Goal: Information Seeking & Learning: Find specific fact

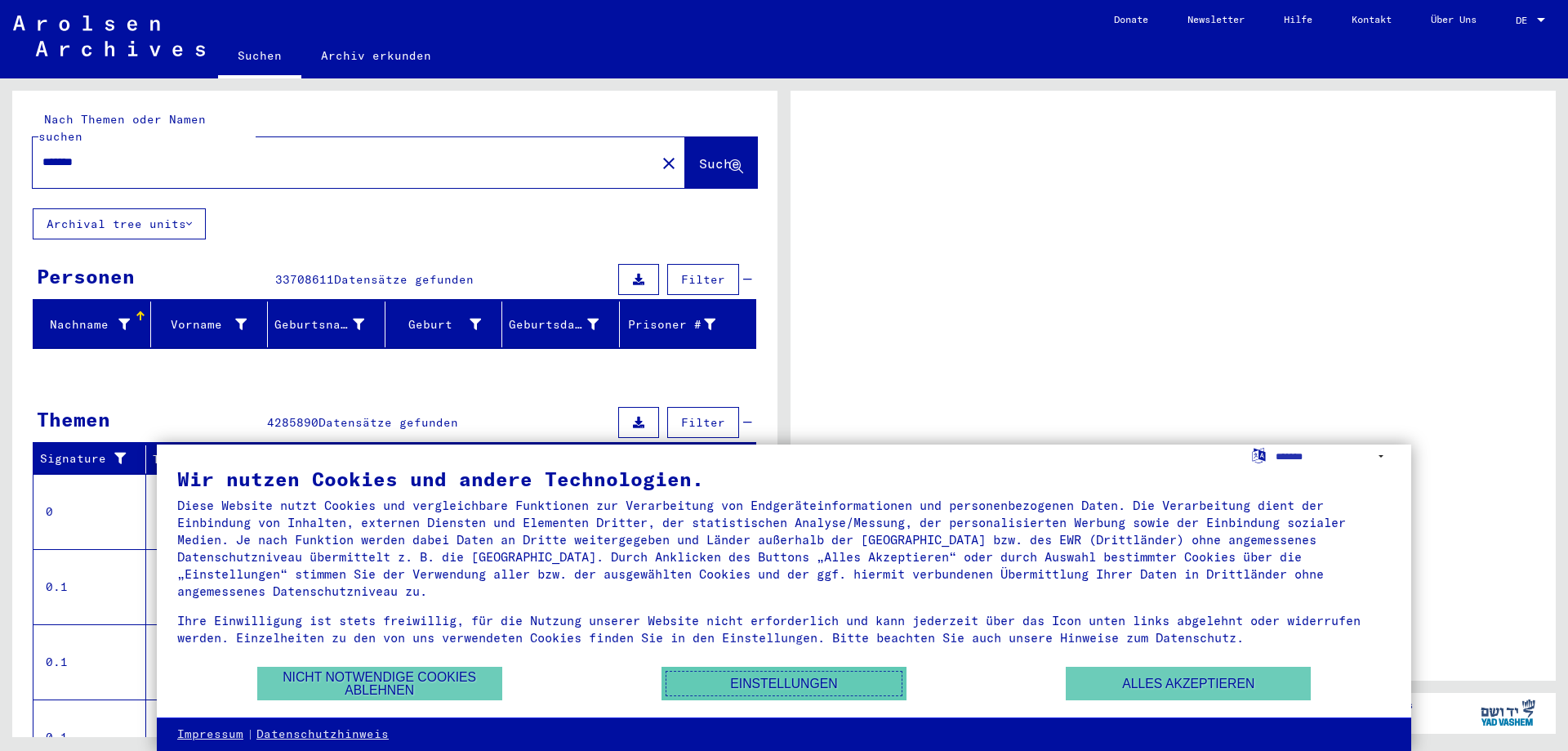
click at [811, 691] on button "Einstellungen" at bounding box center [784, 683] width 245 height 34
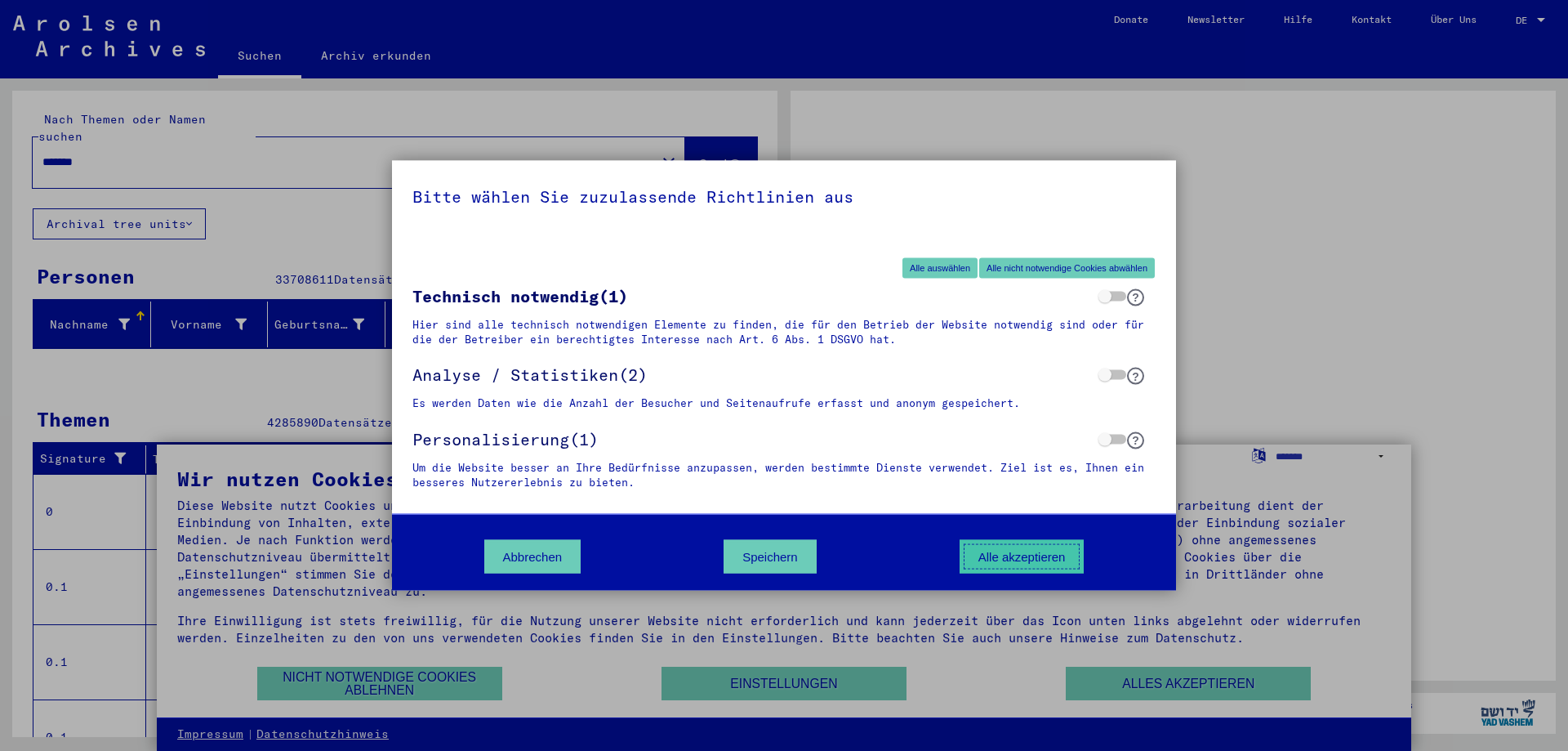
click at [1009, 549] on button "Alle akzeptieren" at bounding box center [1021, 557] width 125 height 34
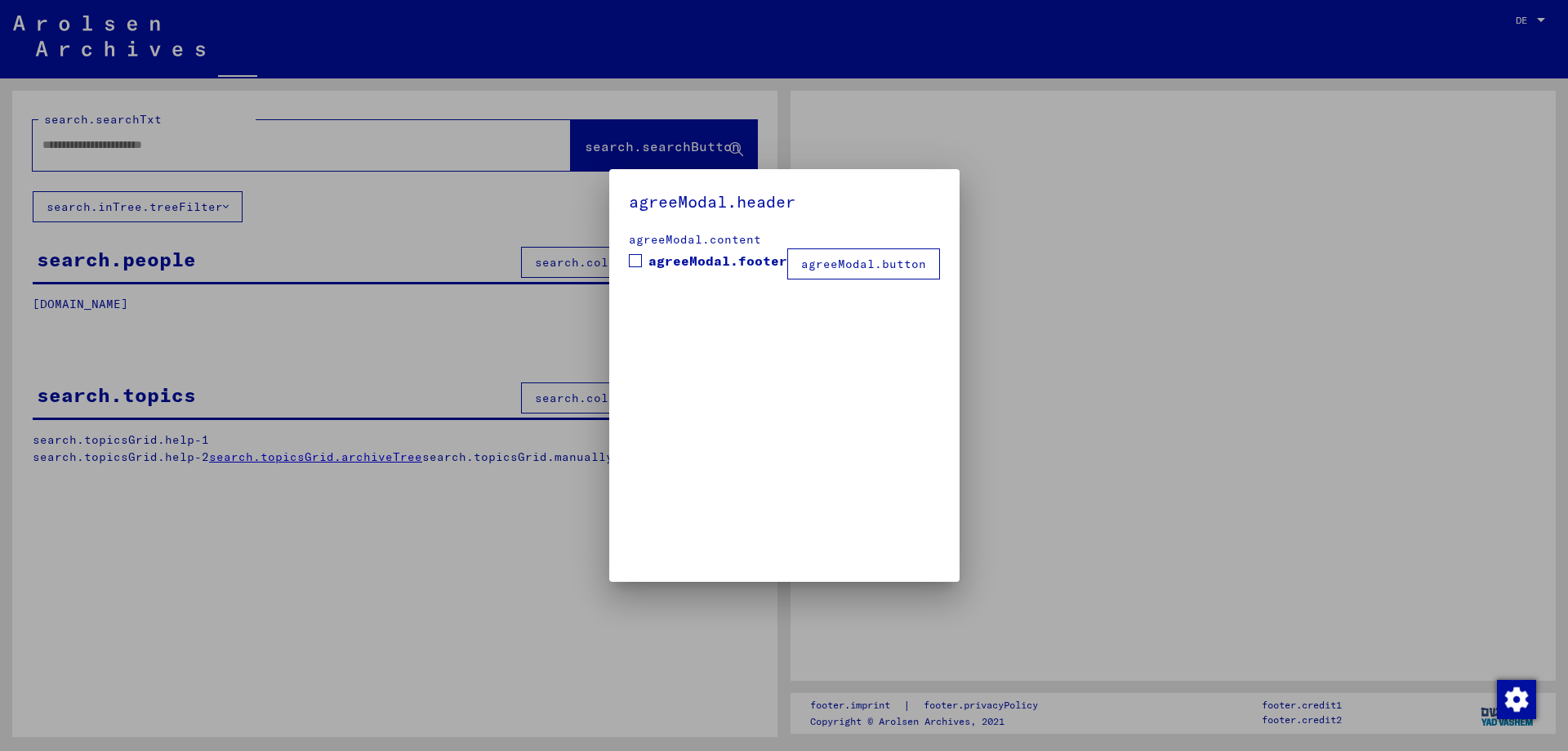
type input "*******"
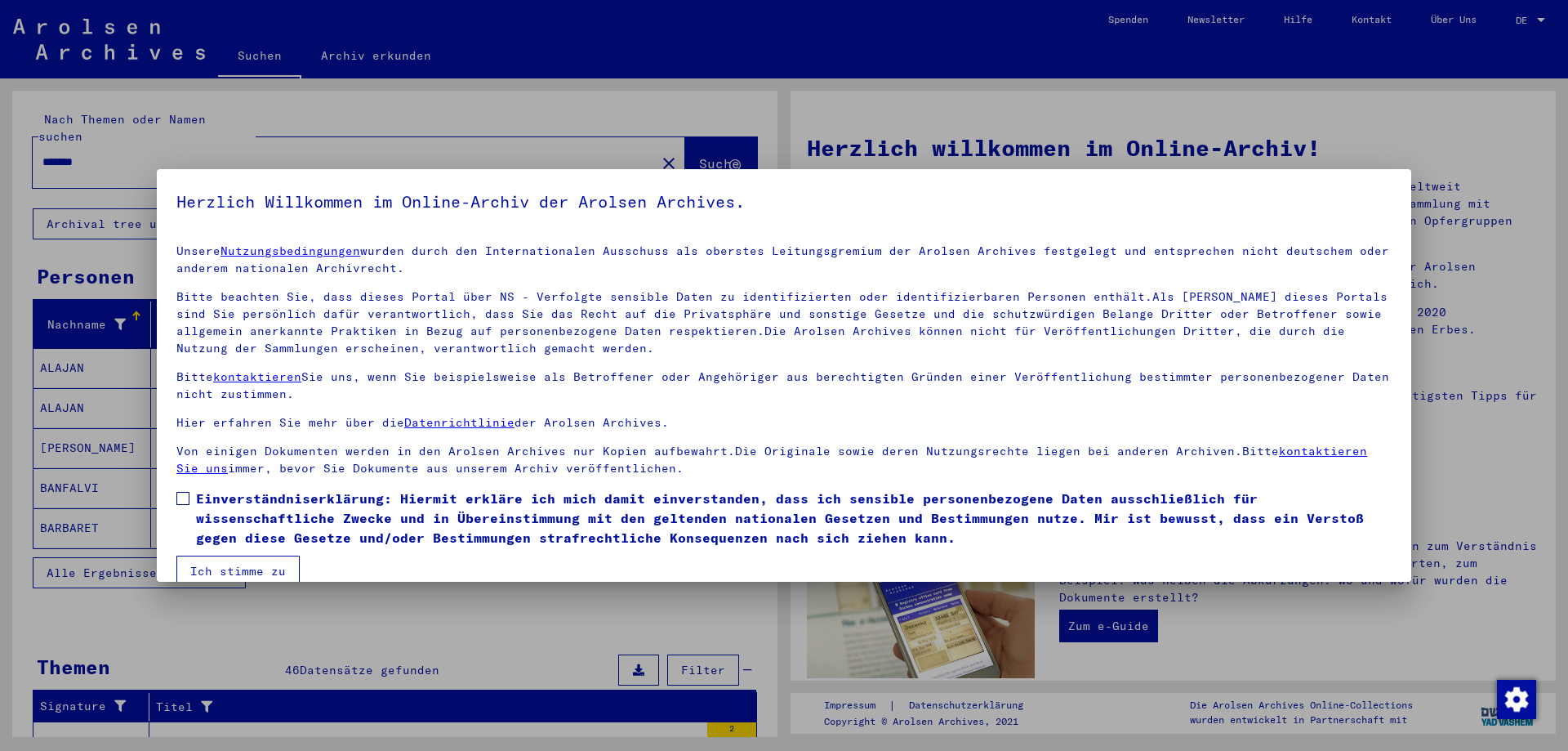
click at [0, 303] on div at bounding box center [784, 375] width 1568 height 751
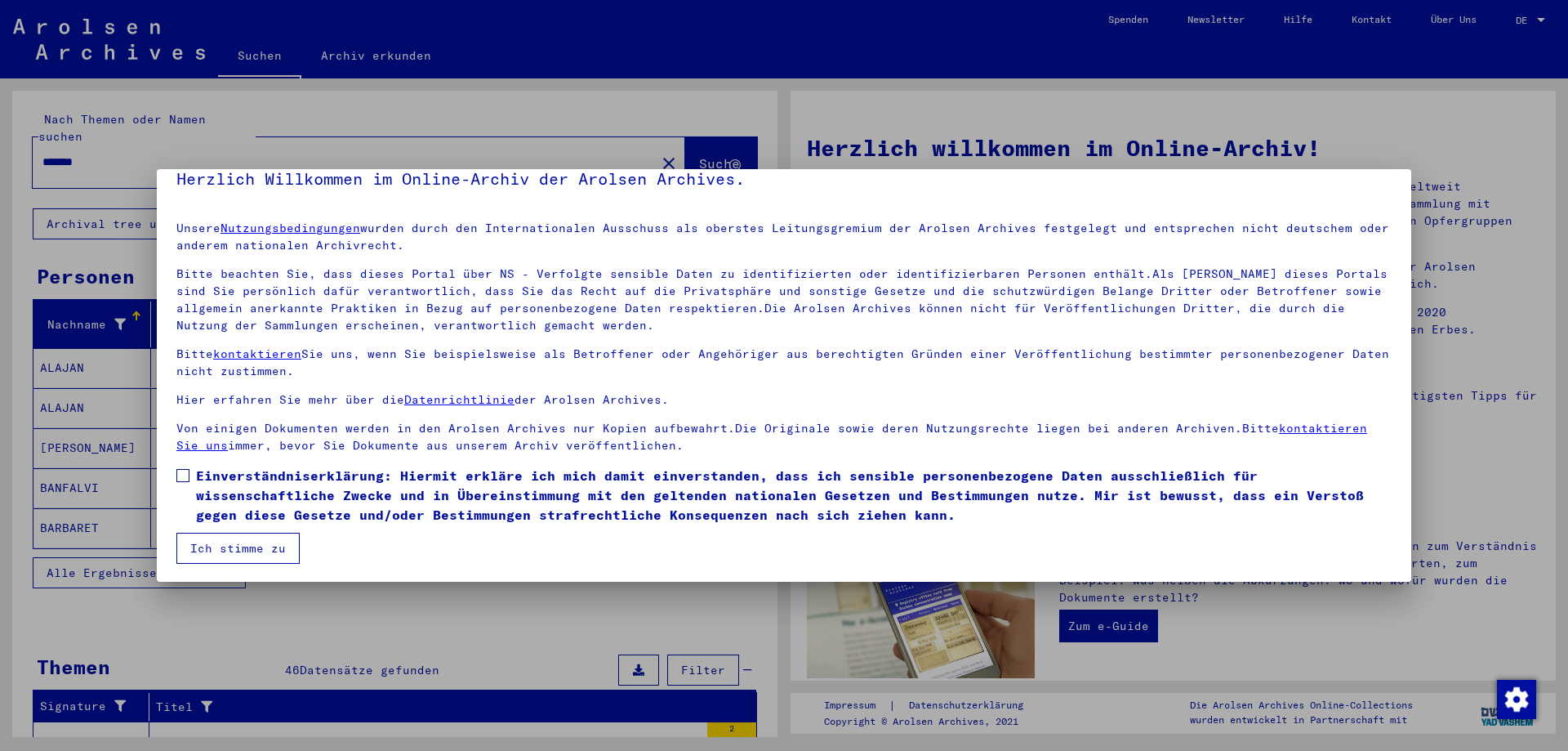
scroll to position [24, 0]
click at [250, 543] on button "Ich stimme zu" at bounding box center [239, 546] width 124 height 31
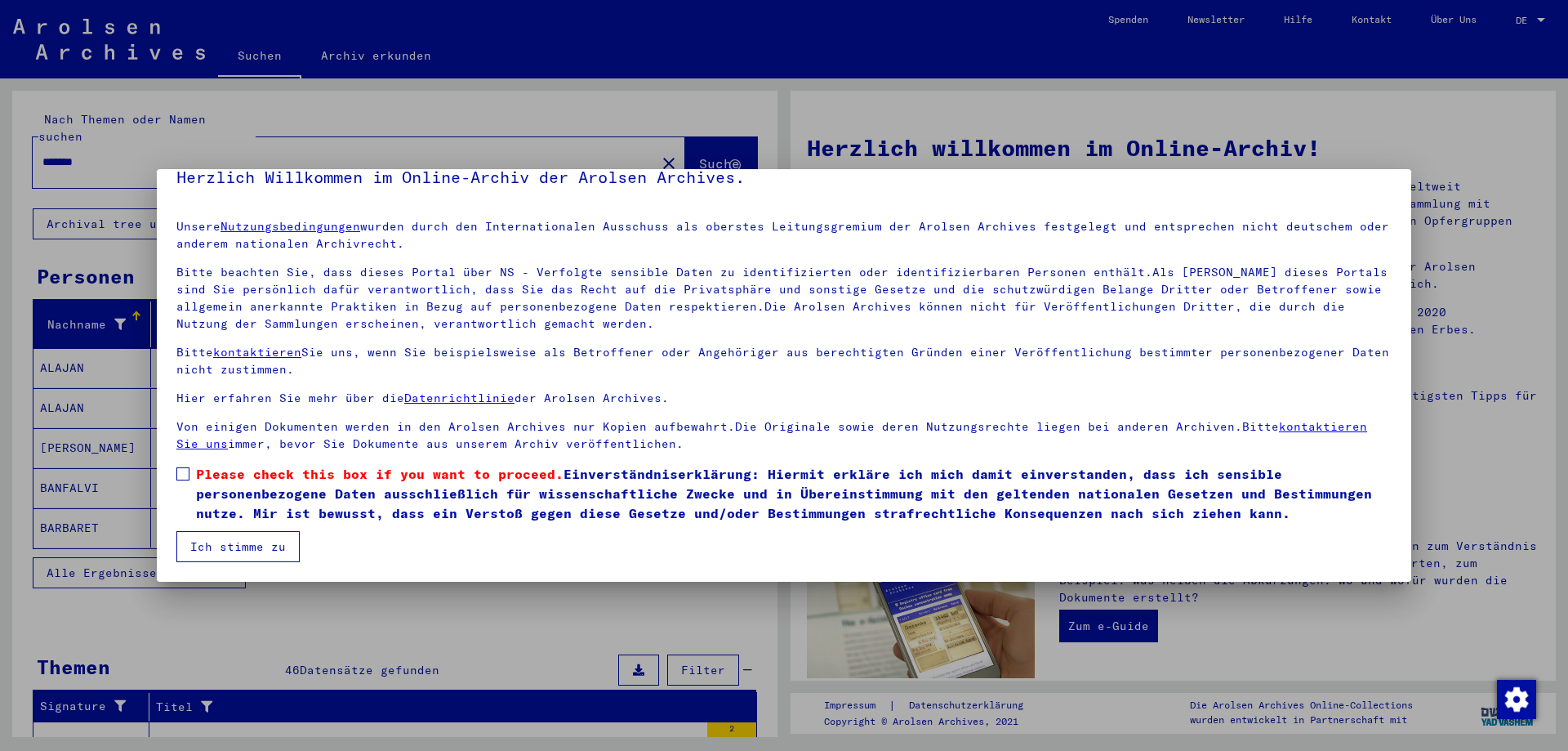
click at [182, 480] on label "Please check this box if you want to proceed. Einverständniserklärung: Hiermit …" at bounding box center [784, 493] width 1215 height 59
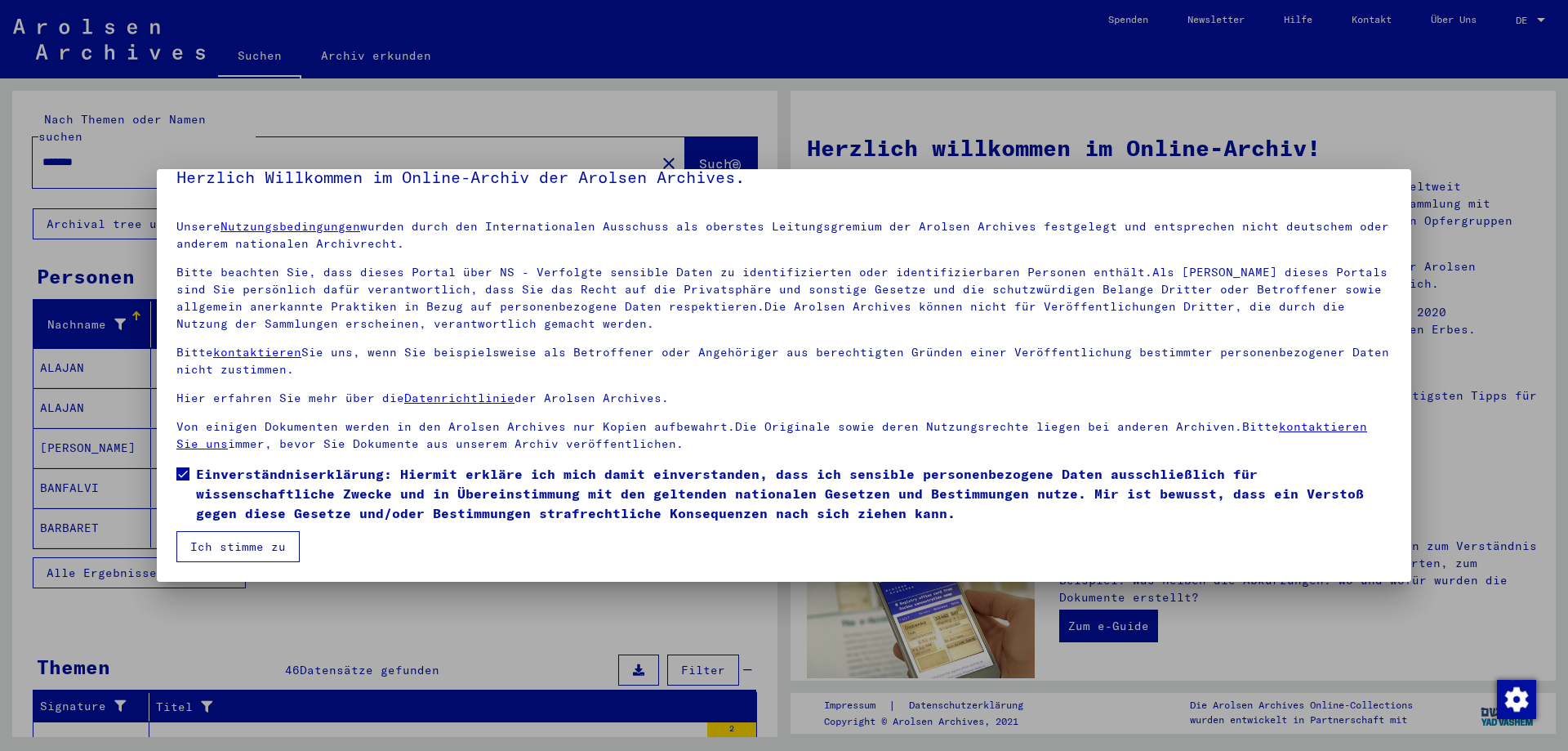
click at [183, 470] on span at bounding box center [184, 474] width 14 height 14
click at [184, 473] on span at bounding box center [184, 474] width 14 height 14
click at [180, 475] on span at bounding box center [184, 474] width 14 height 14
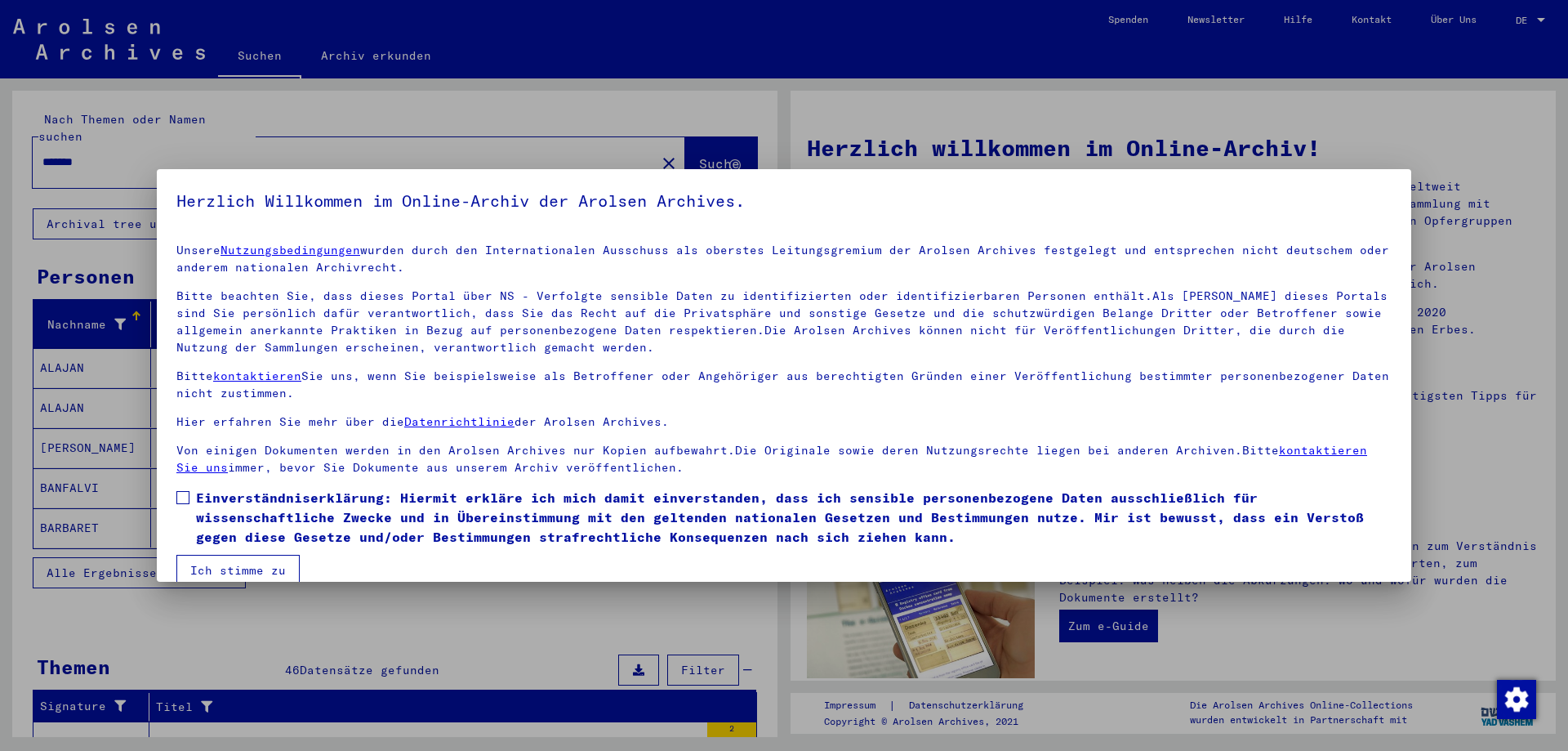
scroll to position [0, 0]
click at [230, 562] on button "Ich stimme zu" at bounding box center [239, 571] width 124 height 31
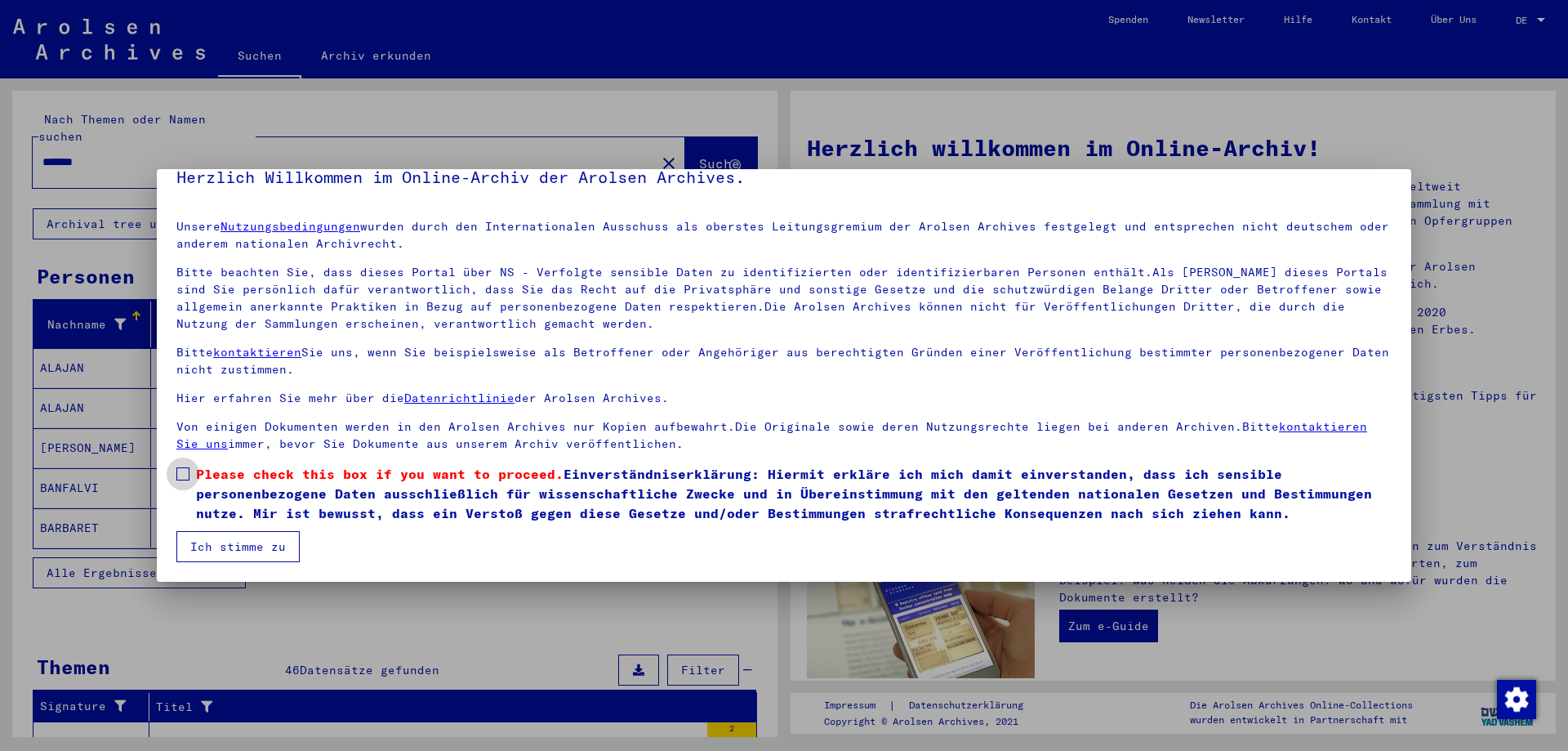
click at [187, 474] on span at bounding box center [184, 474] width 14 height 14
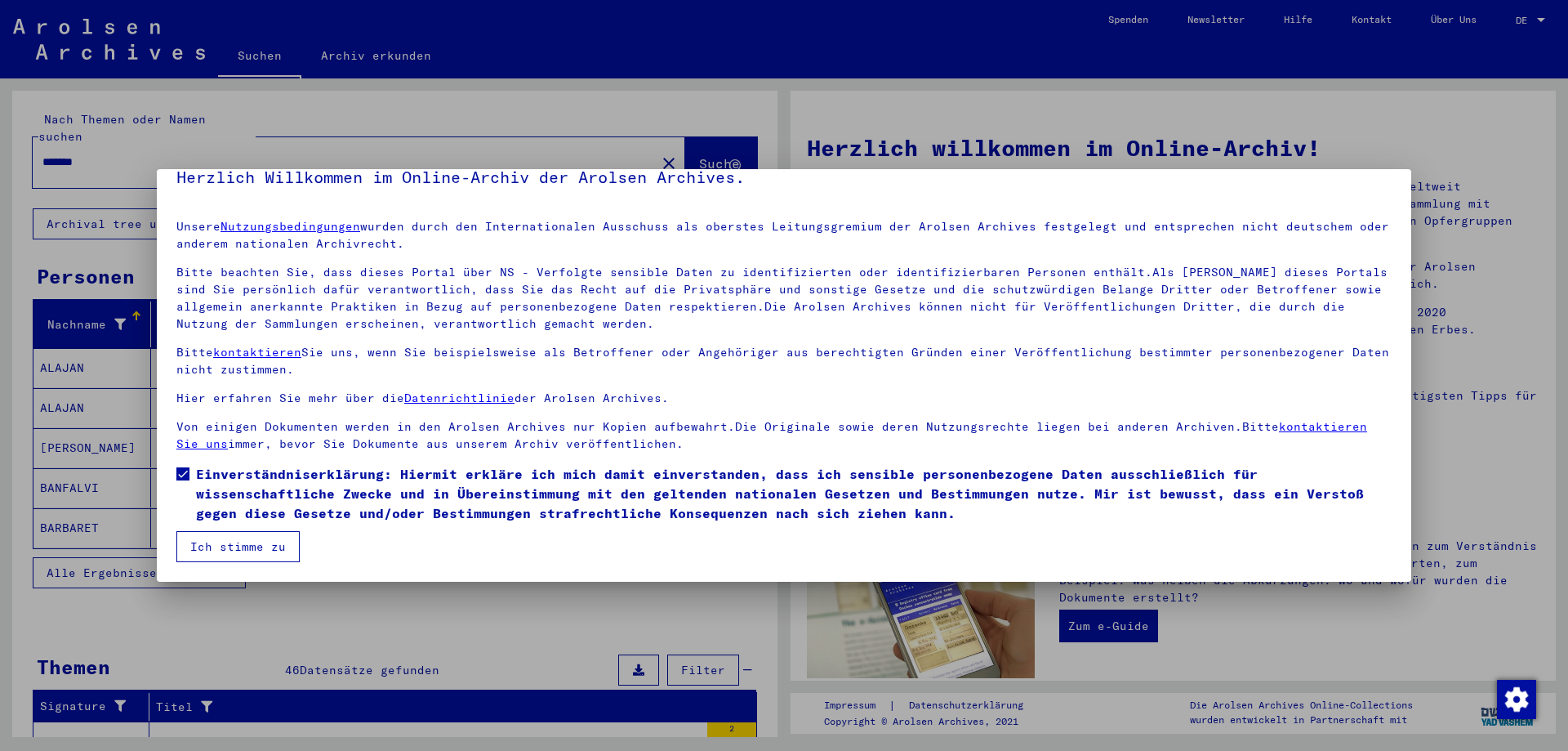
click at [218, 546] on button "Ich stimme zu" at bounding box center [239, 546] width 124 height 31
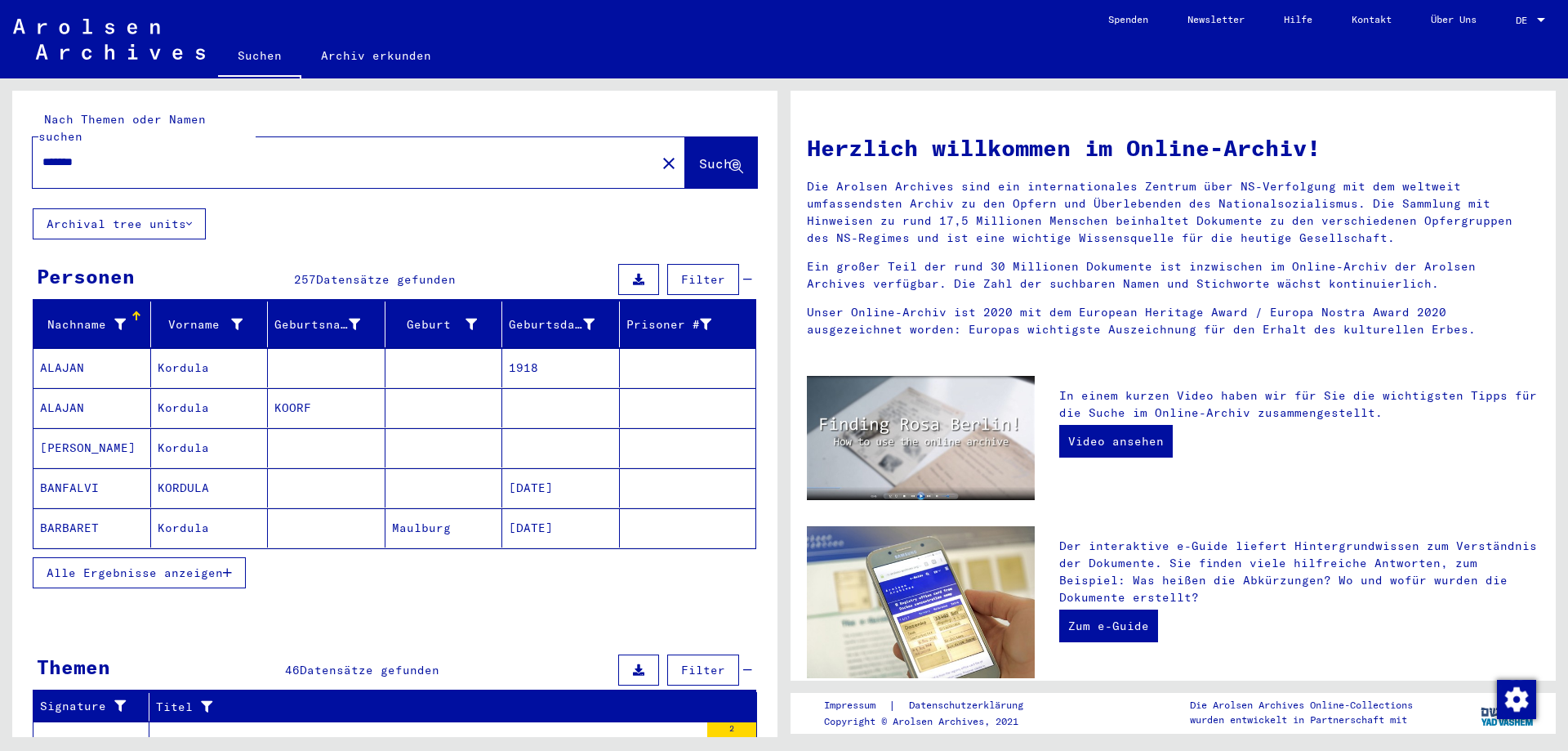
click at [0, 327] on div "Nach Themen oder Namen suchen ******* close Suche Archival tree units Personen …" at bounding box center [391, 407] width 784 height 658
click at [229, 567] on icon "button" at bounding box center [227, 573] width 9 height 12
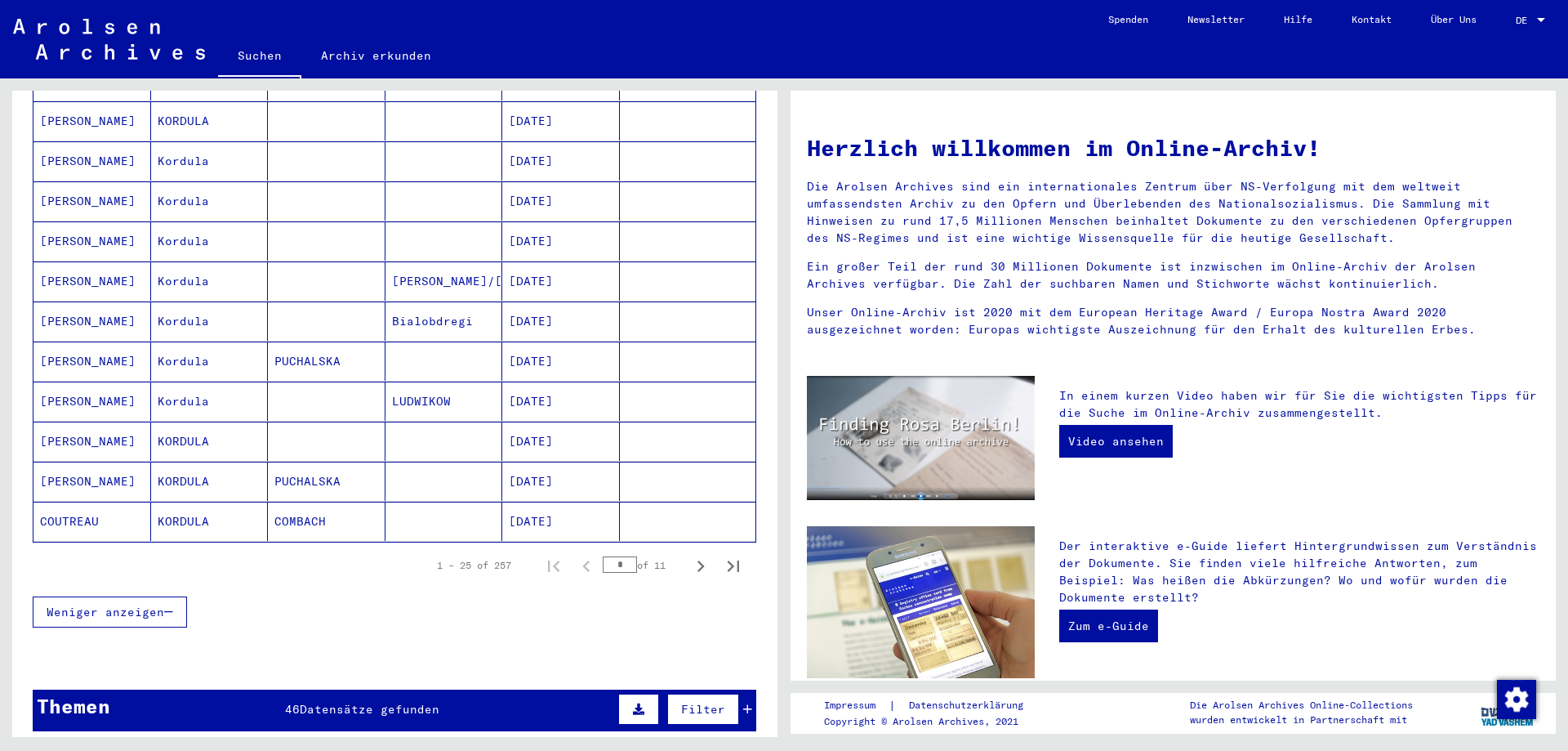
scroll to position [899, 0]
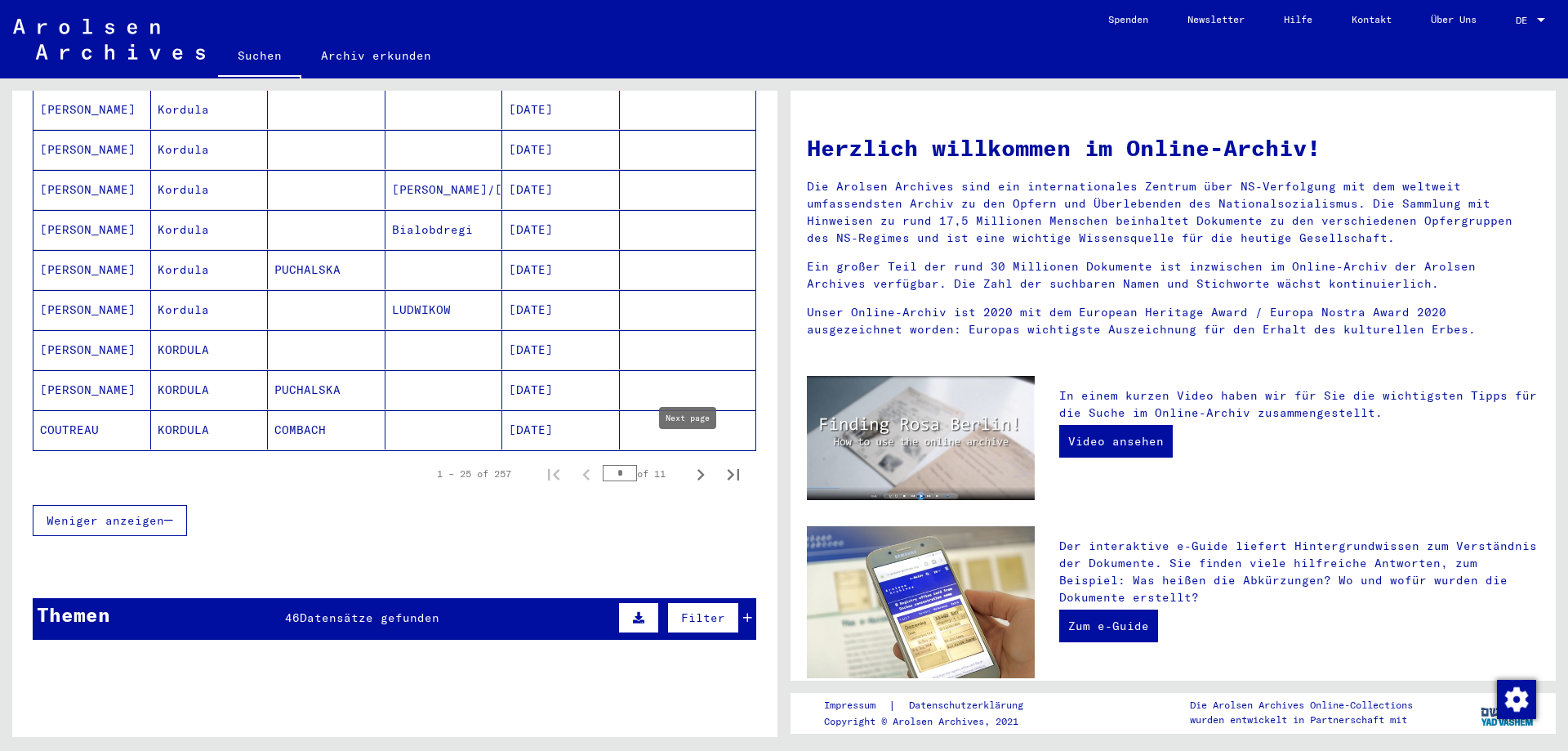
click at [689, 463] on icon "Next page" at bounding box center [700, 475] width 23 height 23
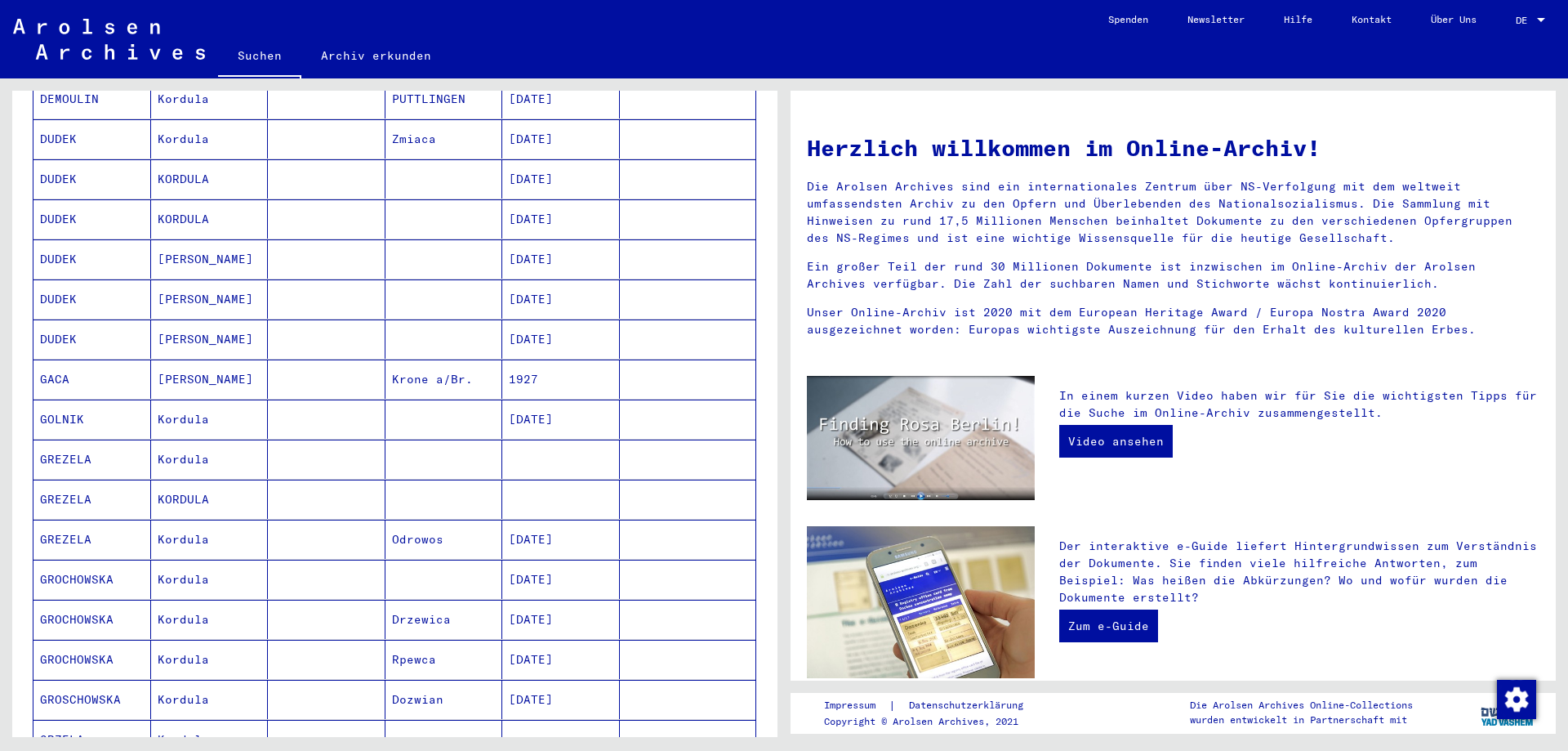
scroll to position [736, 0]
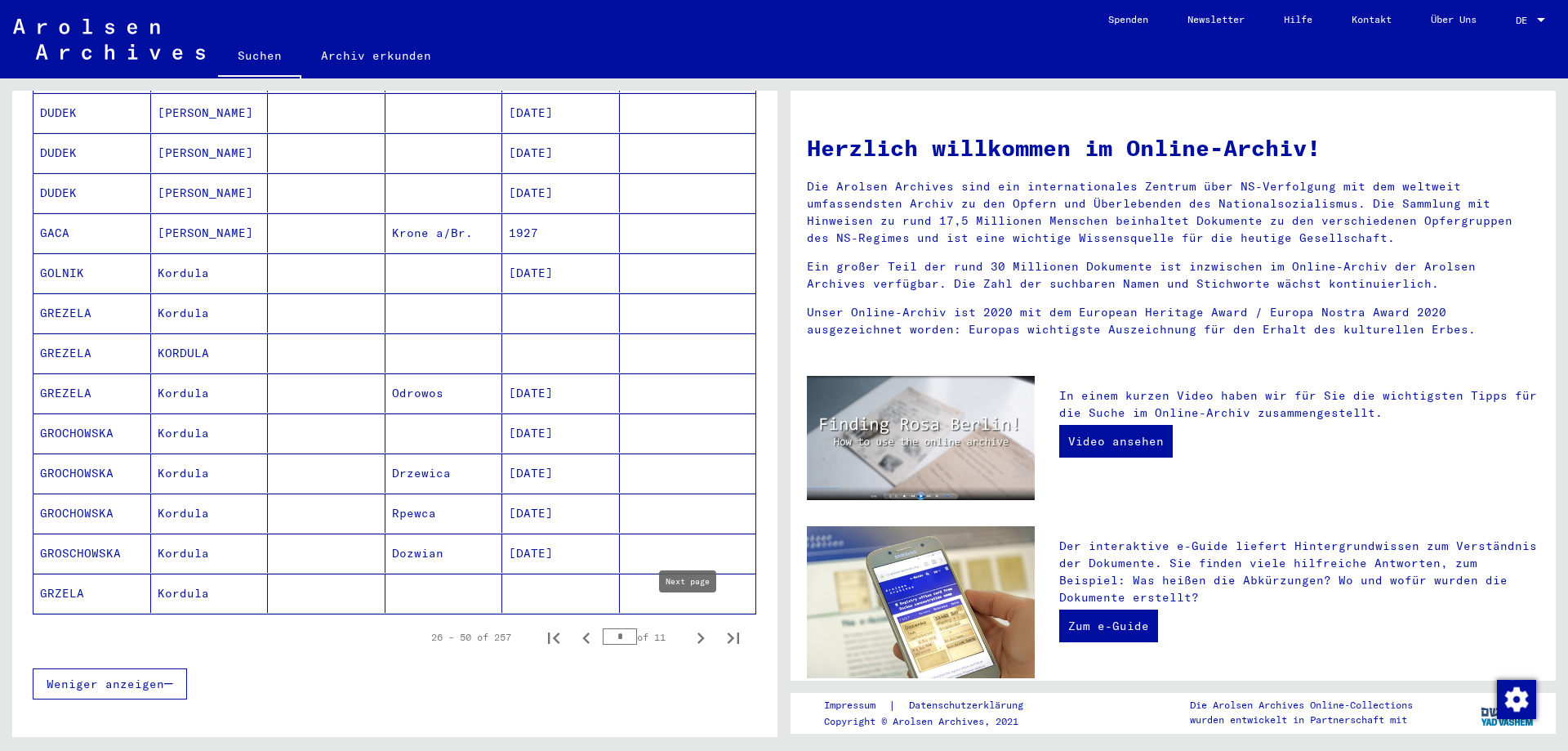
click at [689, 626] on icon "Next page" at bounding box center [700, 638] width 23 height 23
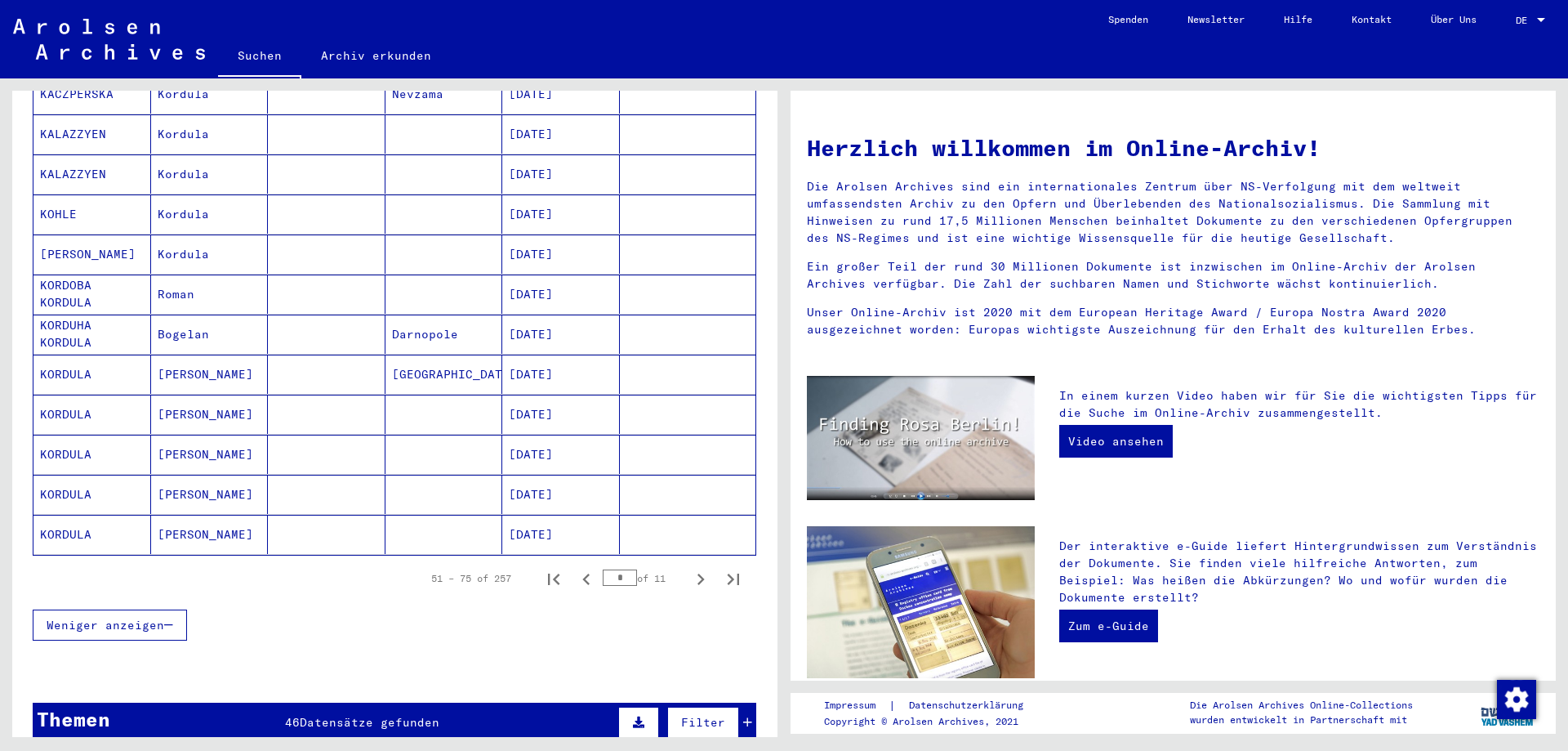
scroll to position [817, 0]
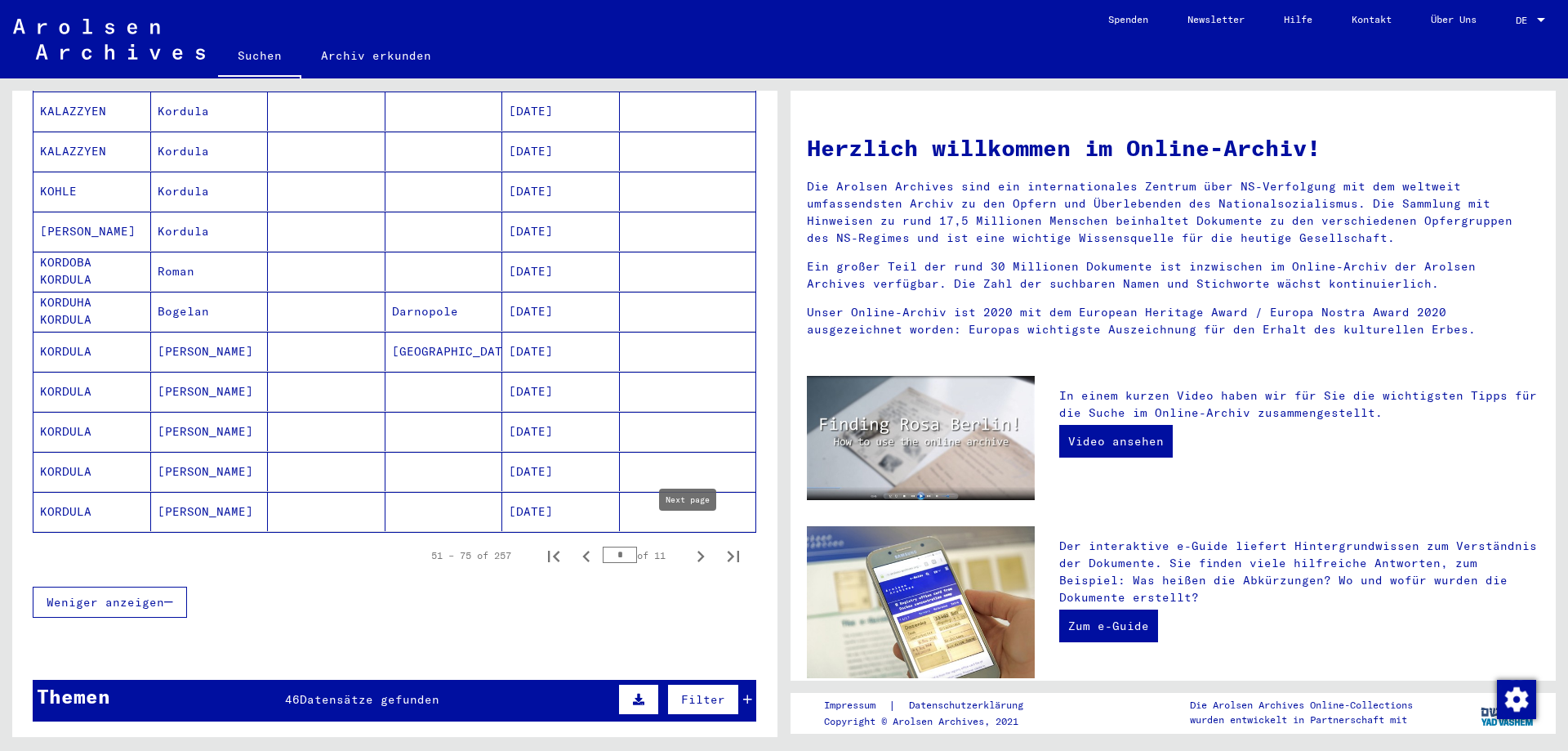
click at [689, 545] on icon "Next page" at bounding box center [700, 557] width 23 height 23
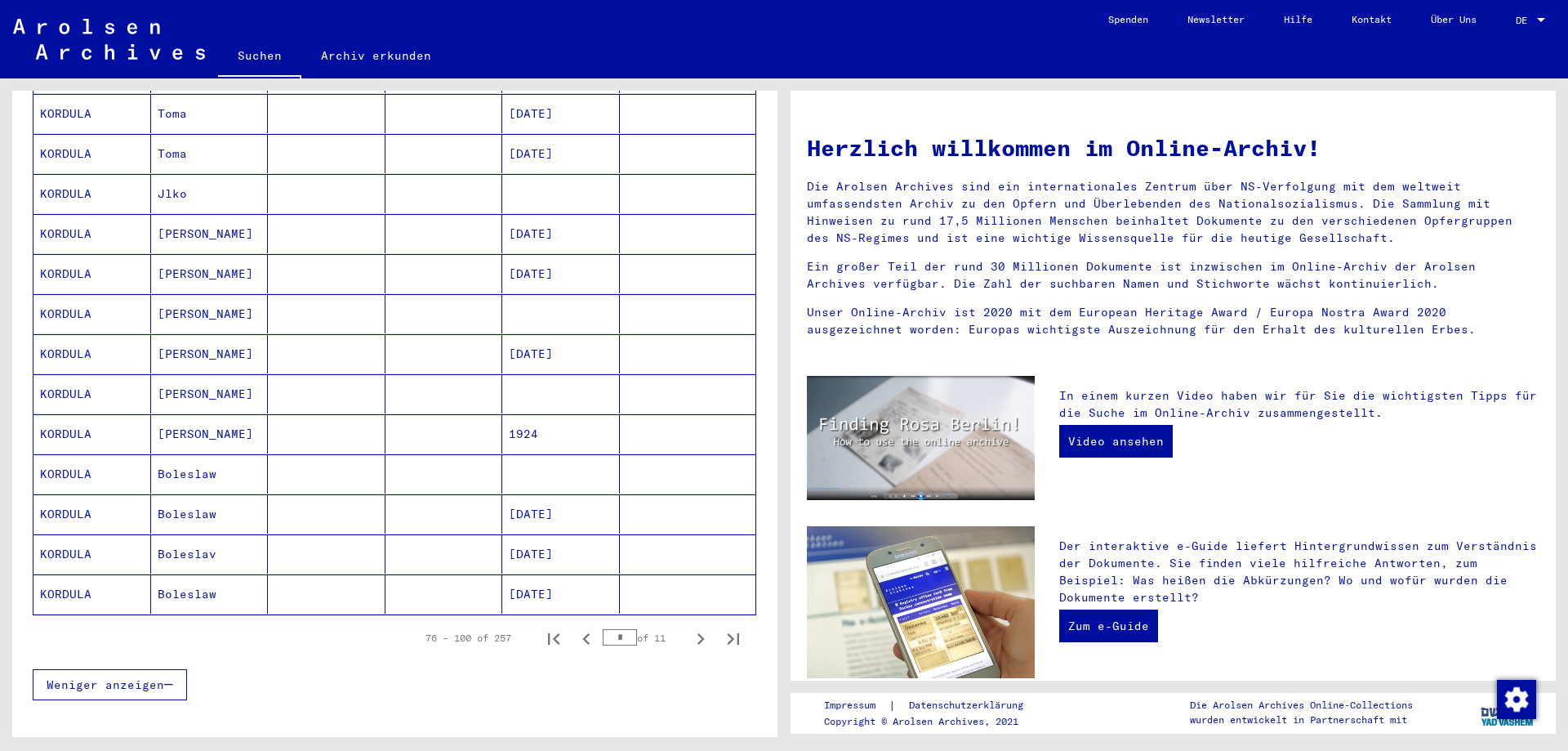
scroll to position [736, 0]
click at [689, 626] on icon "Next page" at bounding box center [700, 638] width 23 height 23
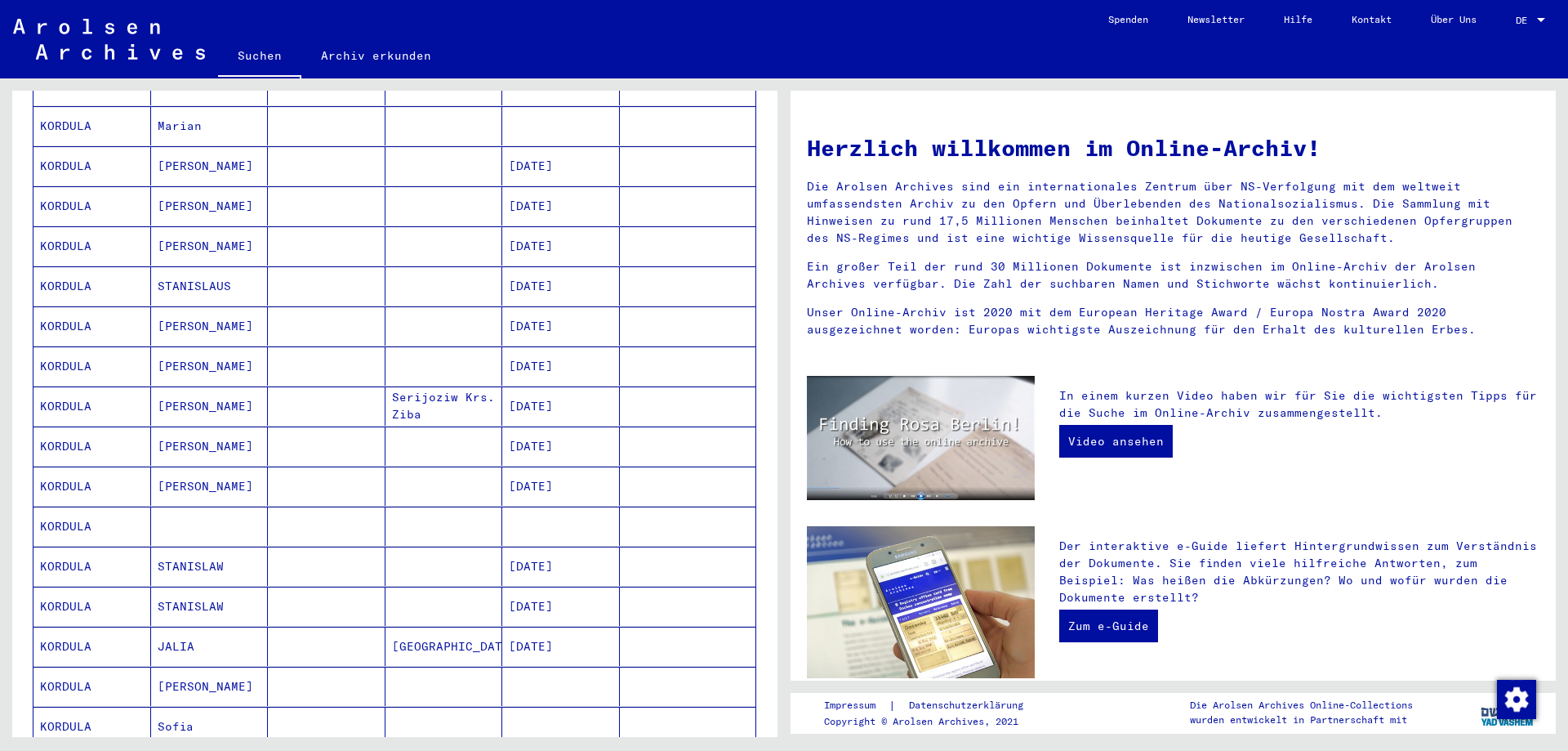
scroll to position [817, 0]
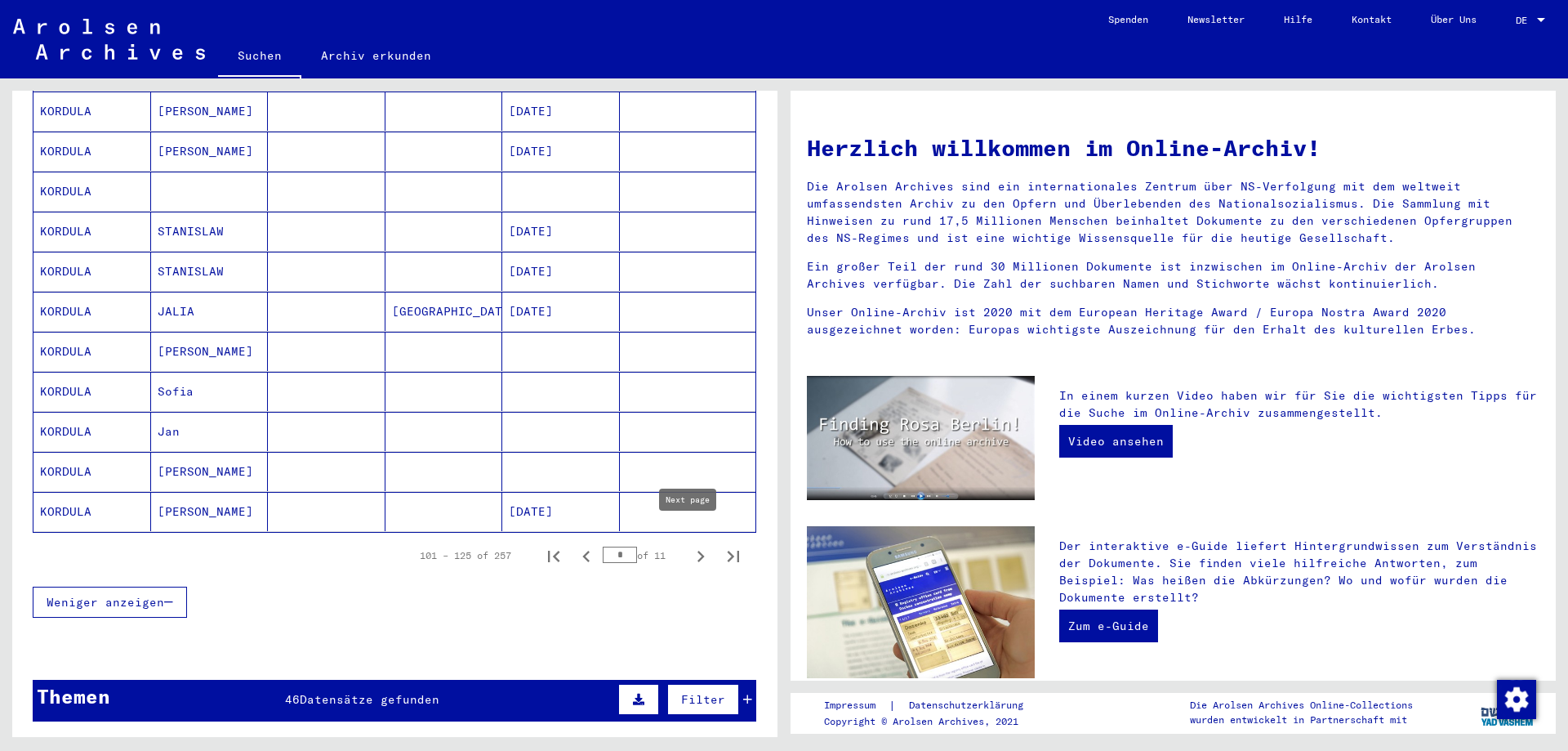
click at [689, 545] on icon "Next page" at bounding box center [700, 557] width 23 height 23
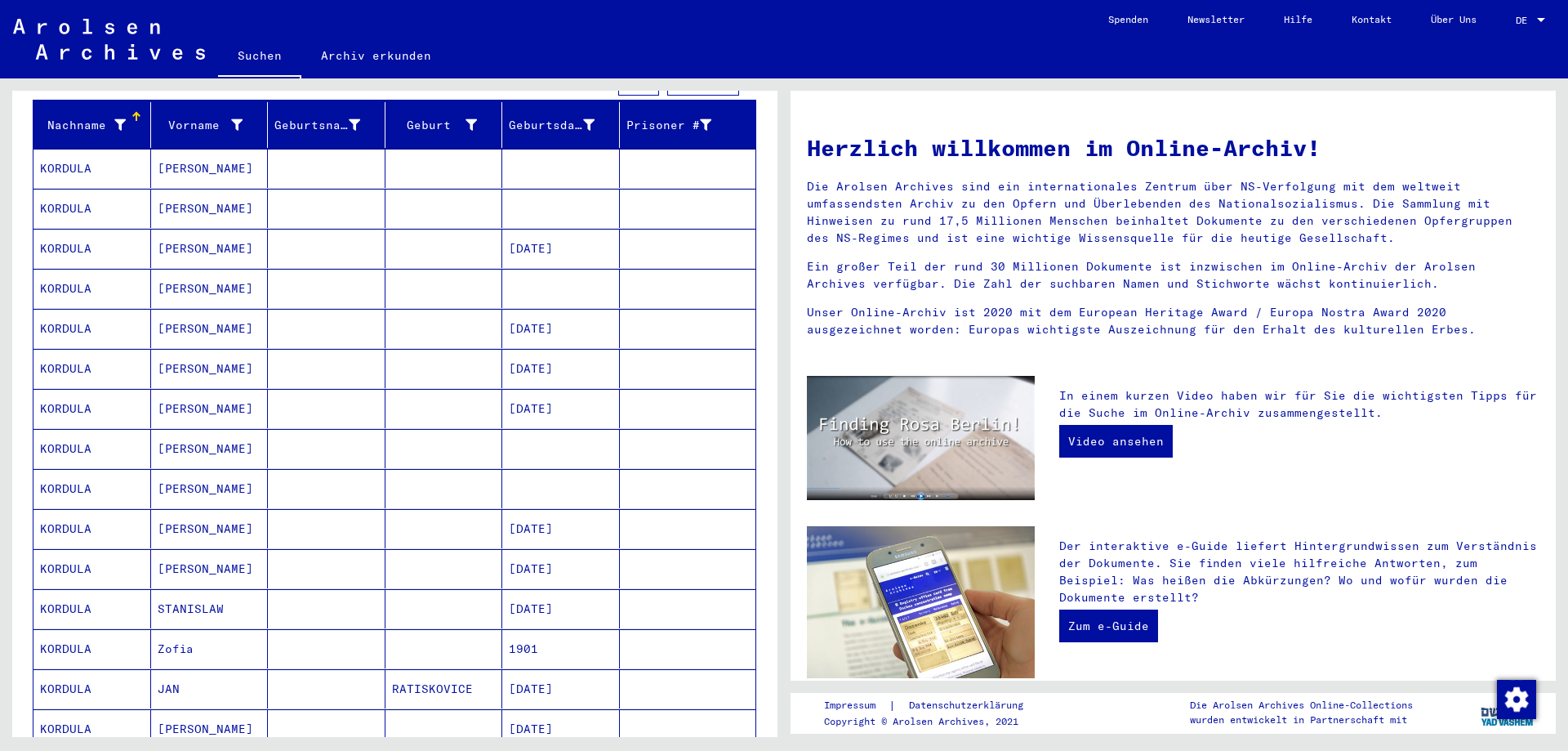
scroll to position [327, 0]
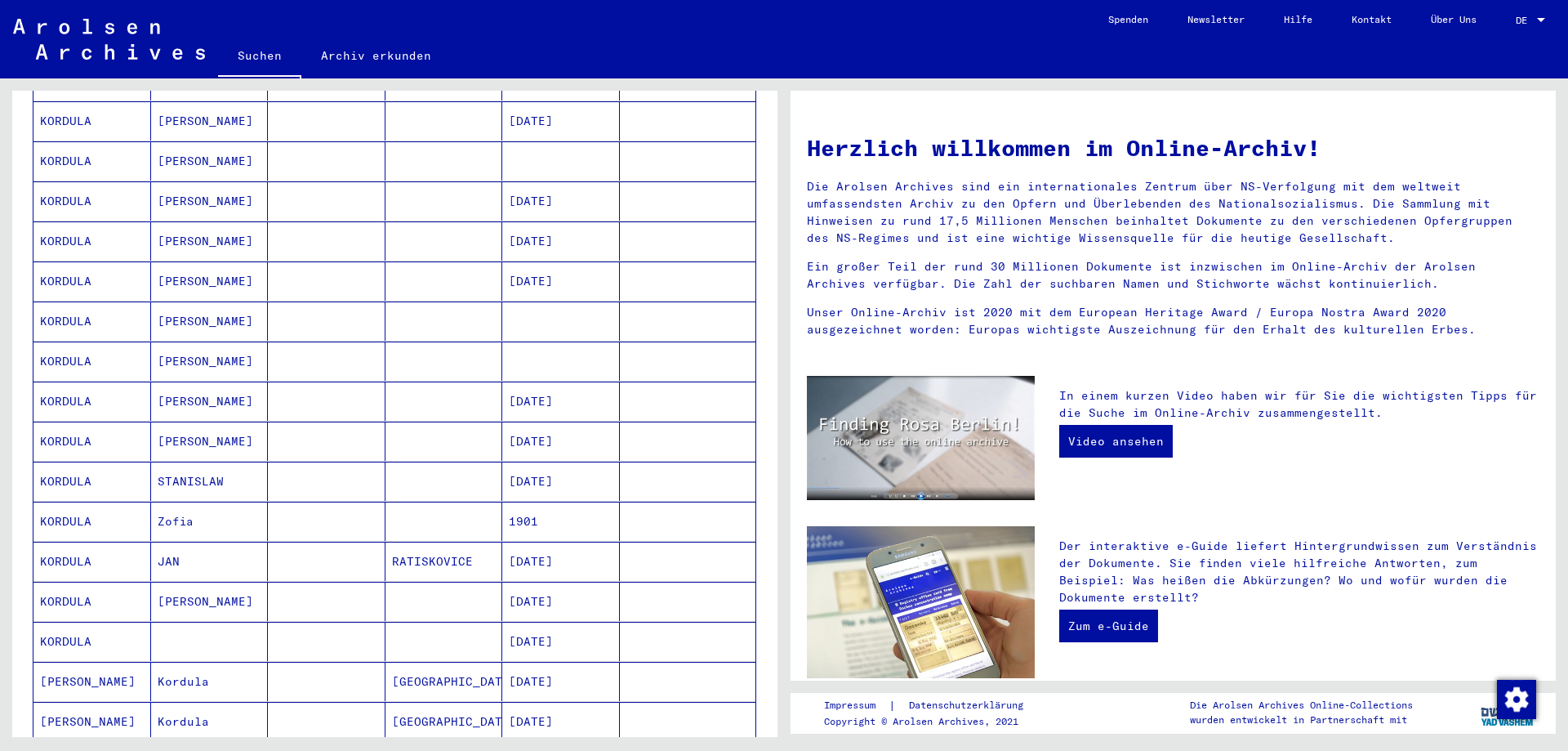
click at [197, 422] on mat-cell "[PERSON_NAME]" at bounding box center [210, 441] width 118 height 40
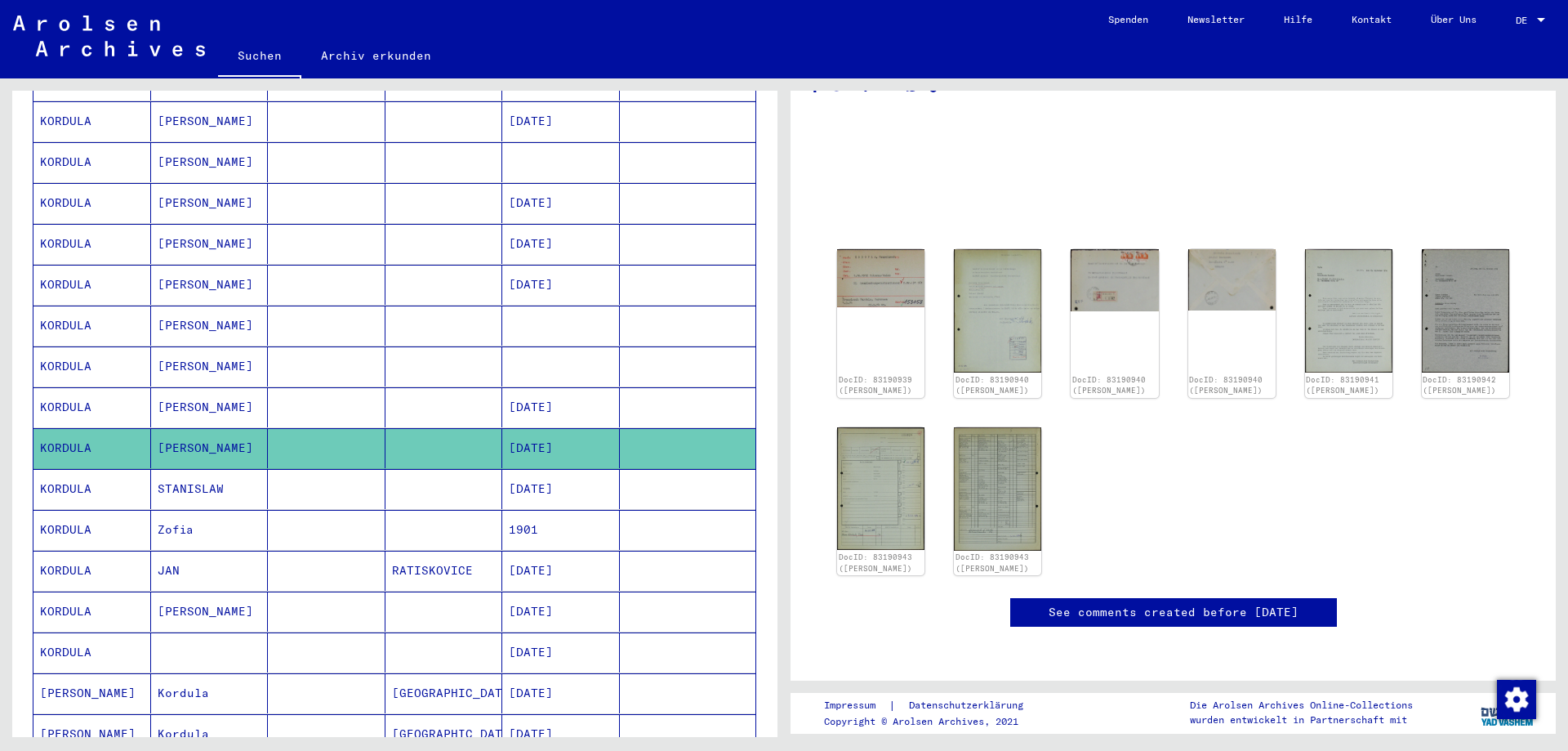
scroll to position [163, 0]
click at [878, 246] on div "DocID: 83190939 ([PERSON_NAME])" at bounding box center [881, 323] width 93 height 156
click at [1004, 246] on img at bounding box center [998, 310] width 93 height 130
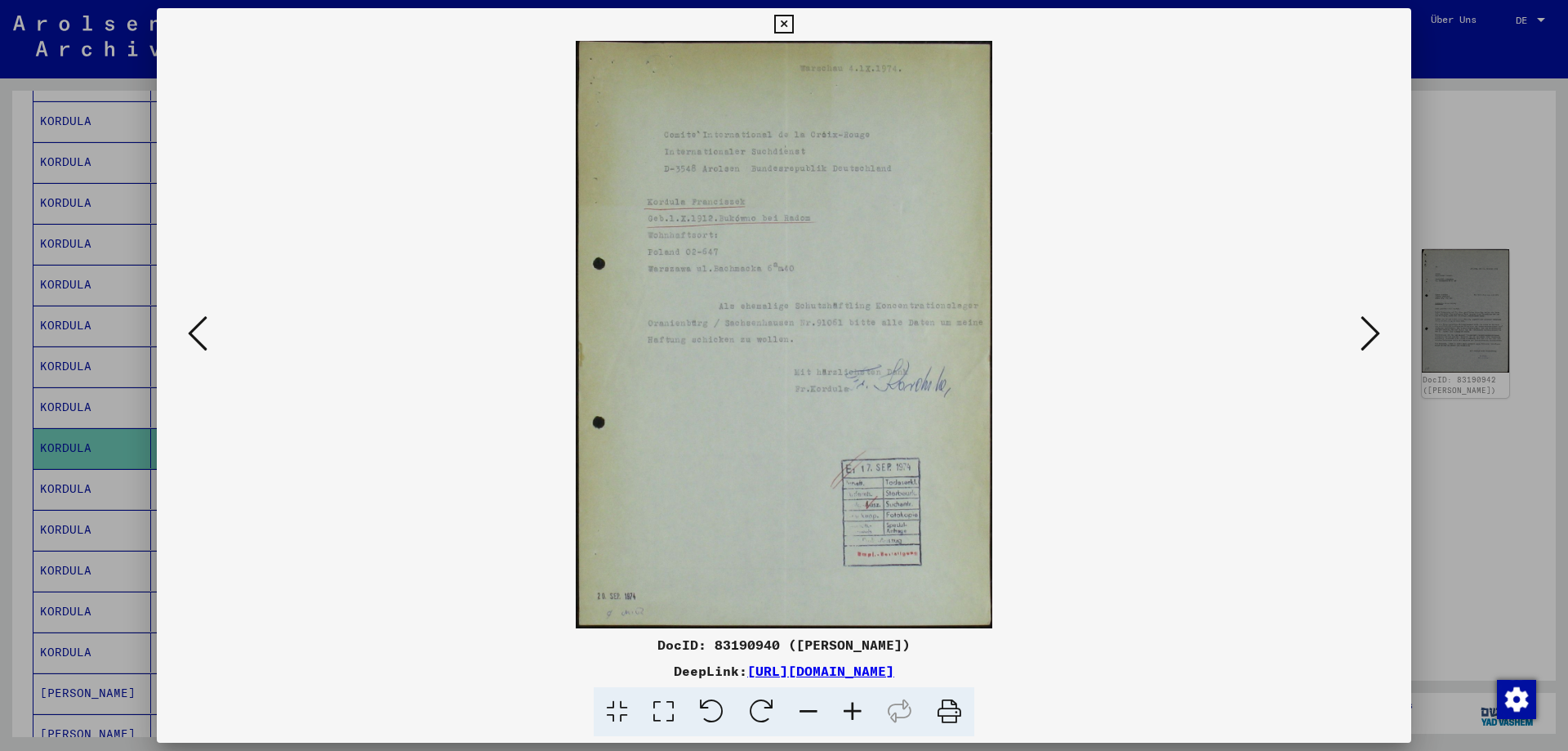
click at [762, 274] on img at bounding box center [784, 334] width 1143 height 588
click at [686, 274] on img at bounding box center [784, 334] width 1143 height 588
click at [1370, 339] on icon at bounding box center [1370, 333] width 19 height 40
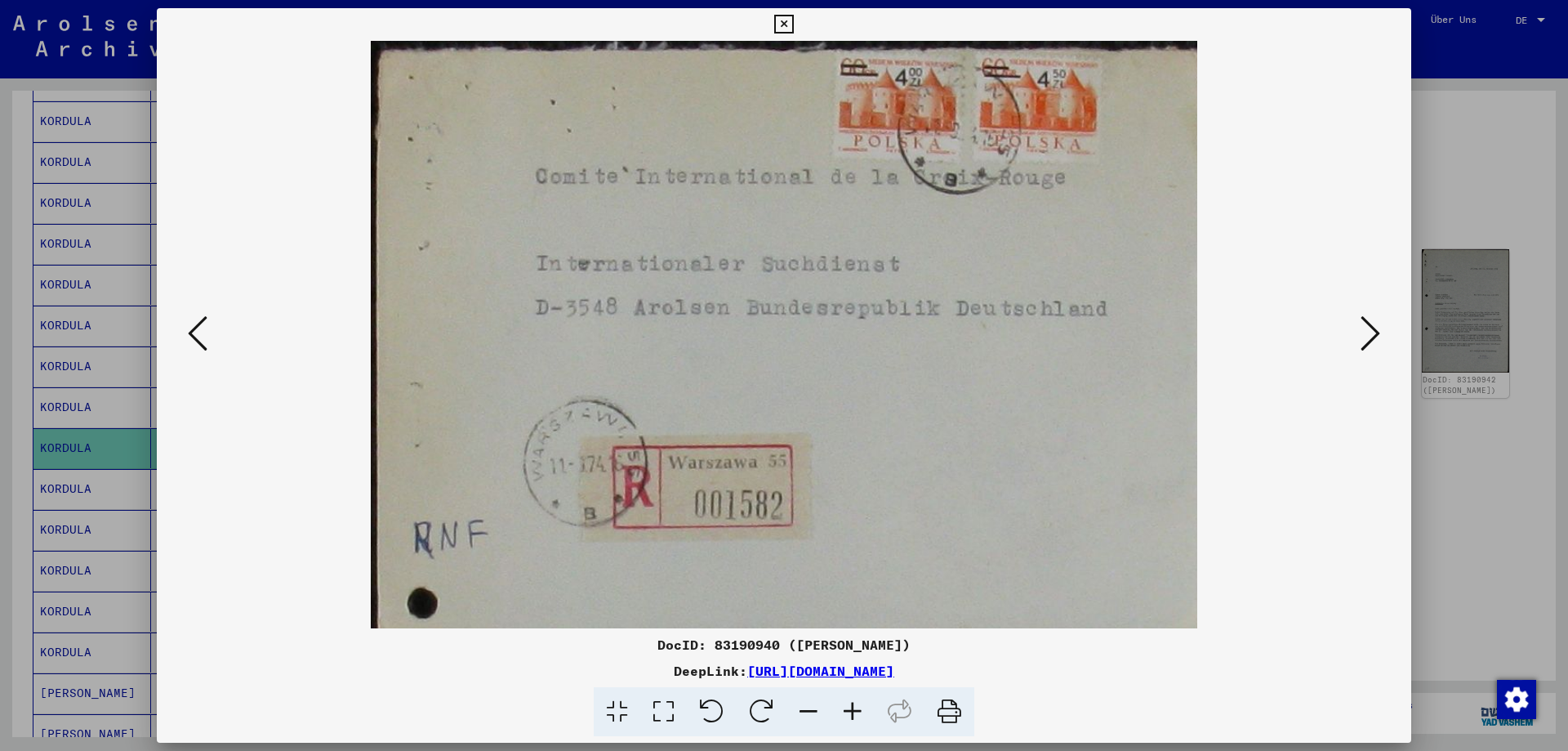
click at [1377, 338] on icon at bounding box center [1370, 333] width 19 height 40
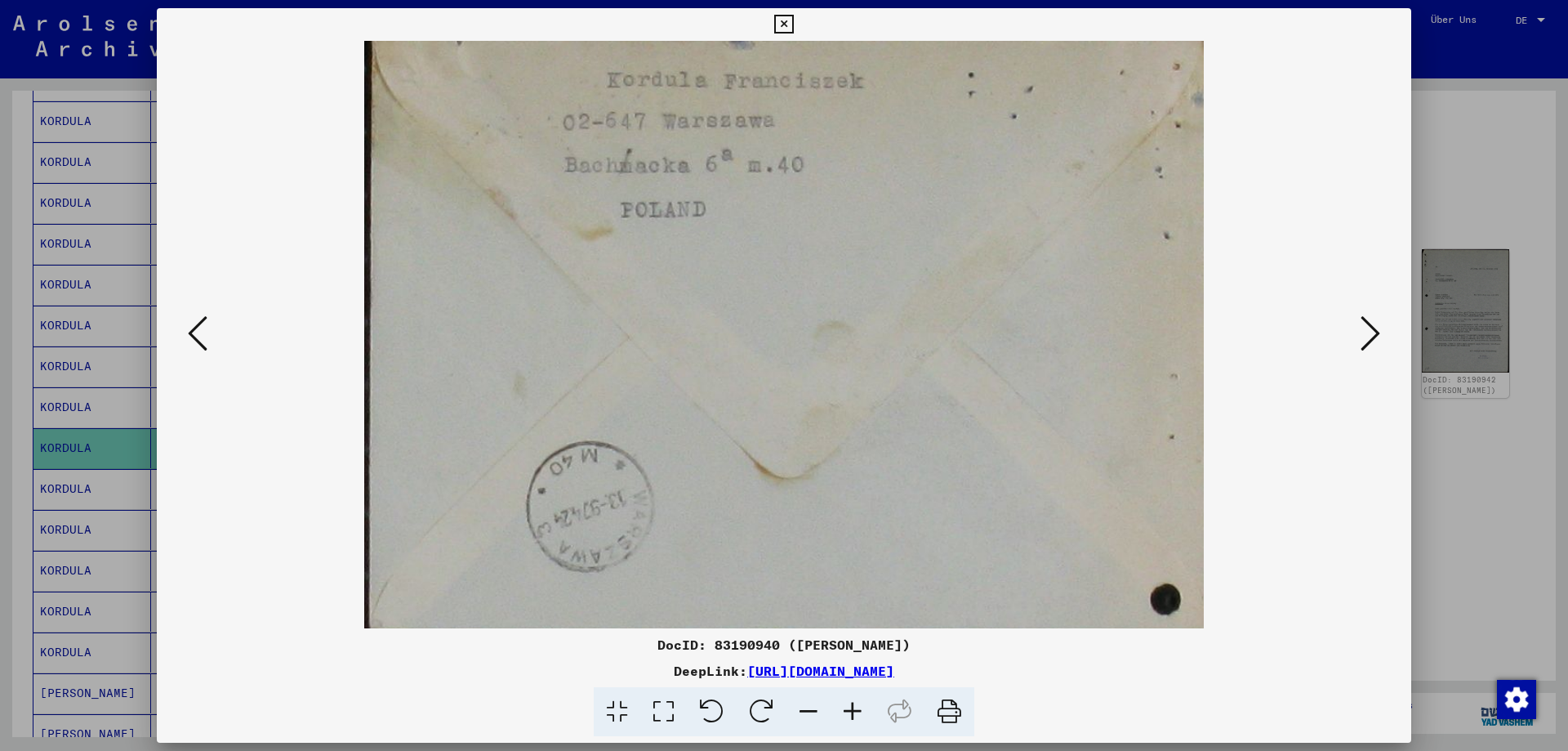
click at [1377, 338] on icon at bounding box center [1370, 333] width 19 height 40
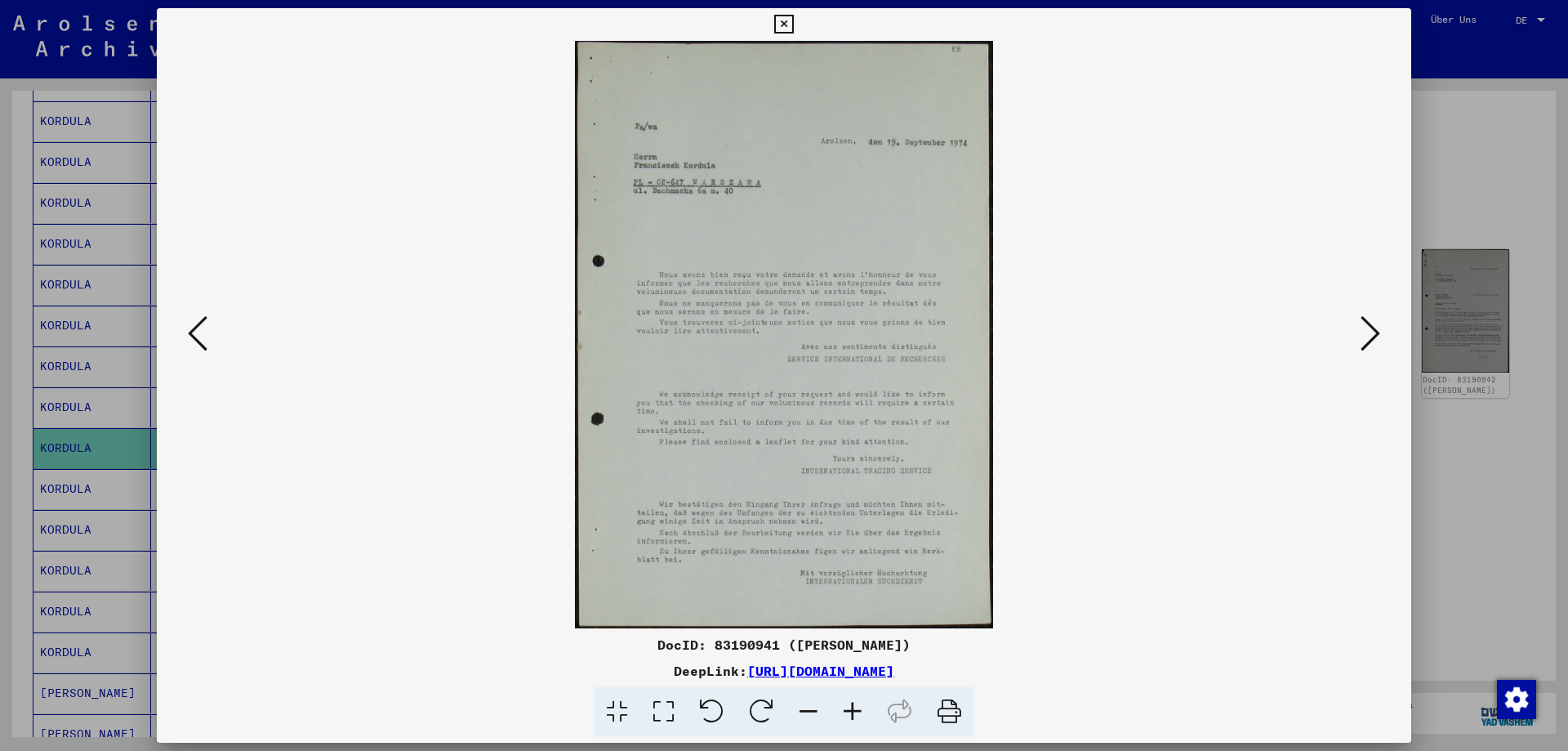
click at [1377, 338] on icon at bounding box center [1370, 333] width 19 height 40
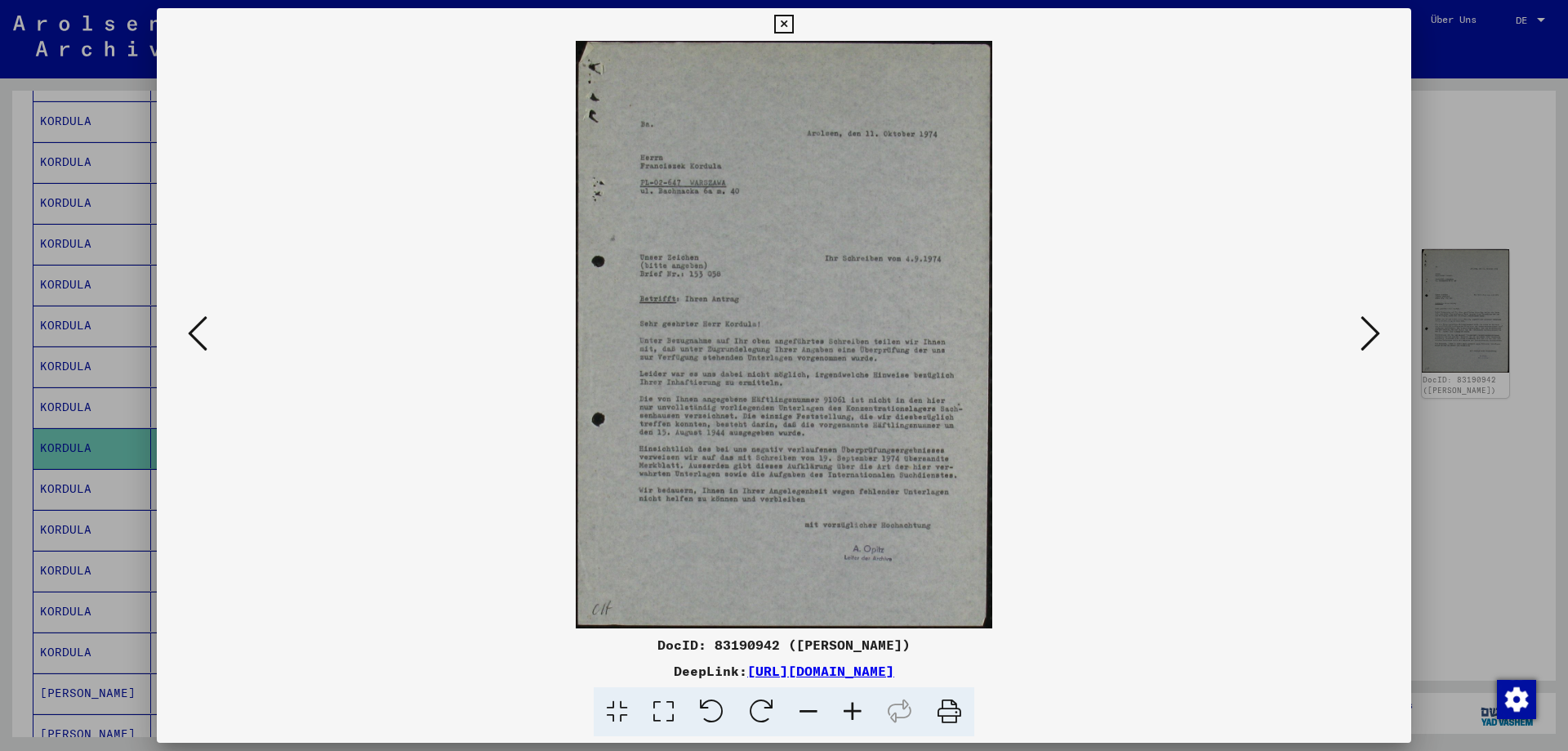
click at [1377, 338] on icon at bounding box center [1370, 333] width 19 height 40
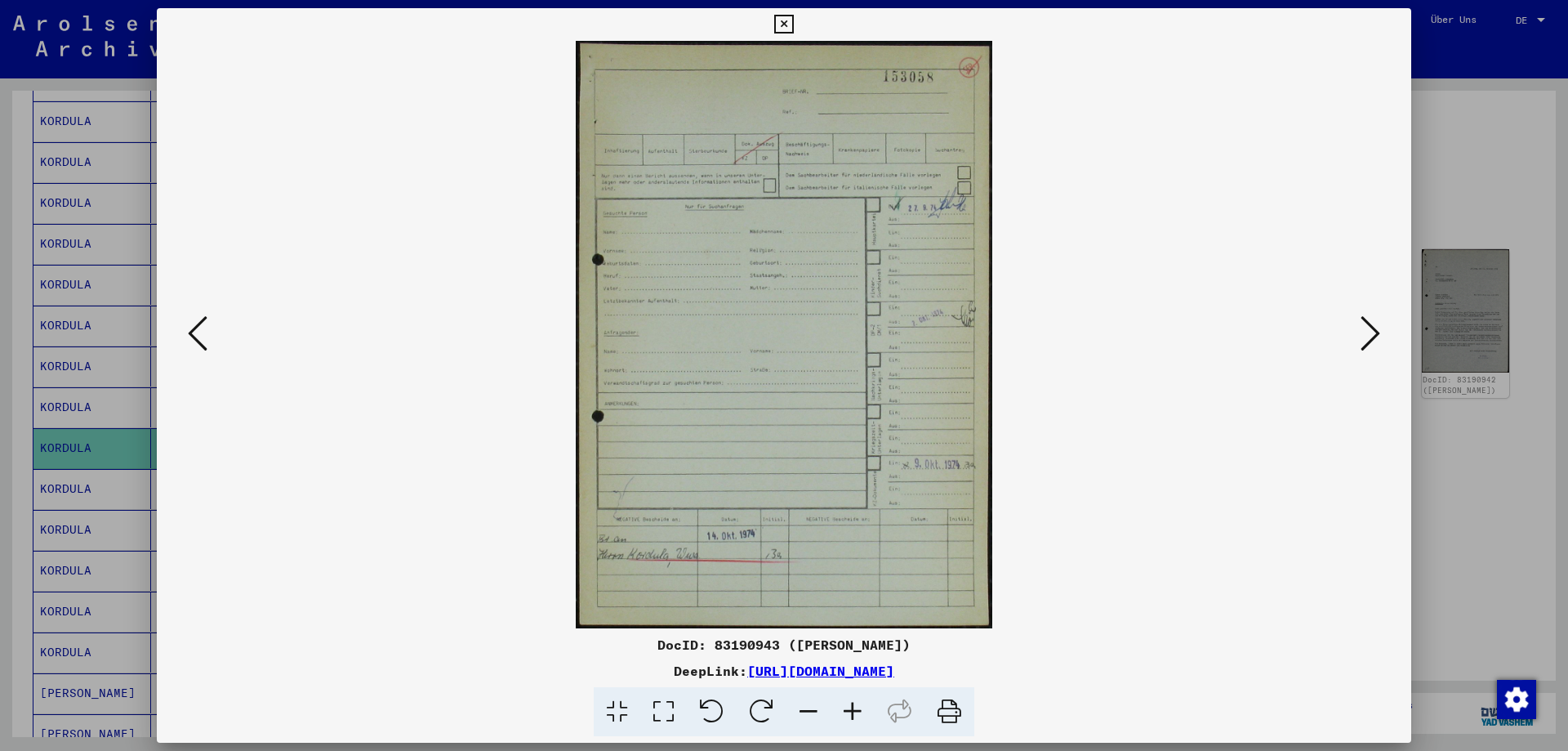
click at [1377, 338] on icon at bounding box center [1370, 333] width 19 height 40
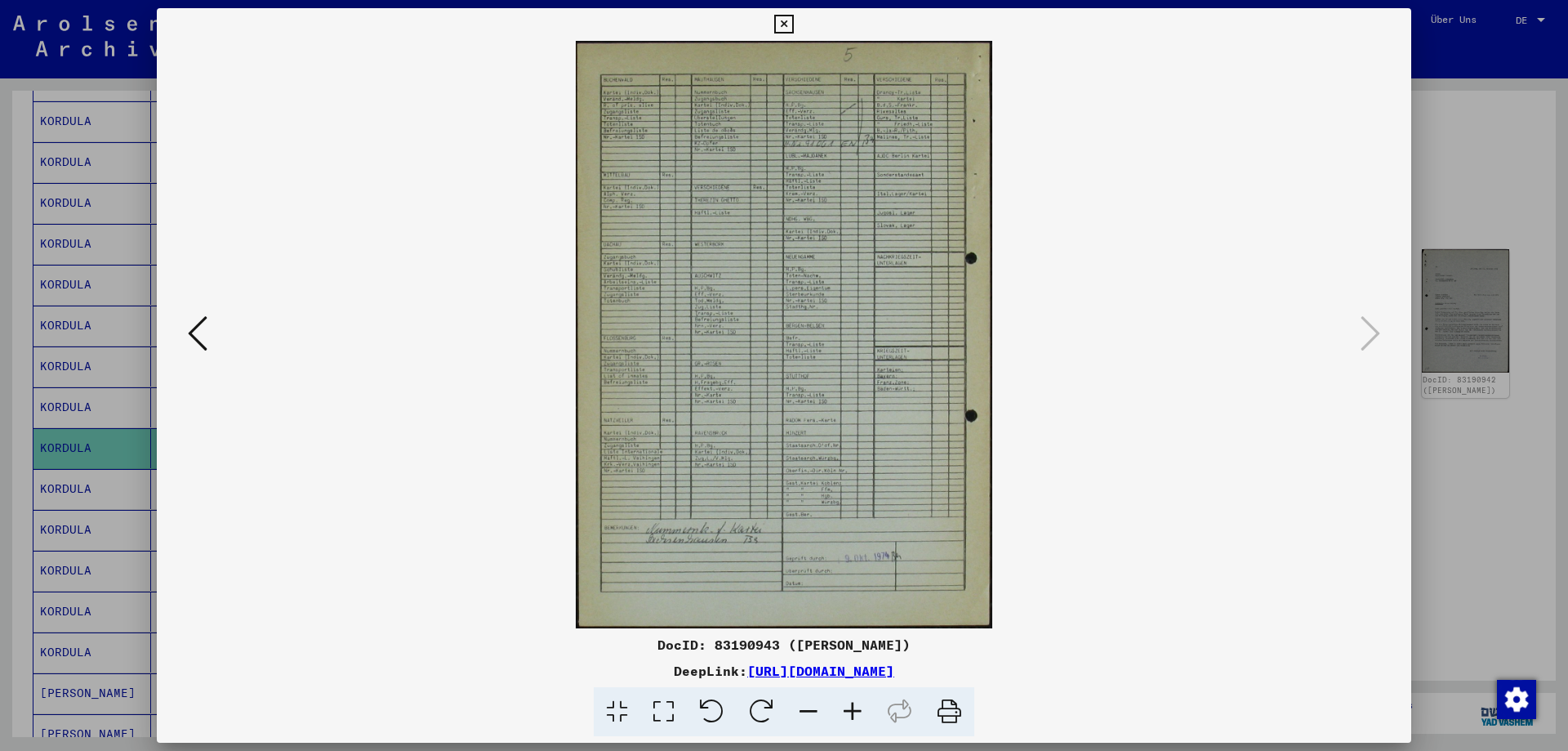
click at [741, 214] on img at bounding box center [784, 334] width 1143 height 588
click at [1498, 331] on div at bounding box center [784, 375] width 1568 height 751
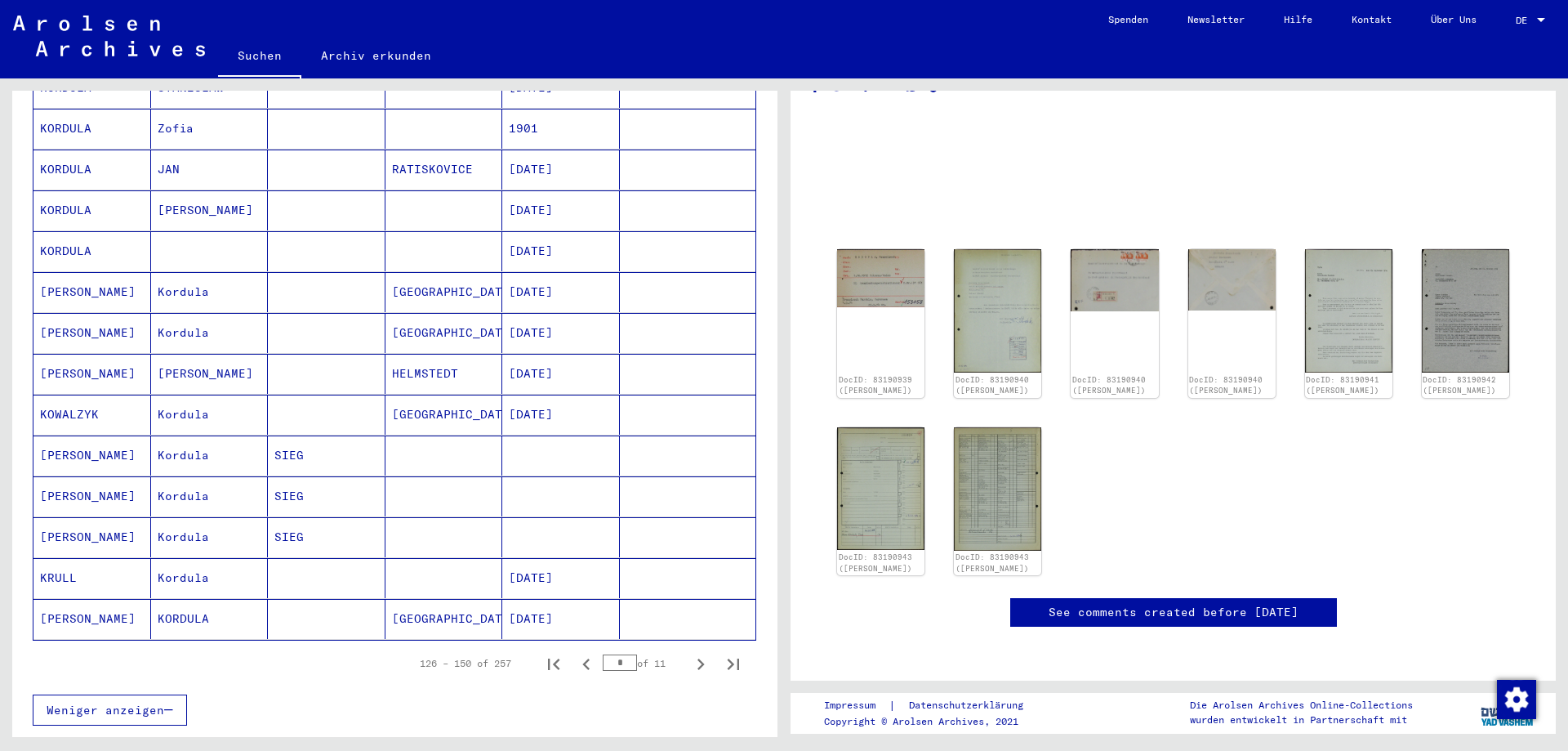
scroll to position [737, 0]
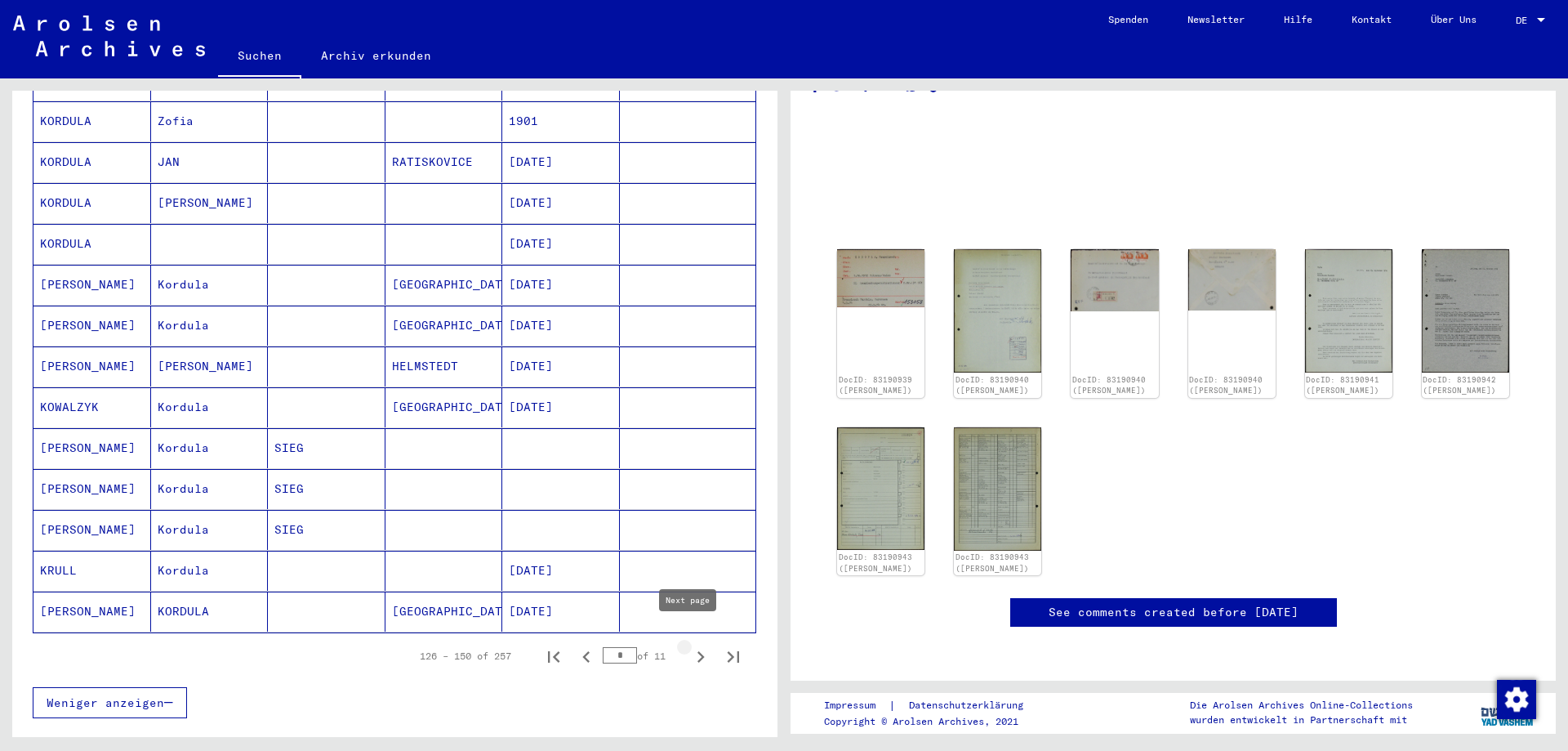
click at [689, 646] on icon "Next page" at bounding box center [700, 657] width 23 height 23
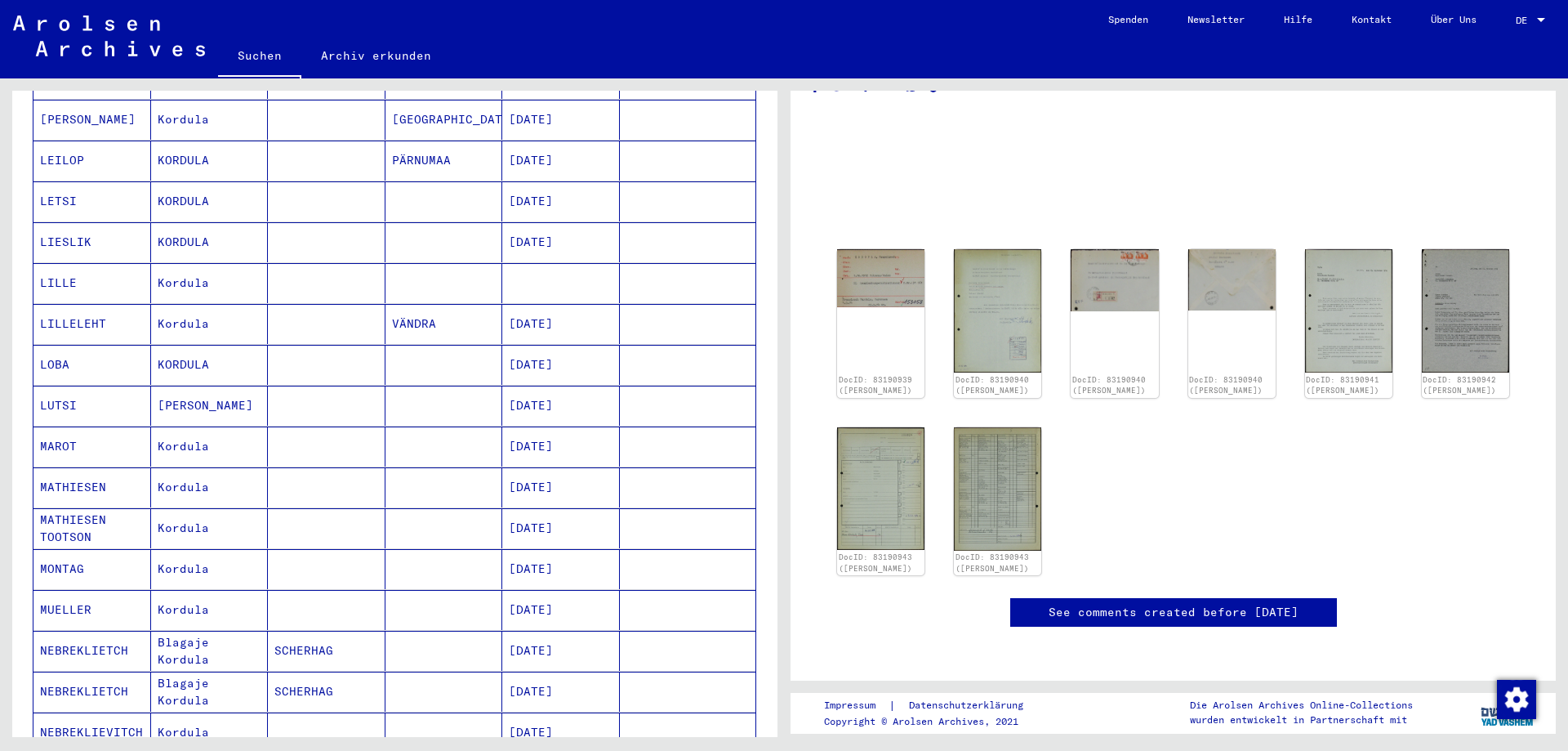
scroll to position [410, 0]
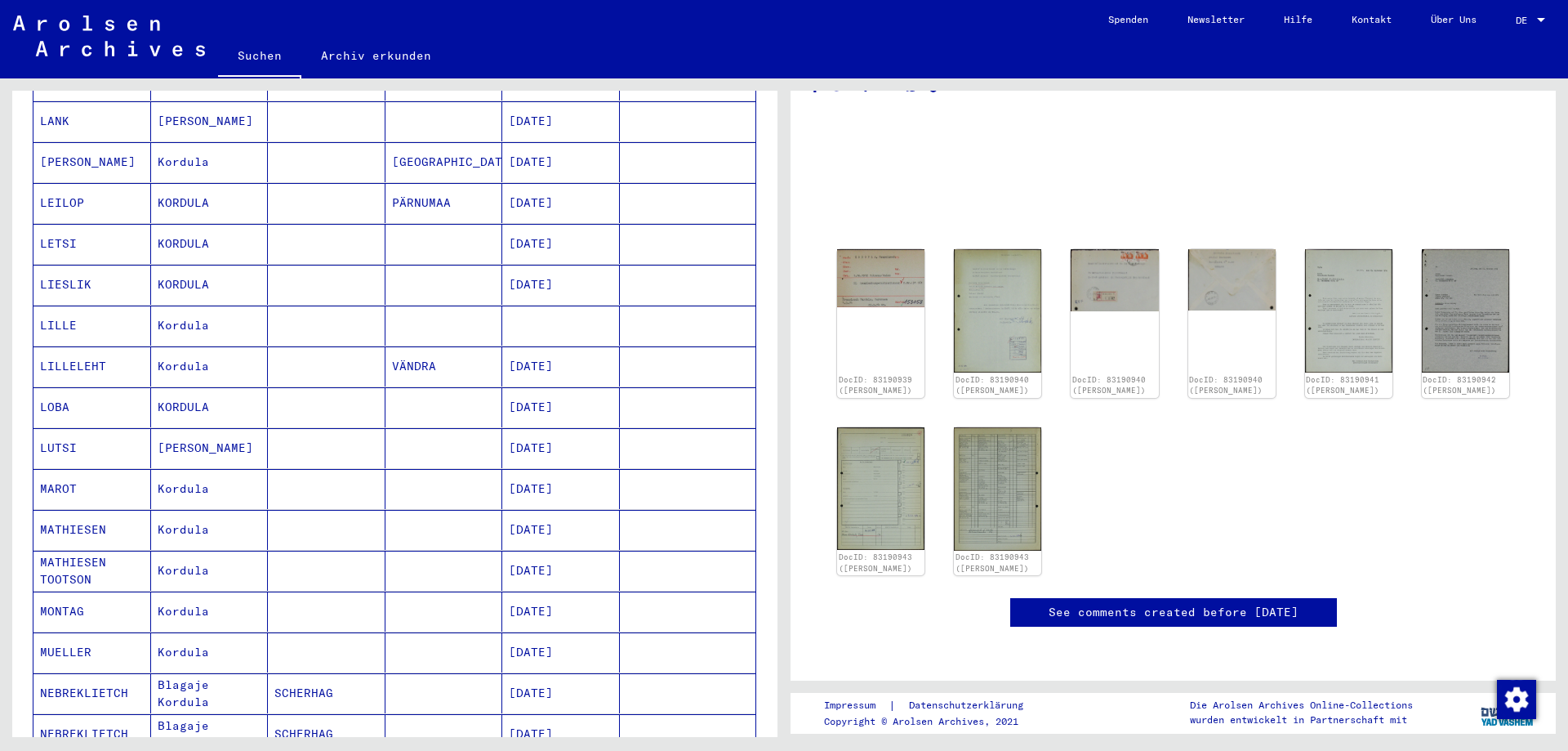
click at [238, 520] on mat-cell "Kordula" at bounding box center [210, 529] width 118 height 40
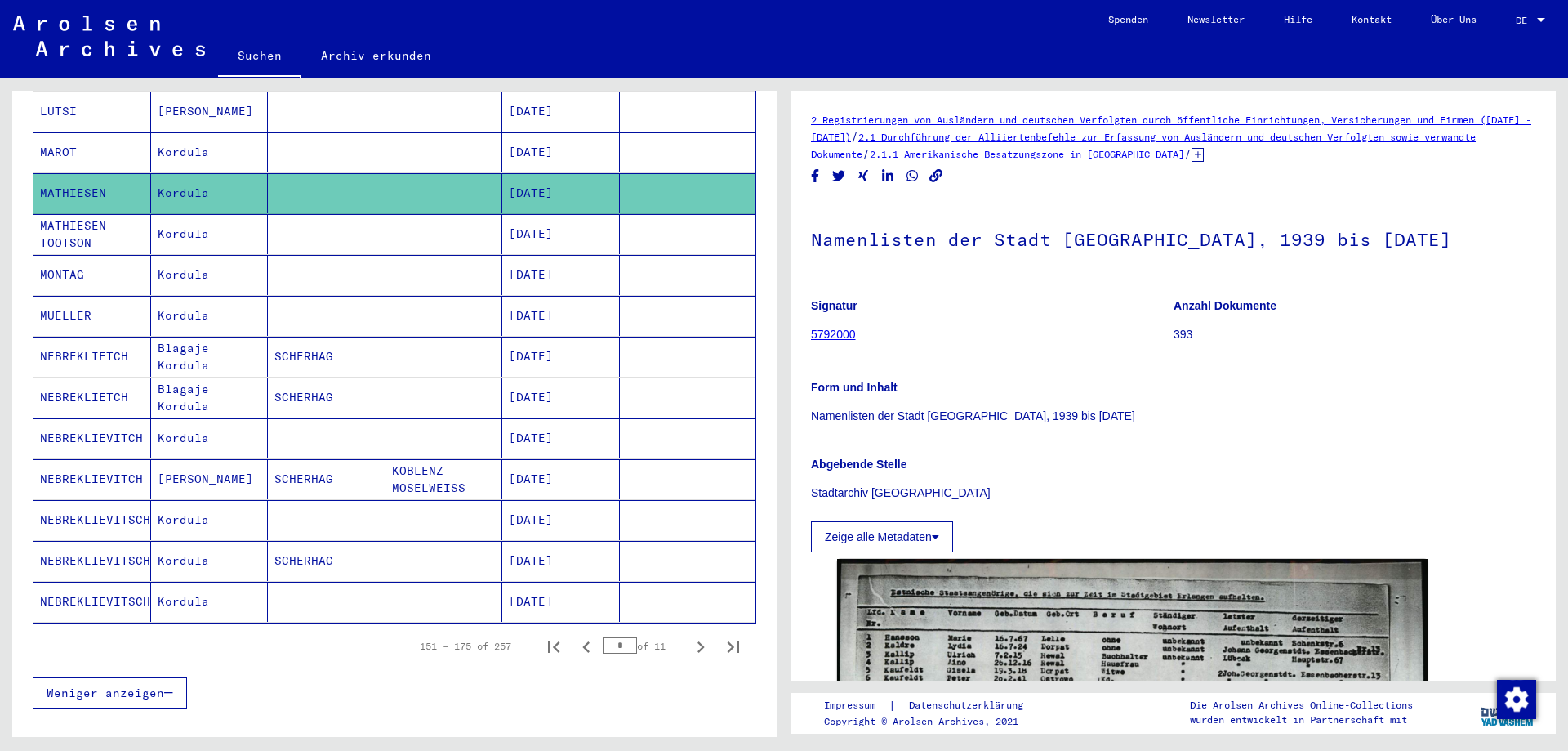
scroll to position [819, 0]
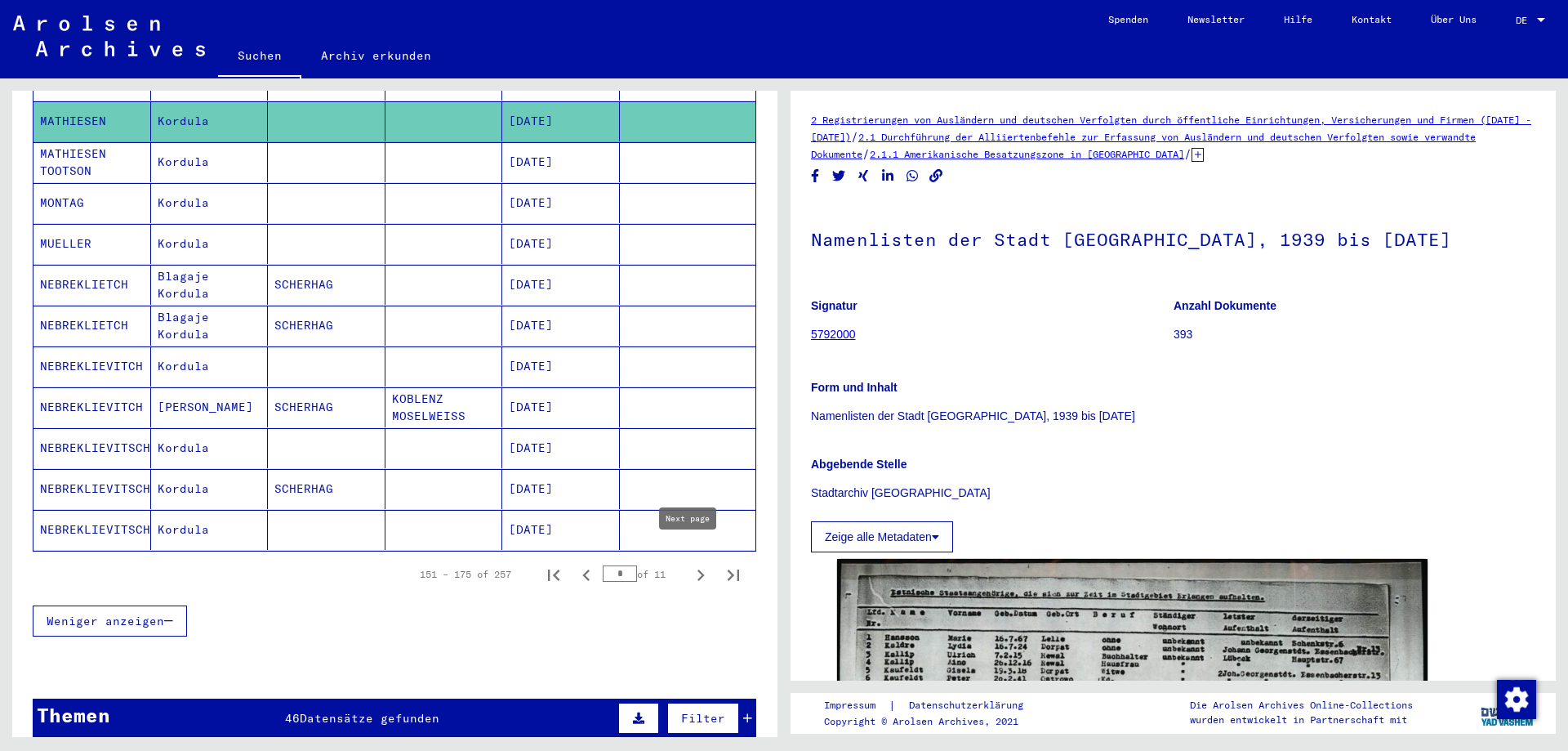
click at [698, 569] on icon "Next page" at bounding box center [701, 575] width 8 height 12
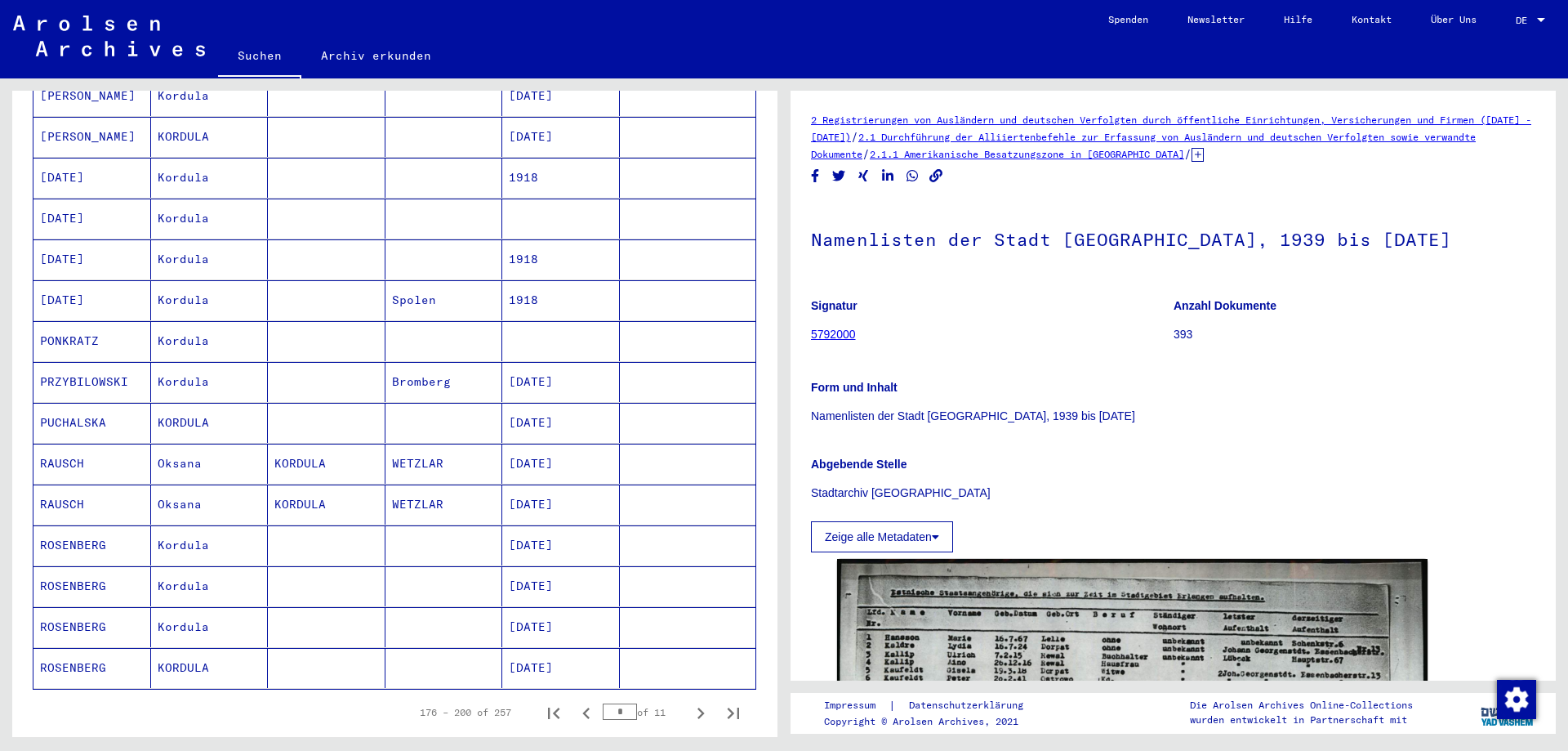
scroll to position [737, 0]
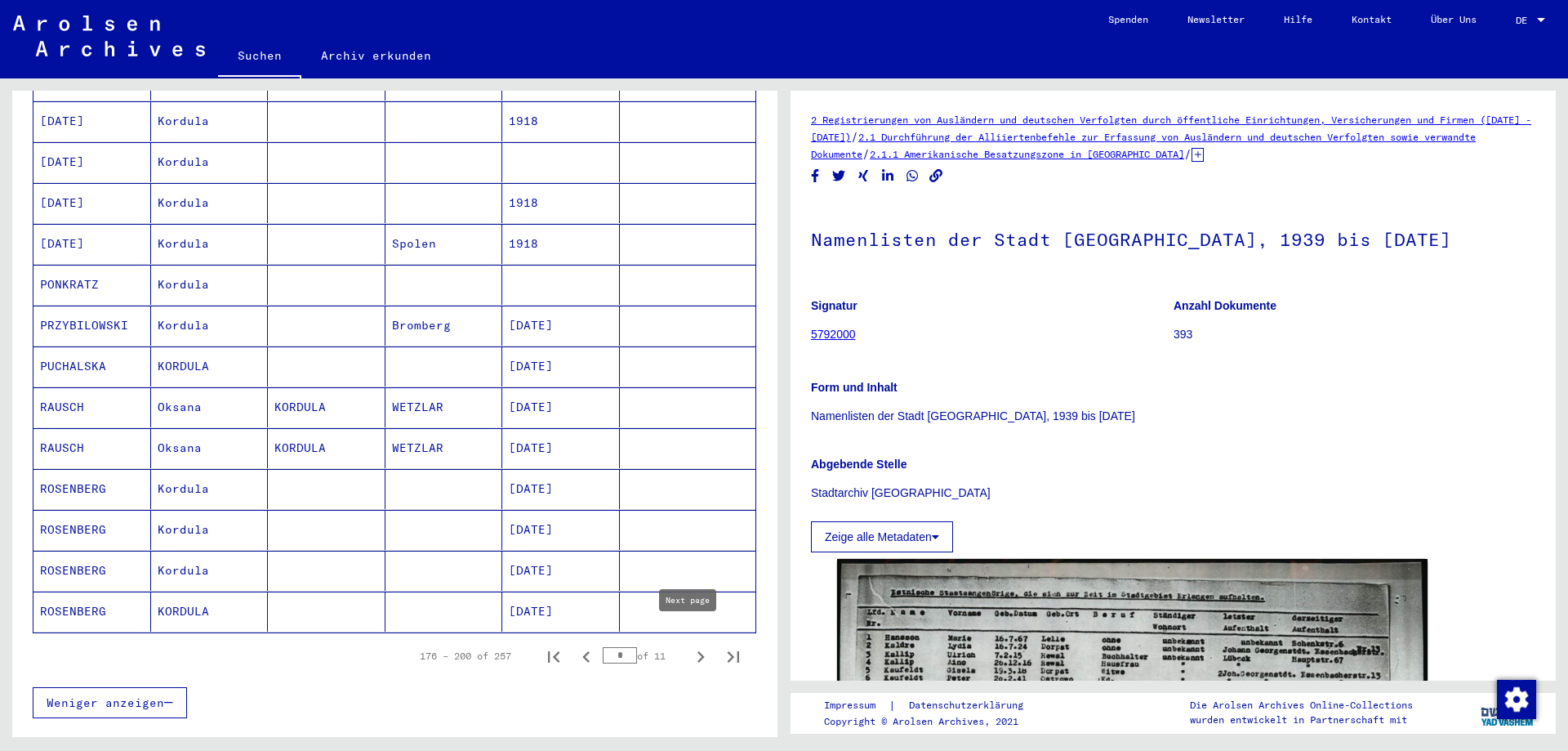
click at [689, 646] on icon "Next page" at bounding box center [700, 657] width 23 height 23
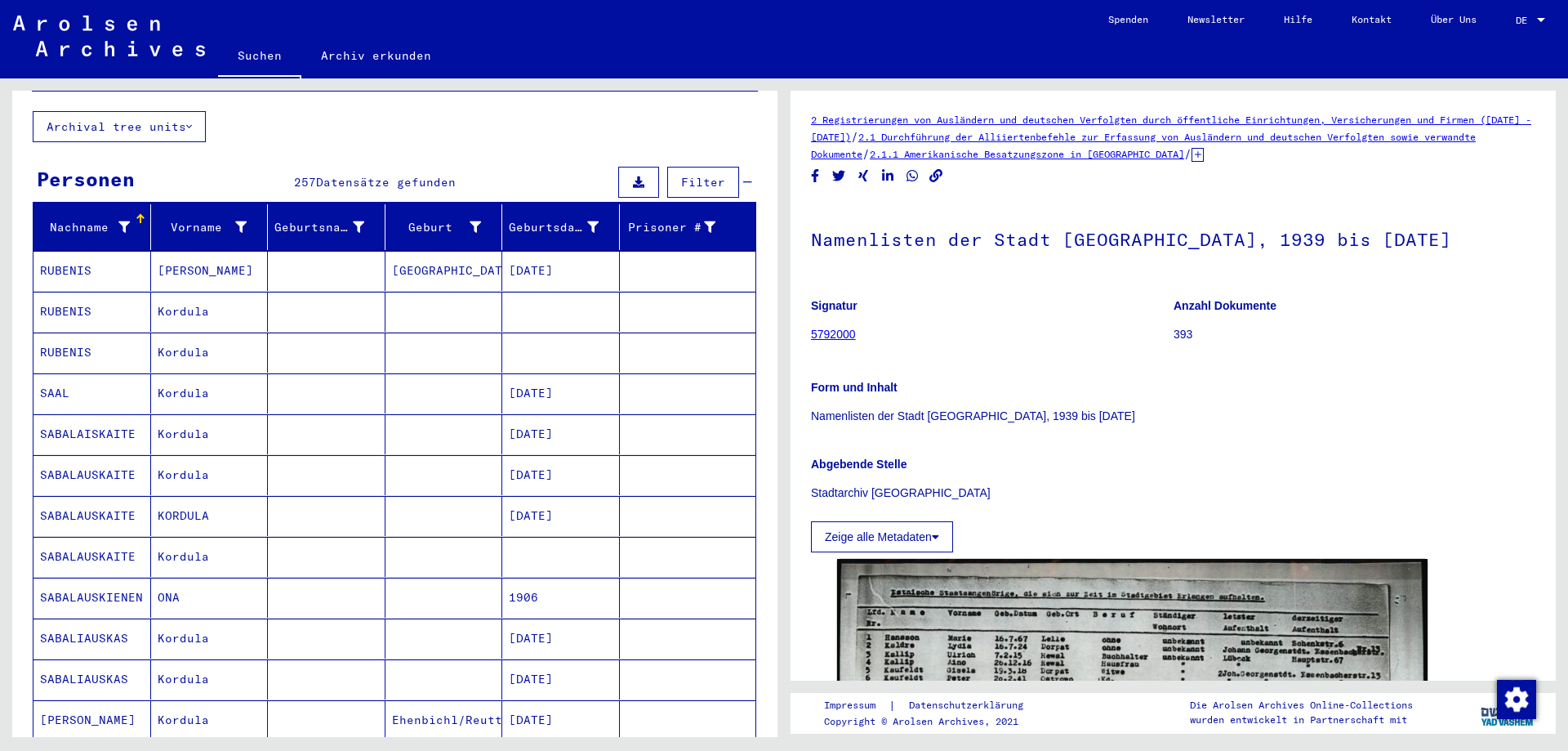
scroll to position [83, 0]
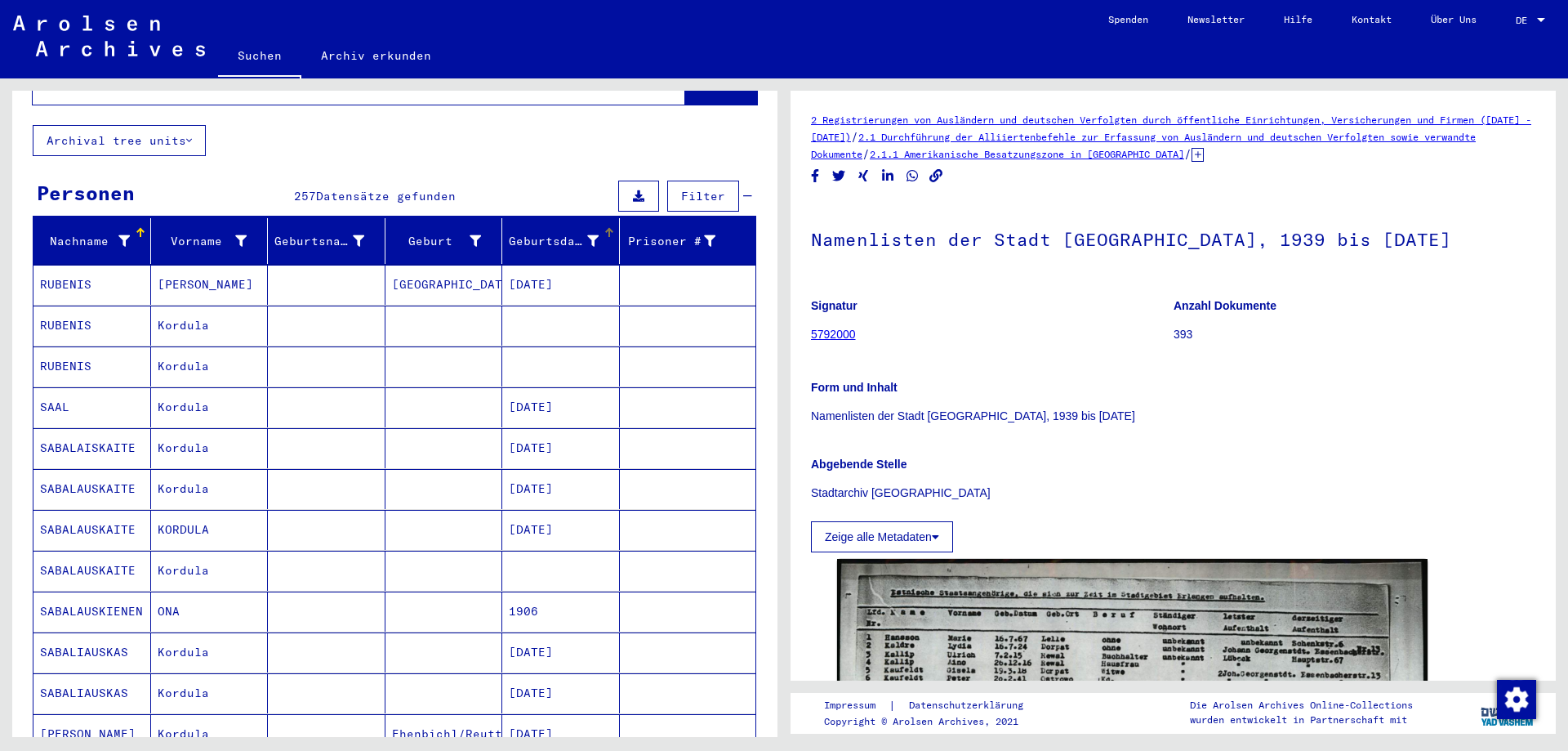
click at [589, 233] on div "Geburtsdatum" at bounding box center [556, 242] width 94 height 17
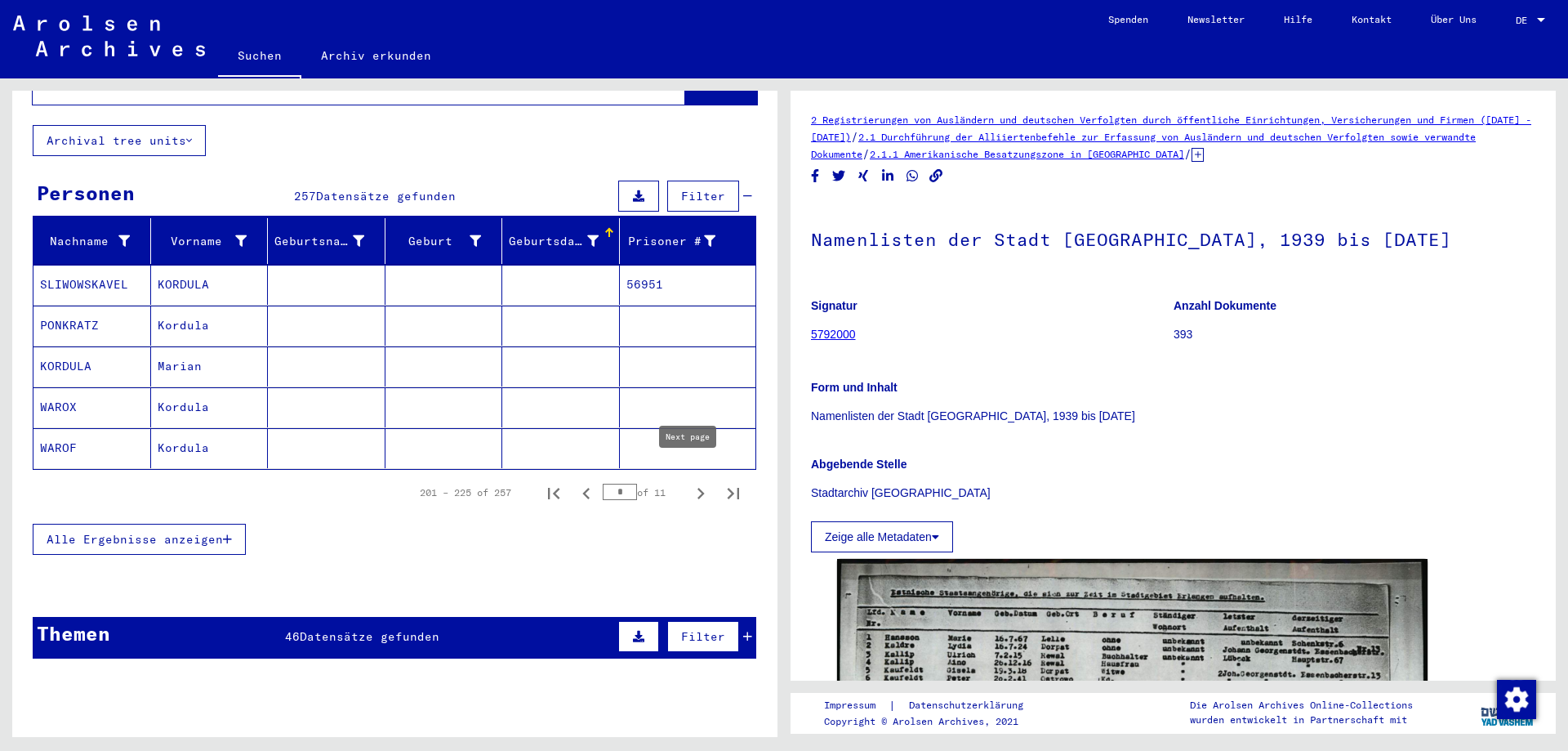
click at [698, 488] on icon "Next page" at bounding box center [701, 494] width 8 height 12
type input "**"
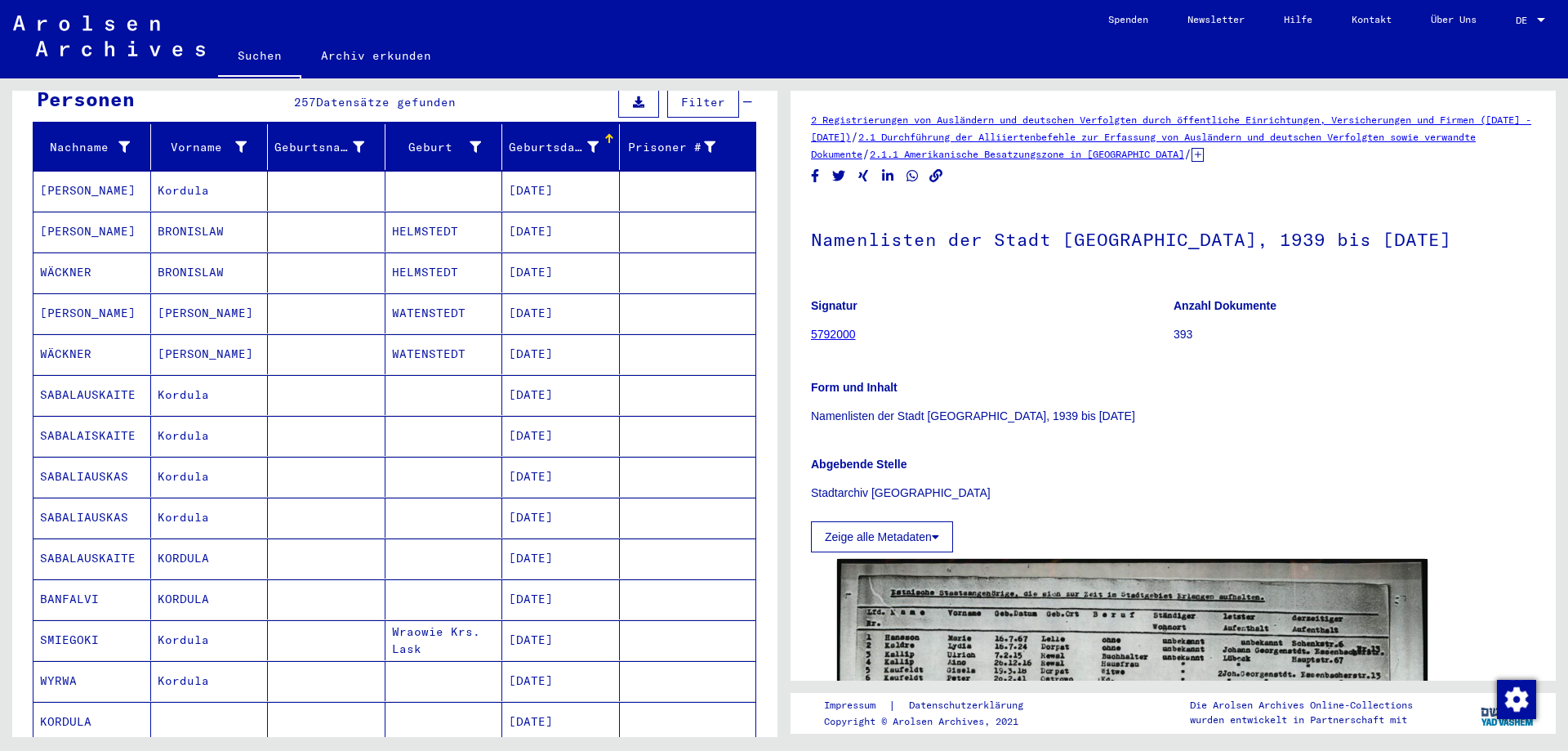
scroll to position [0, 0]
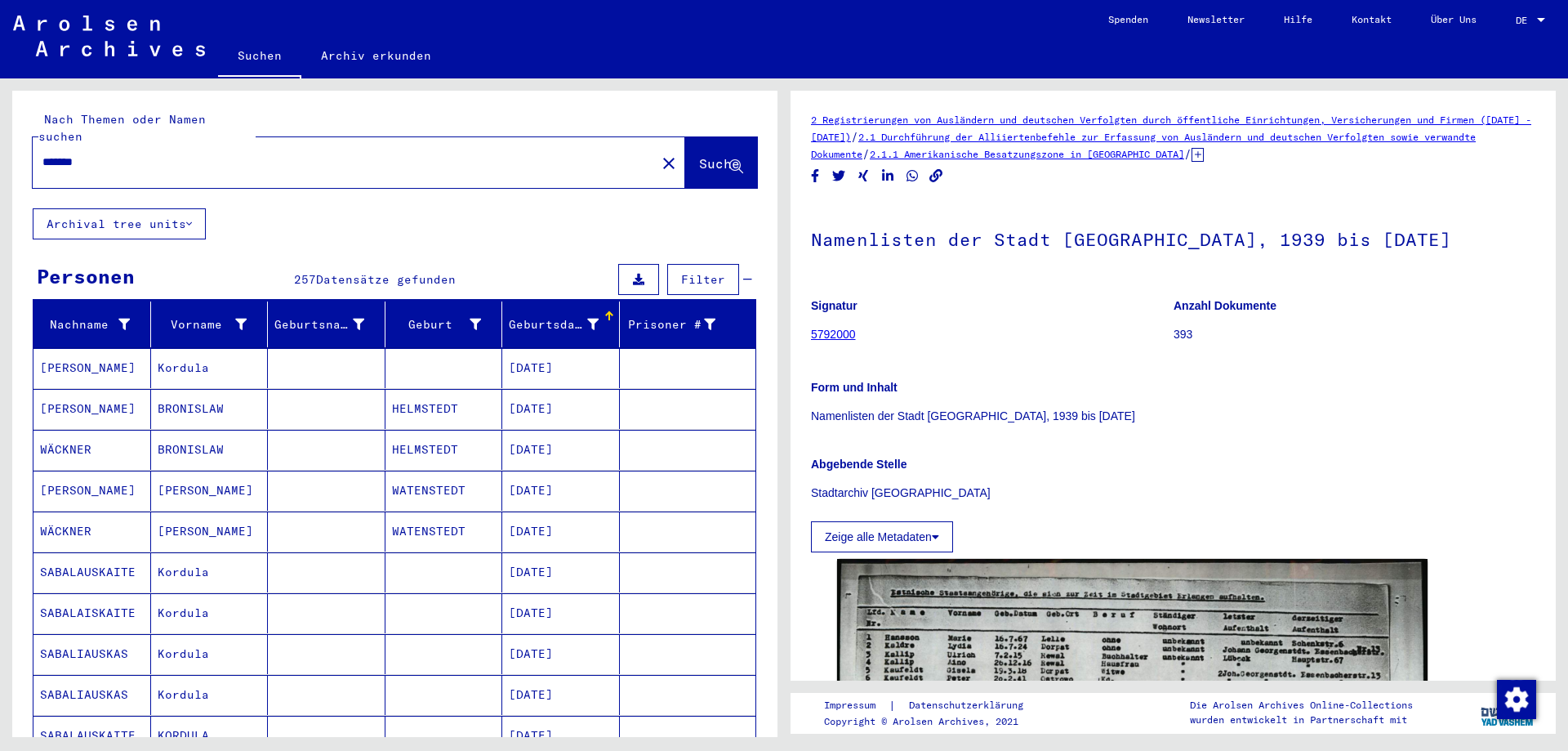
click at [80, 154] on input "*******" at bounding box center [344, 162] width 604 height 17
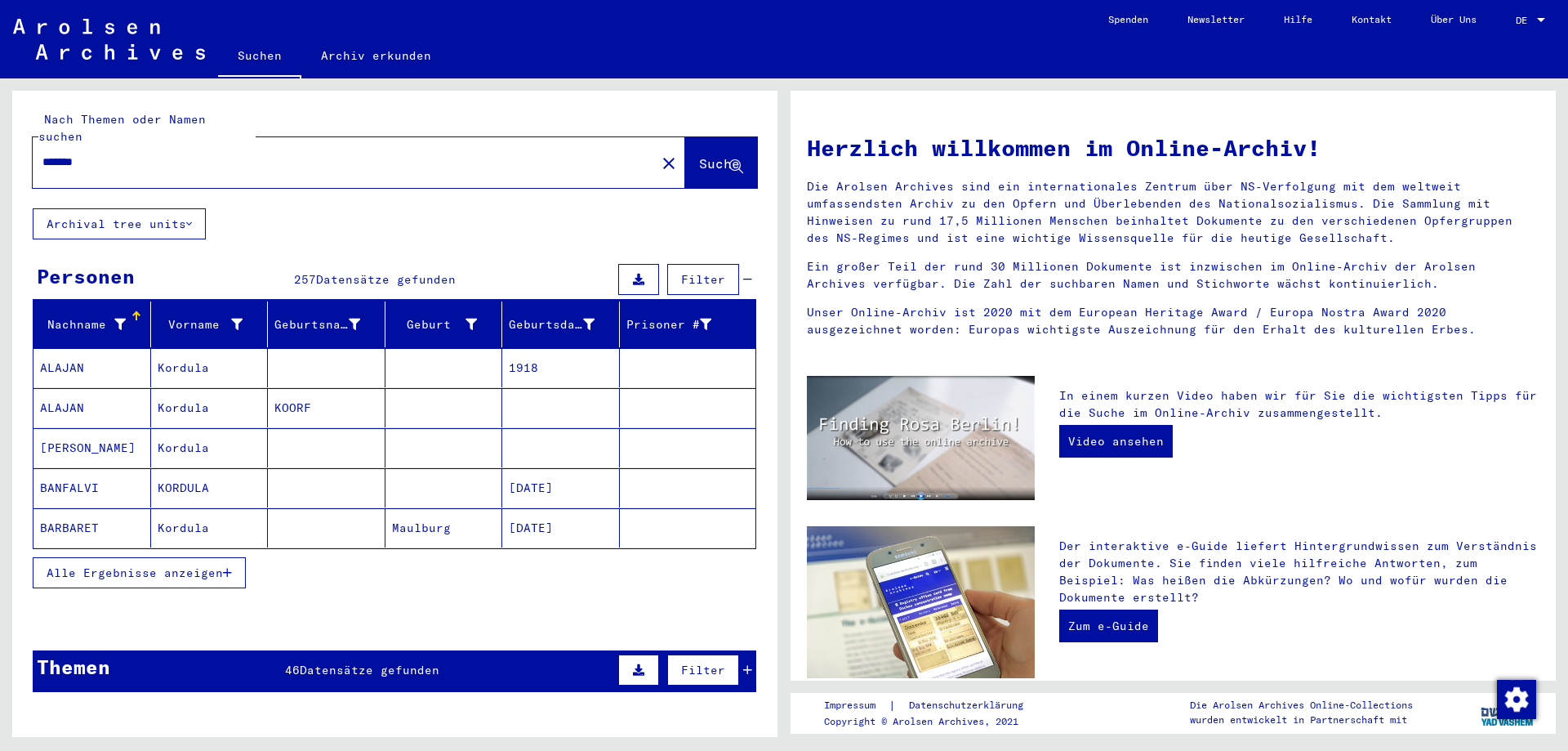
click at [228, 564] on button "Alle Ergebnisse anzeigen" at bounding box center [139, 572] width 214 height 31
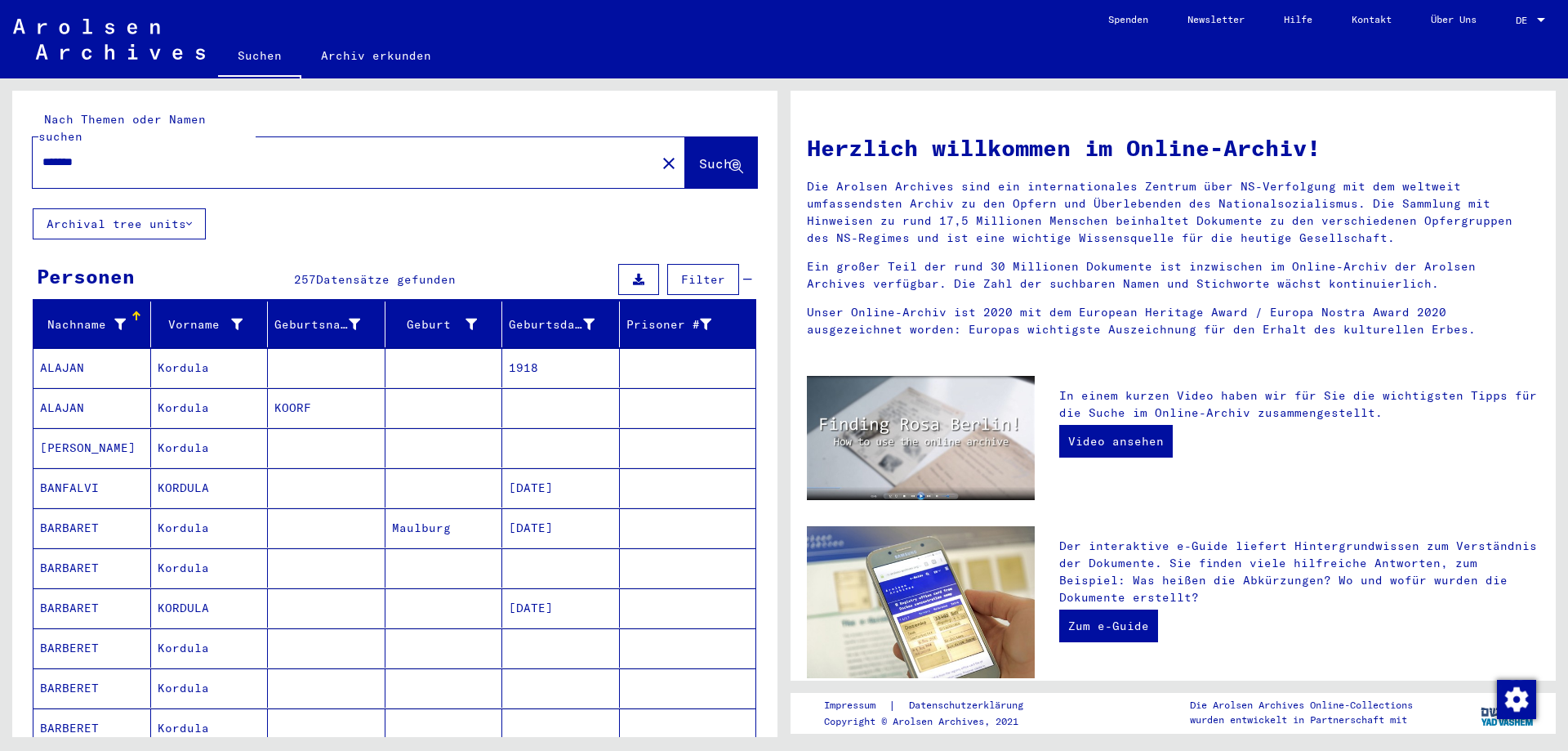
click at [583, 319] on icon at bounding box center [588, 325] width 12 height 12
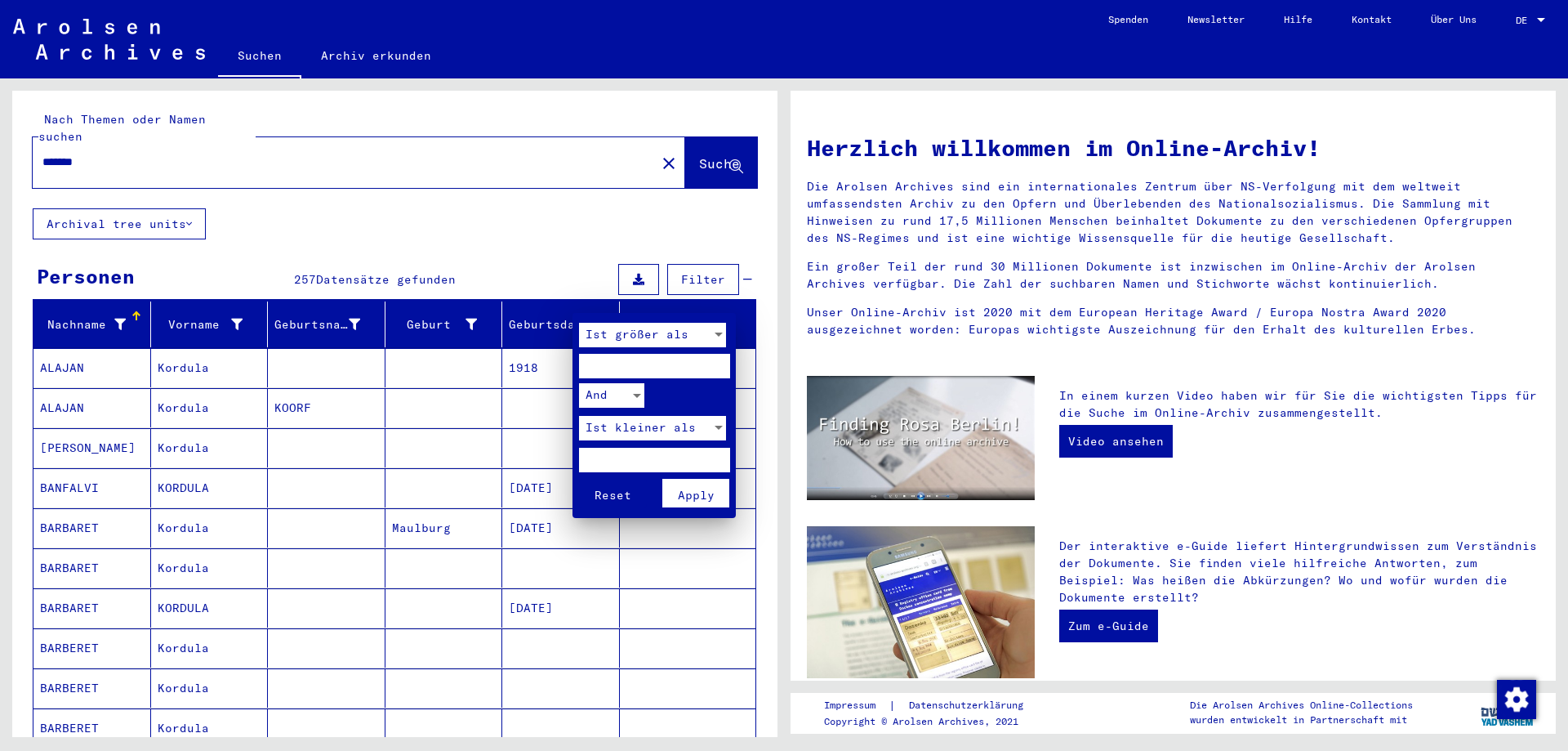
click at [576, 303] on div at bounding box center [784, 375] width 1568 height 751
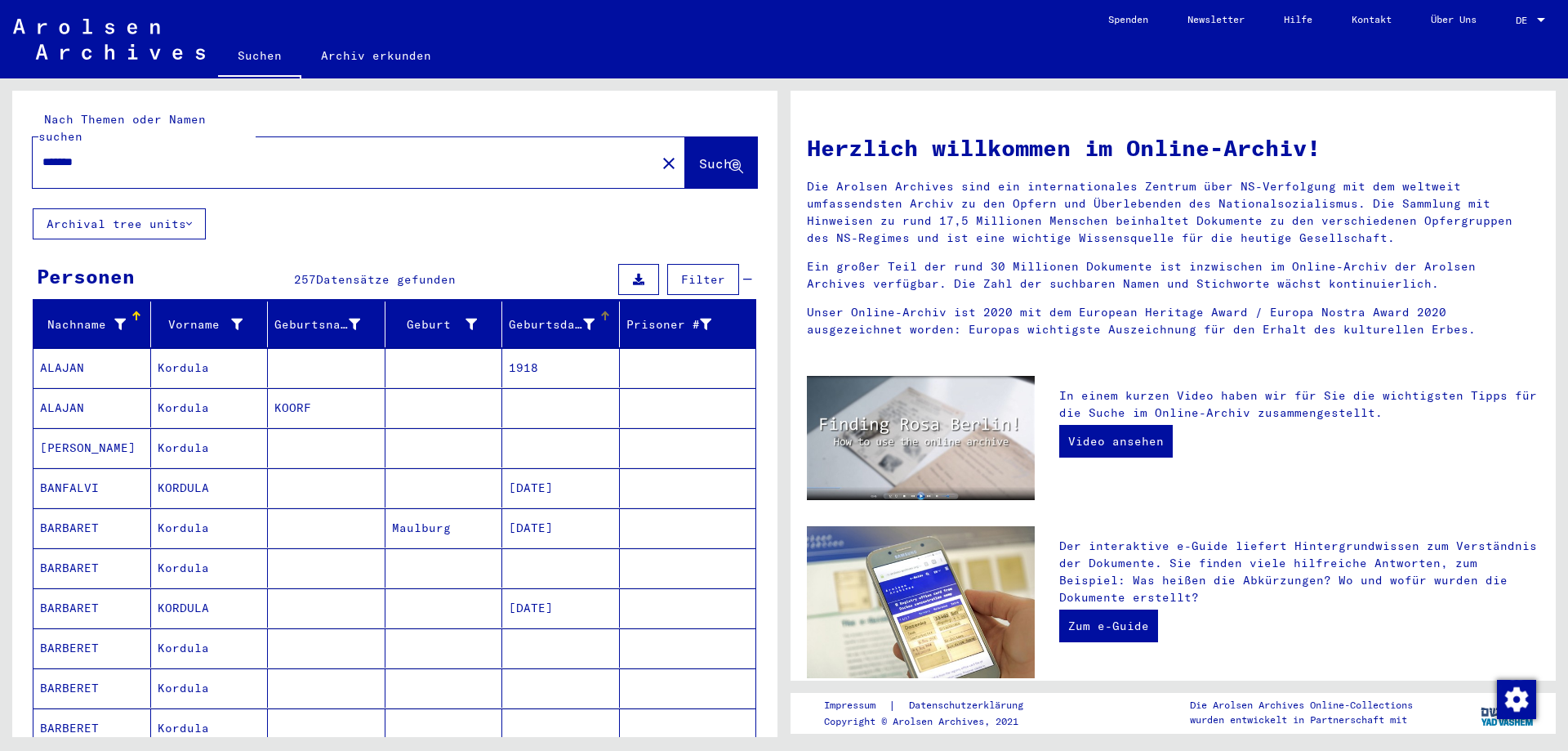
click at [529, 316] on div "Geburtsdatum" at bounding box center [552, 325] width 86 height 17
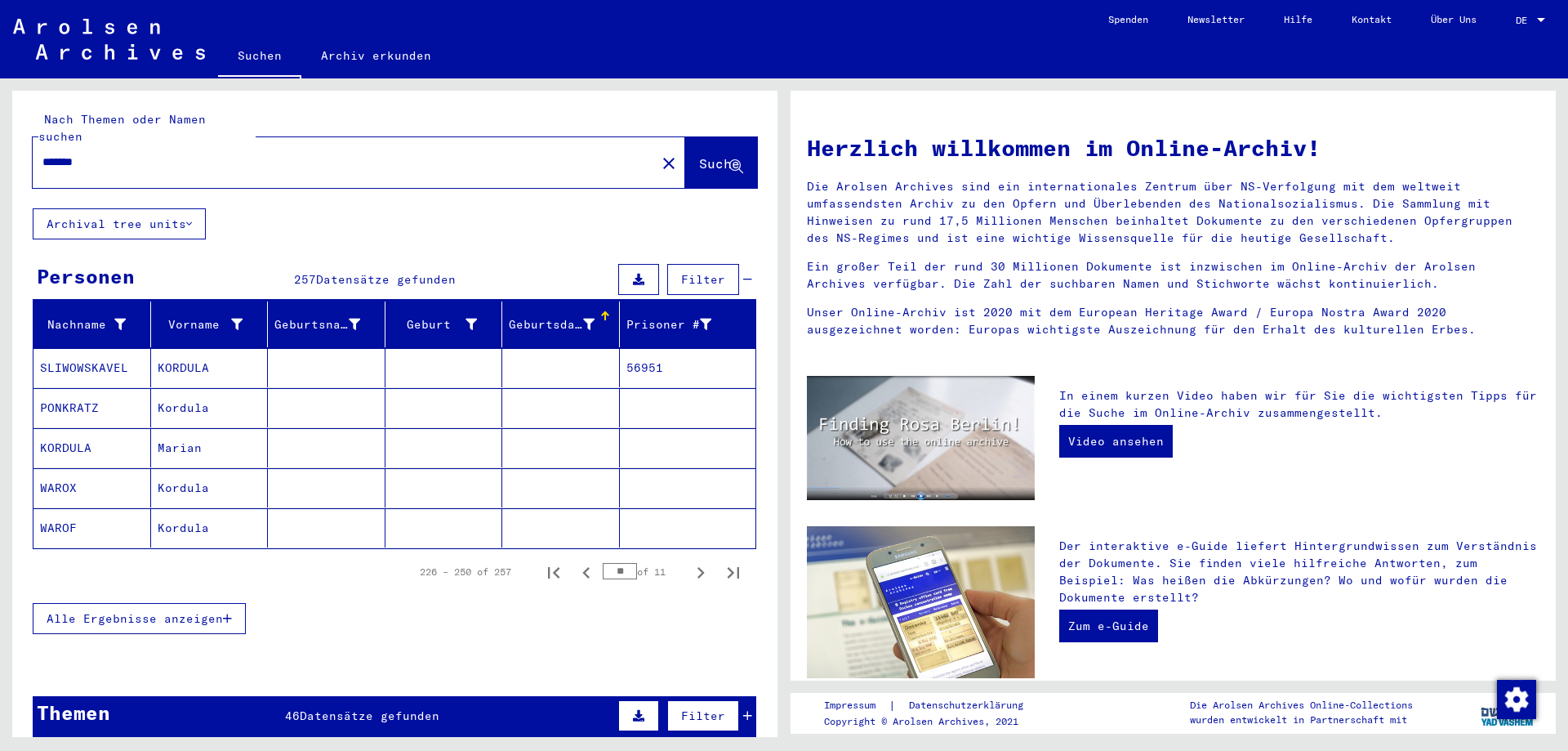
click at [536, 316] on div "Geburtsdatum" at bounding box center [552, 325] width 86 height 17
click at [208, 611] on span "Alle Ergebnisse anzeigen" at bounding box center [134, 618] width 177 height 14
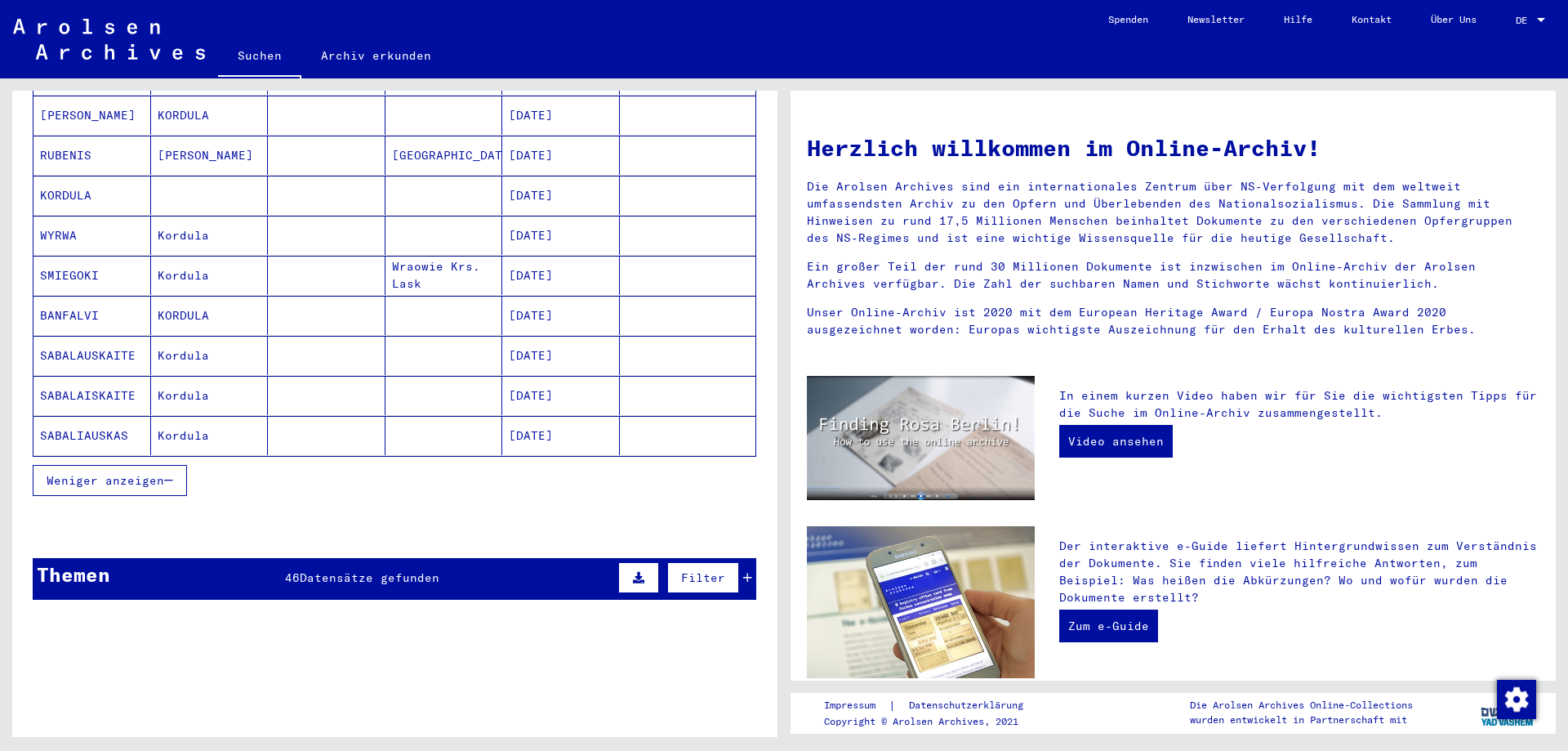
scroll to position [817, 0]
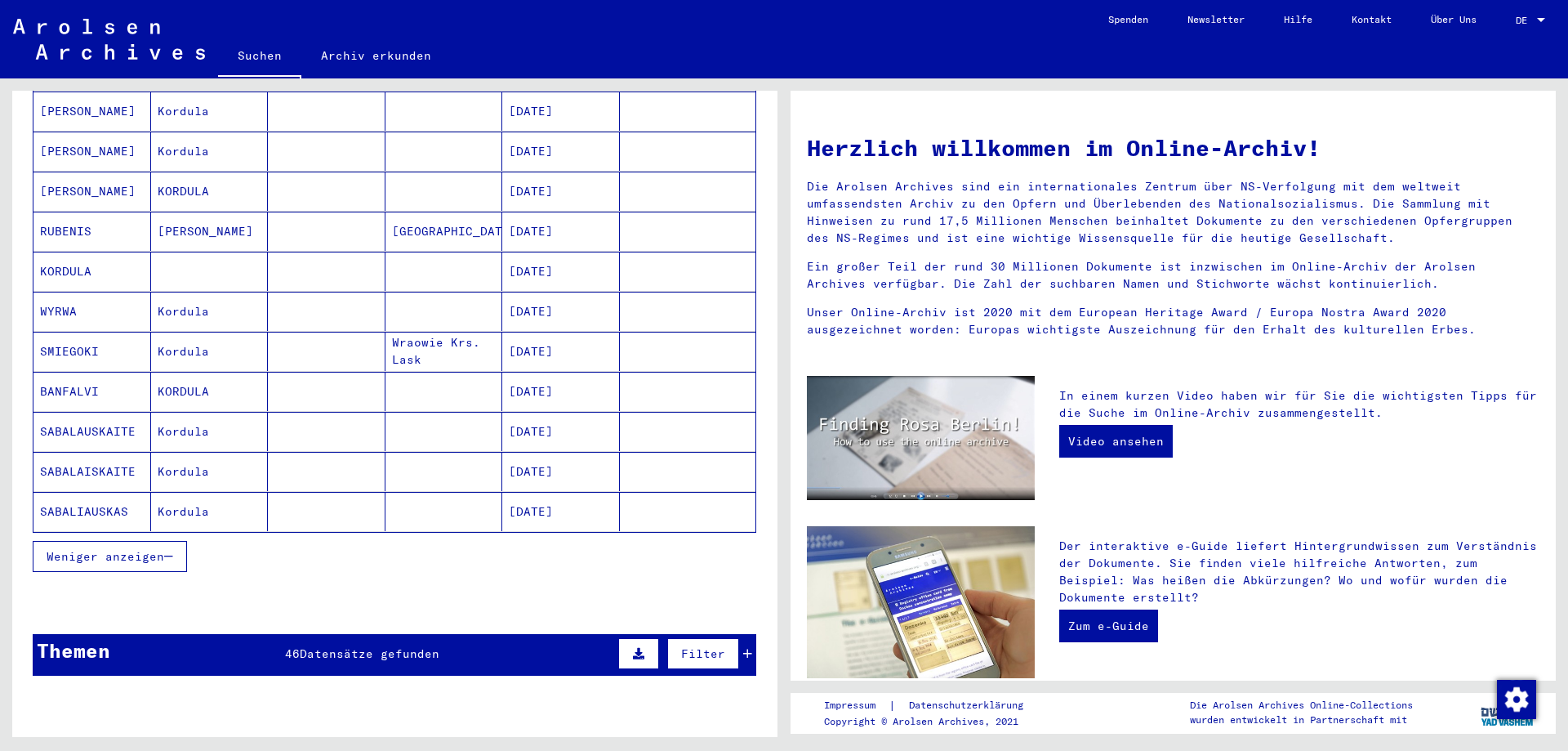
click at [174, 546] on button "Weniger anzeigen" at bounding box center [110, 556] width 155 height 31
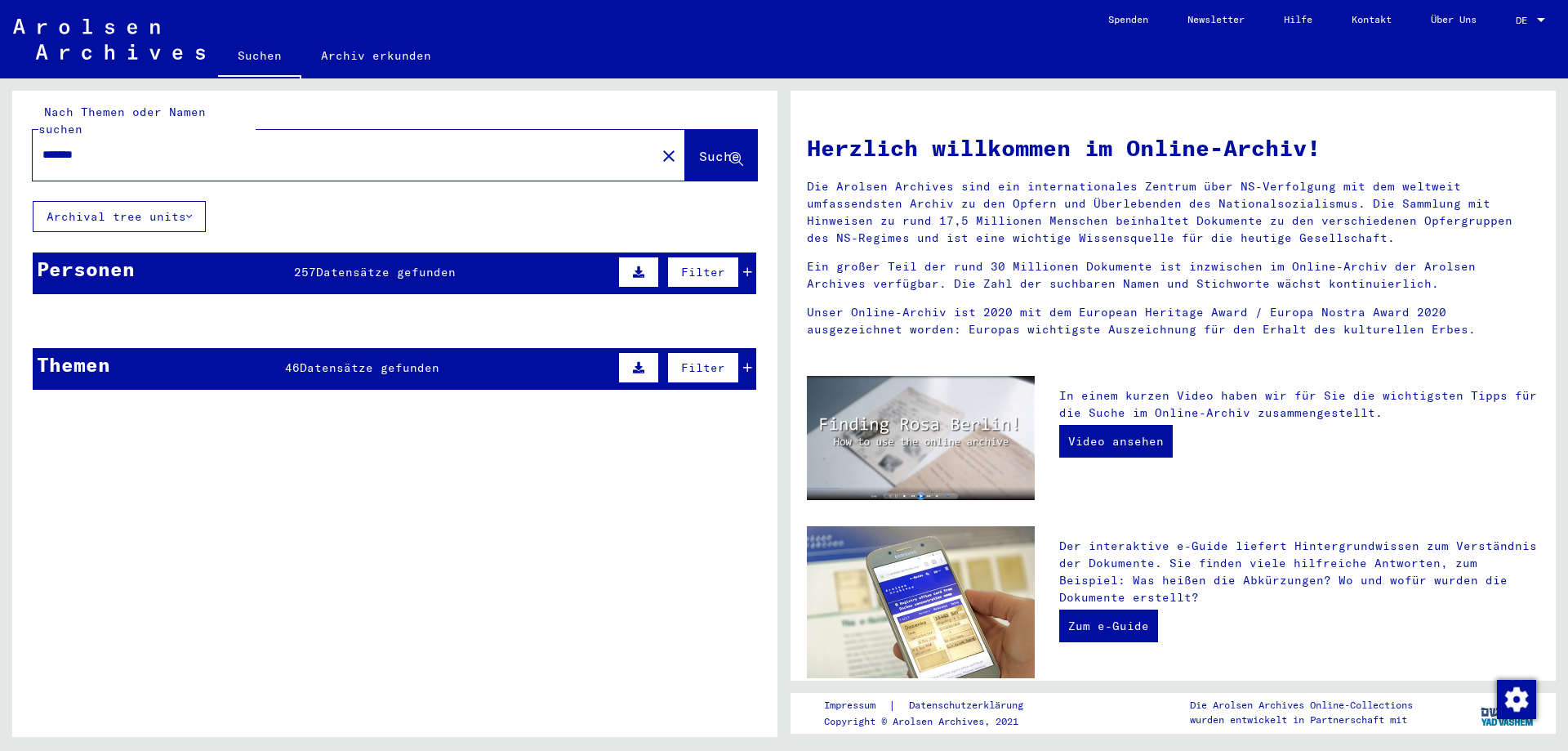
scroll to position [0, 0]
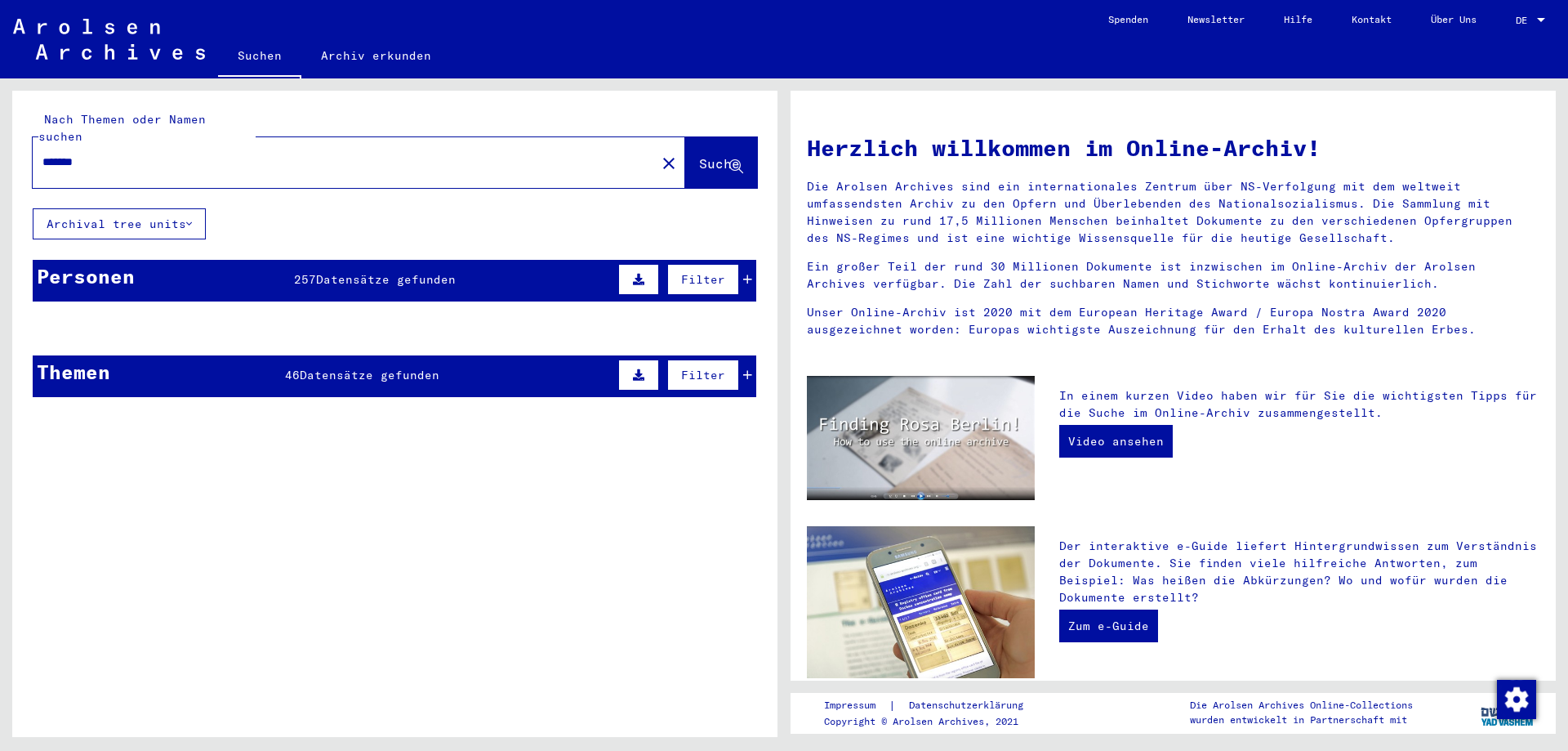
click at [147, 209] on button "Archival tree units" at bounding box center [119, 224] width 173 height 31
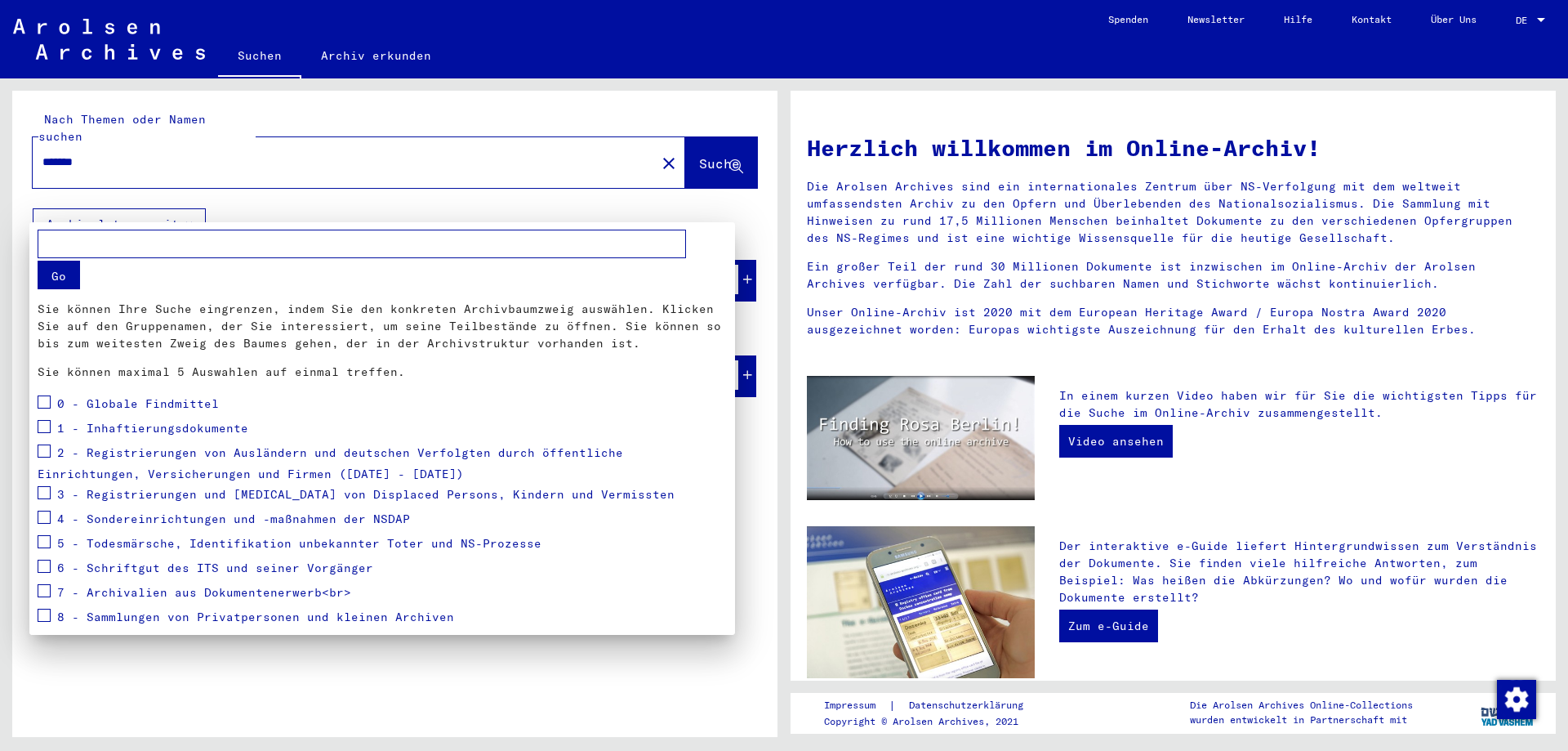
click at [164, 200] on div at bounding box center [784, 375] width 1568 height 751
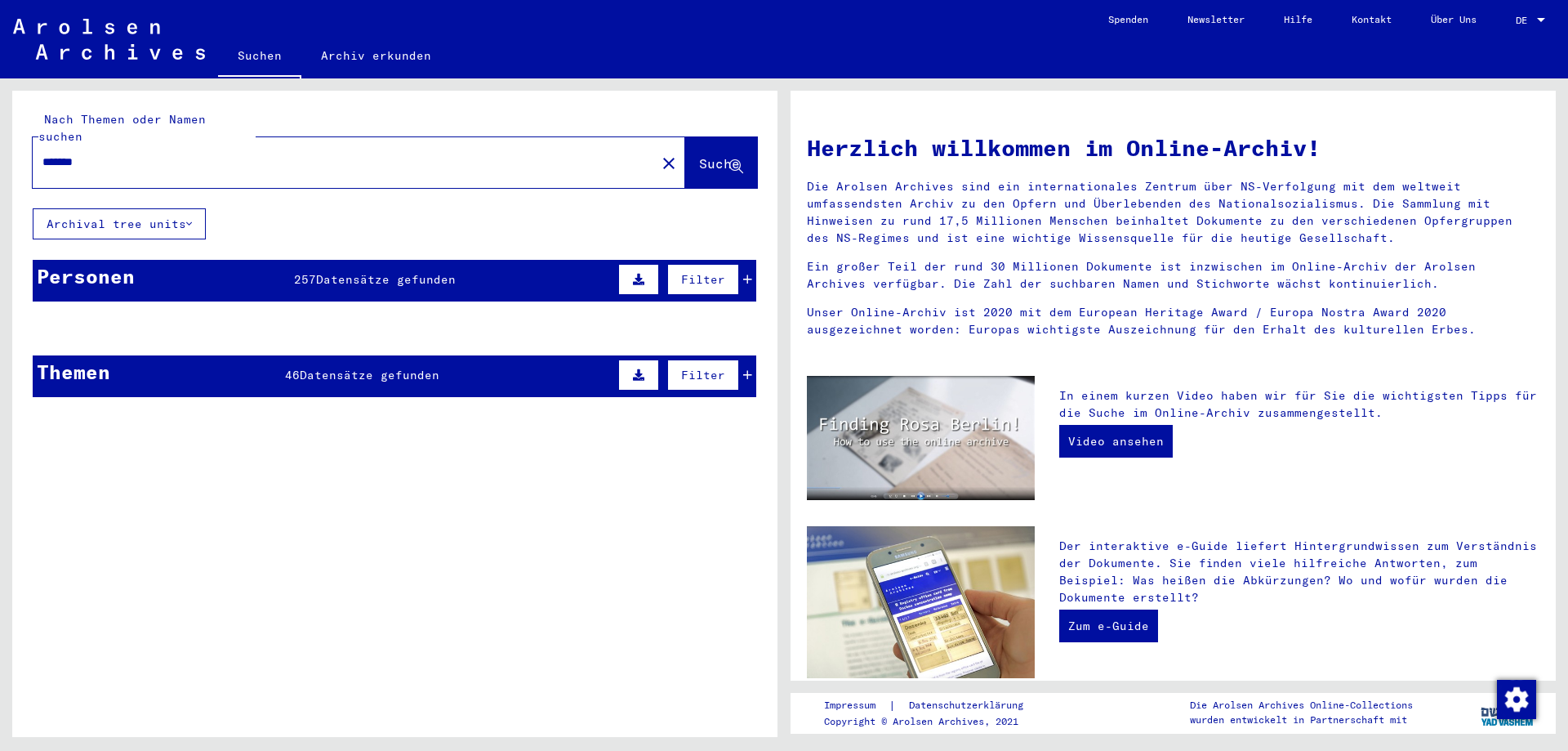
click at [404, 213] on div "Nach Themen oder Namen suchen ******* close Suche Archival tree units Personen …" at bounding box center [395, 250] width 765 height 319
click at [698, 156] on span "Suche" at bounding box center [719, 163] width 41 height 16
click at [743, 274] on icon at bounding box center [747, 279] width 9 height 12
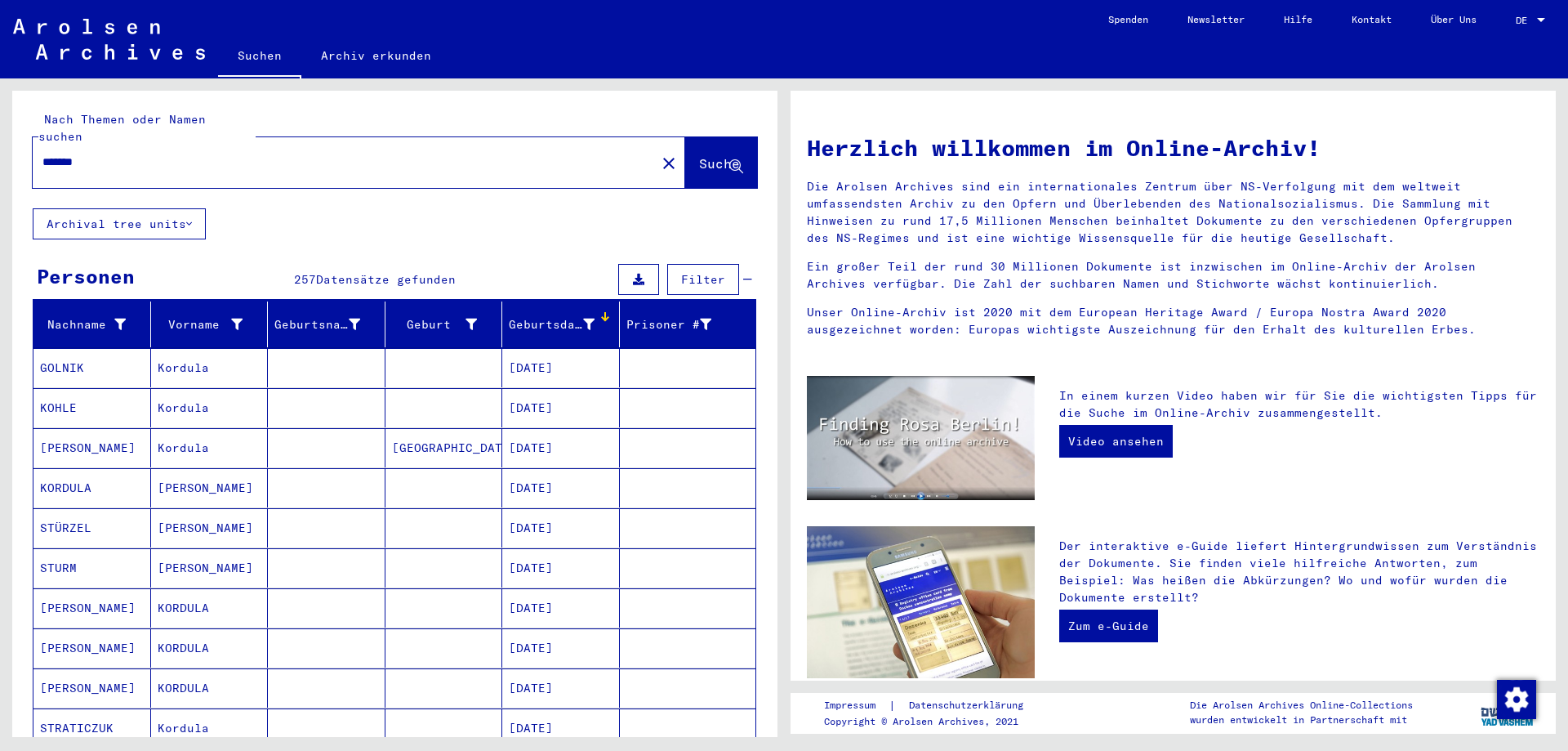
click at [687, 272] on span "Filter" at bounding box center [703, 278] width 44 height 14
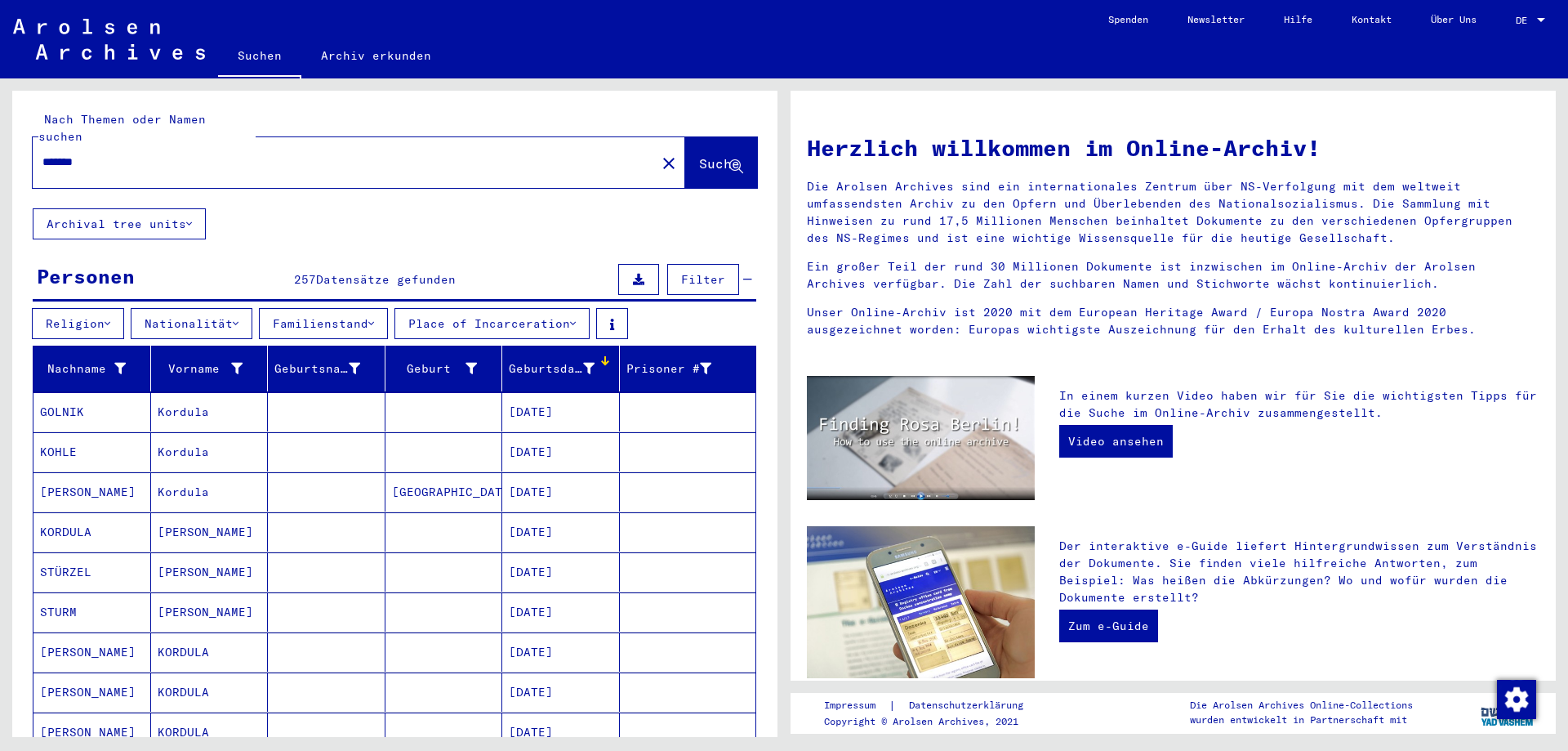
click at [555, 308] on button "Place of Incarceration" at bounding box center [492, 324] width 195 height 31
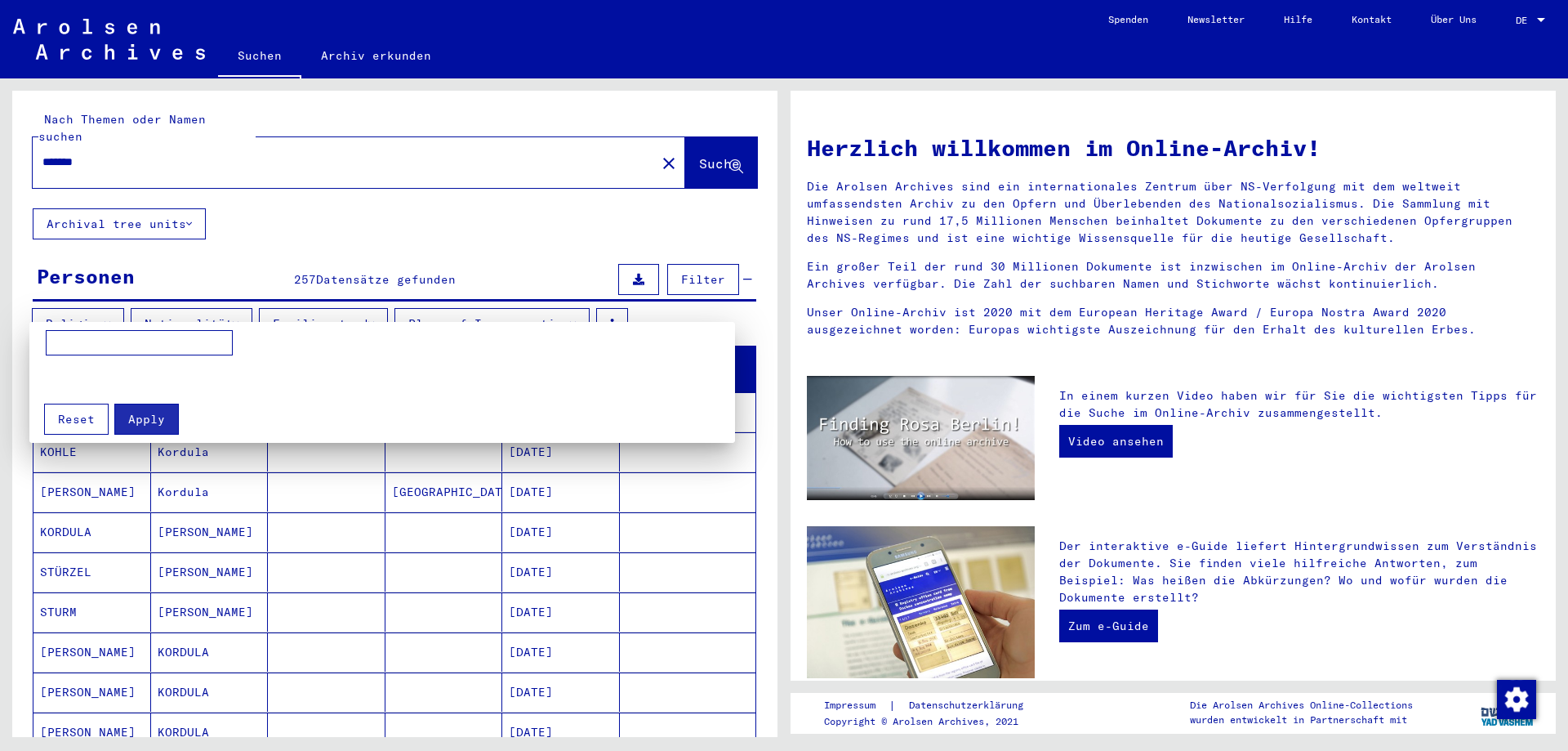
click at [503, 302] on div at bounding box center [784, 375] width 1568 height 751
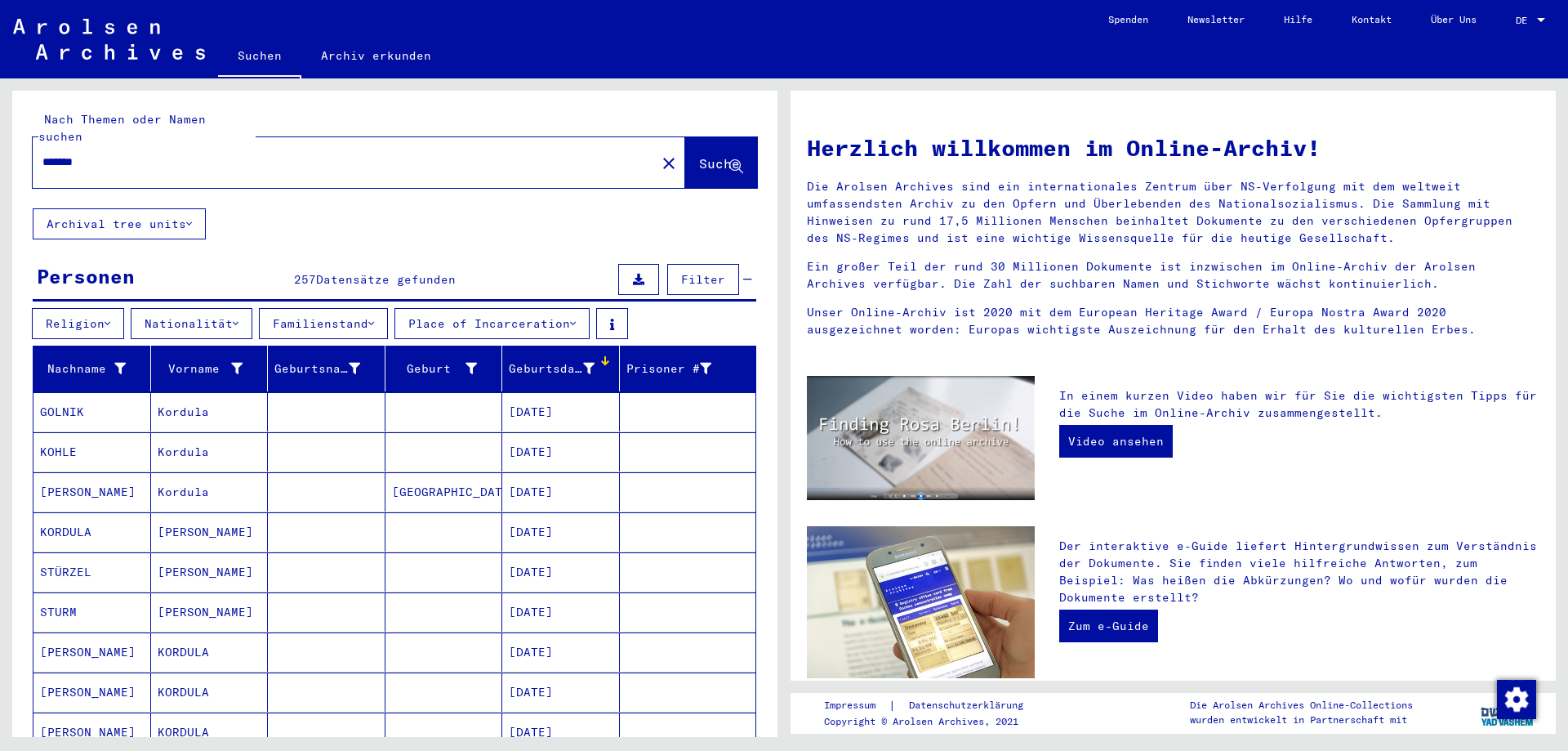
click at [347, 308] on button "Familienstand" at bounding box center [324, 324] width 129 height 31
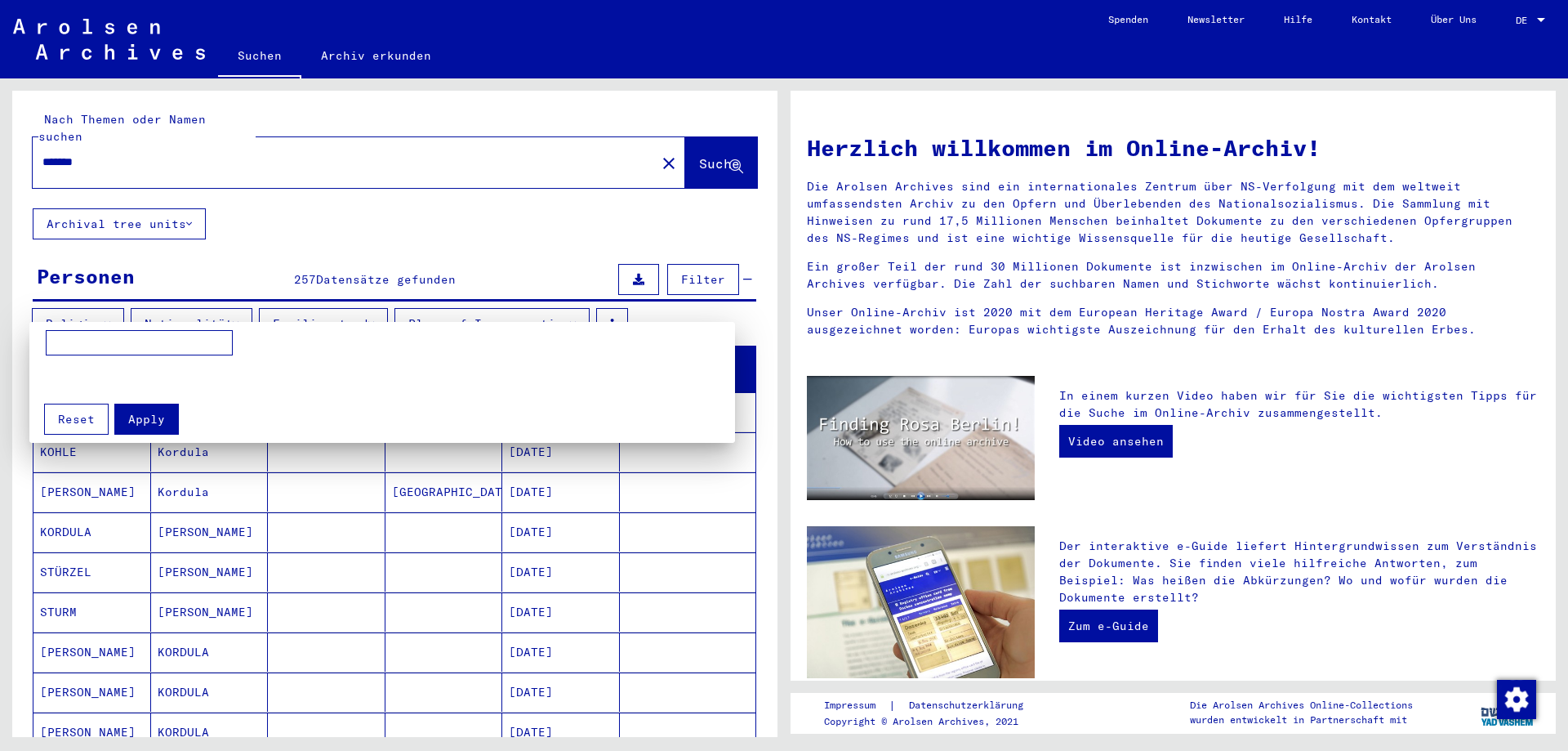
click at [347, 306] on div at bounding box center [784, 375] width 1568 height 751
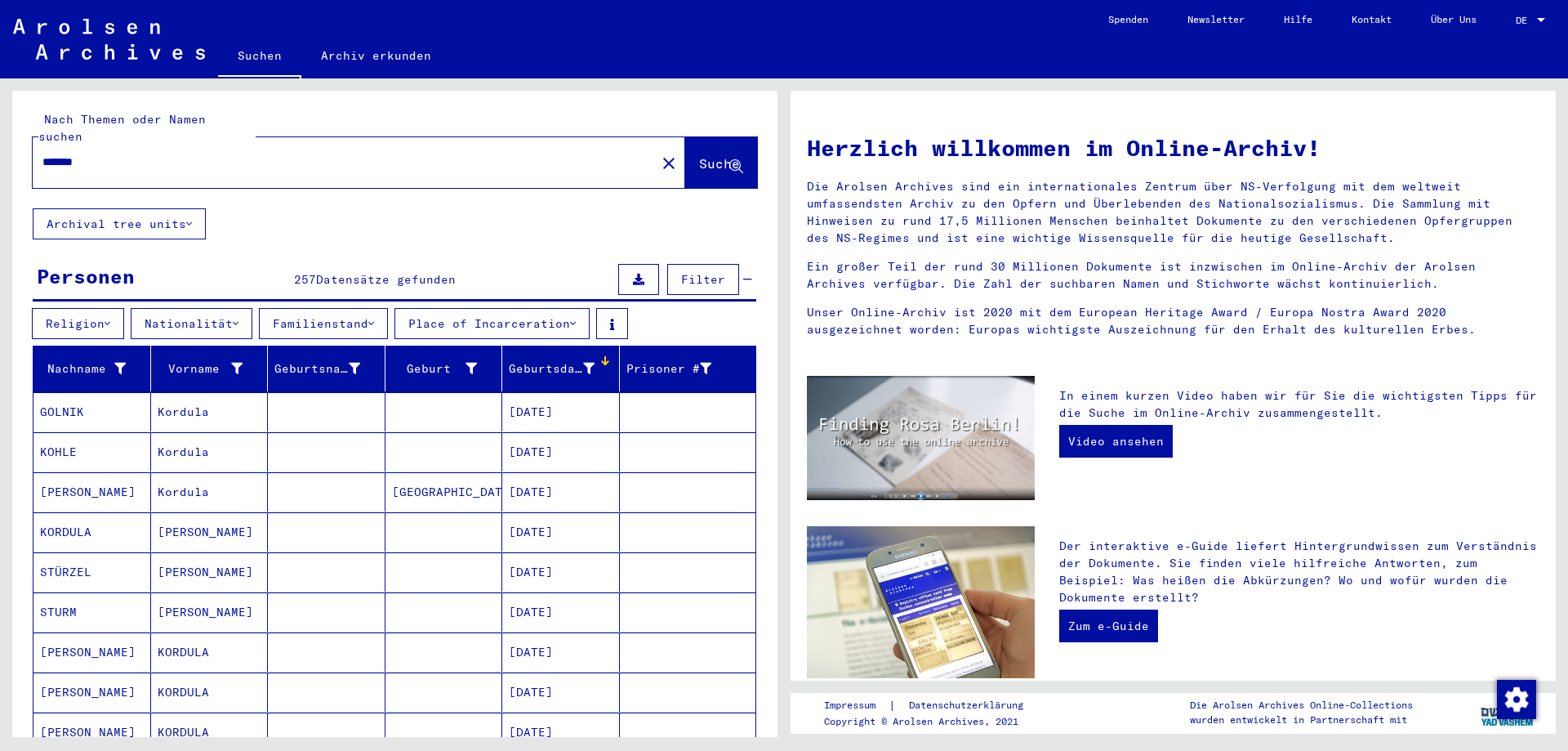
click at [168, 308] on button "Nationalität" at bounding box center [191, 324] width 122 height 31
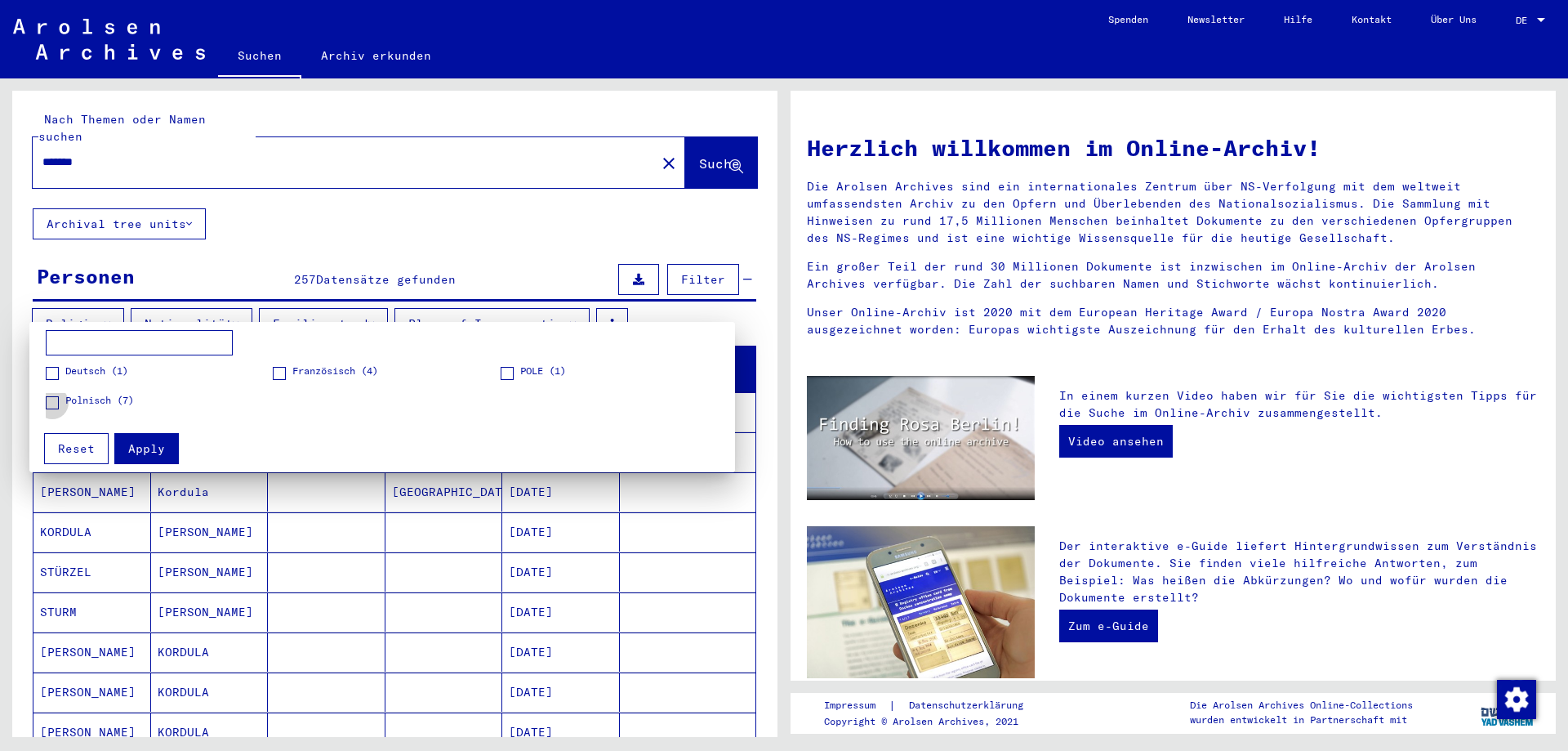
click at [58, 402] on span at bounding box center [52, 403] width 14 height 14
click at [58, 404] on span at bounding box center [52, 403] width 14 height 14
click at [255, 316] on div at bounding box center [784, 375] width 1568 height 751
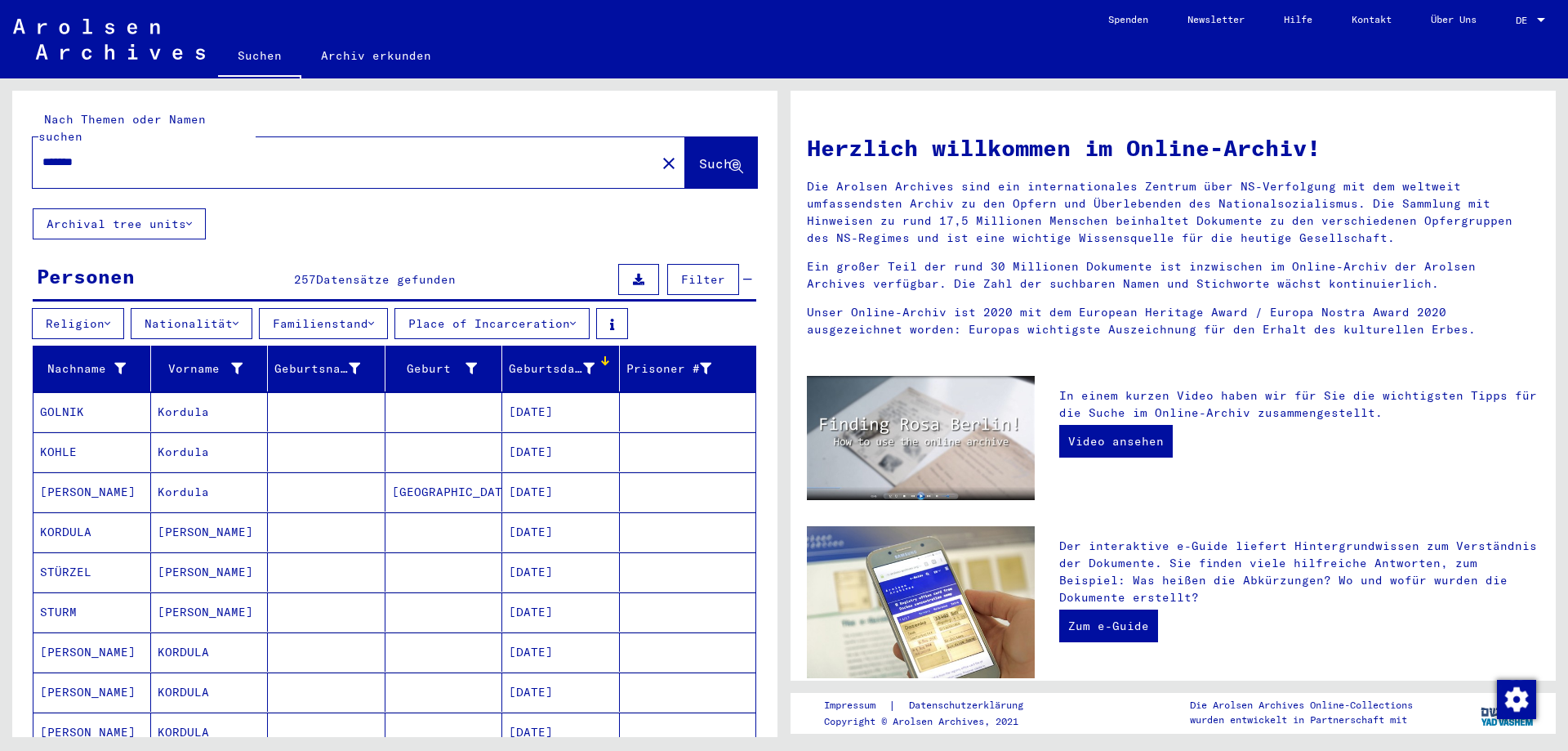
click at [352, 308] on button "Familienstand" at bounding box center [324, 324] width 129 height 31
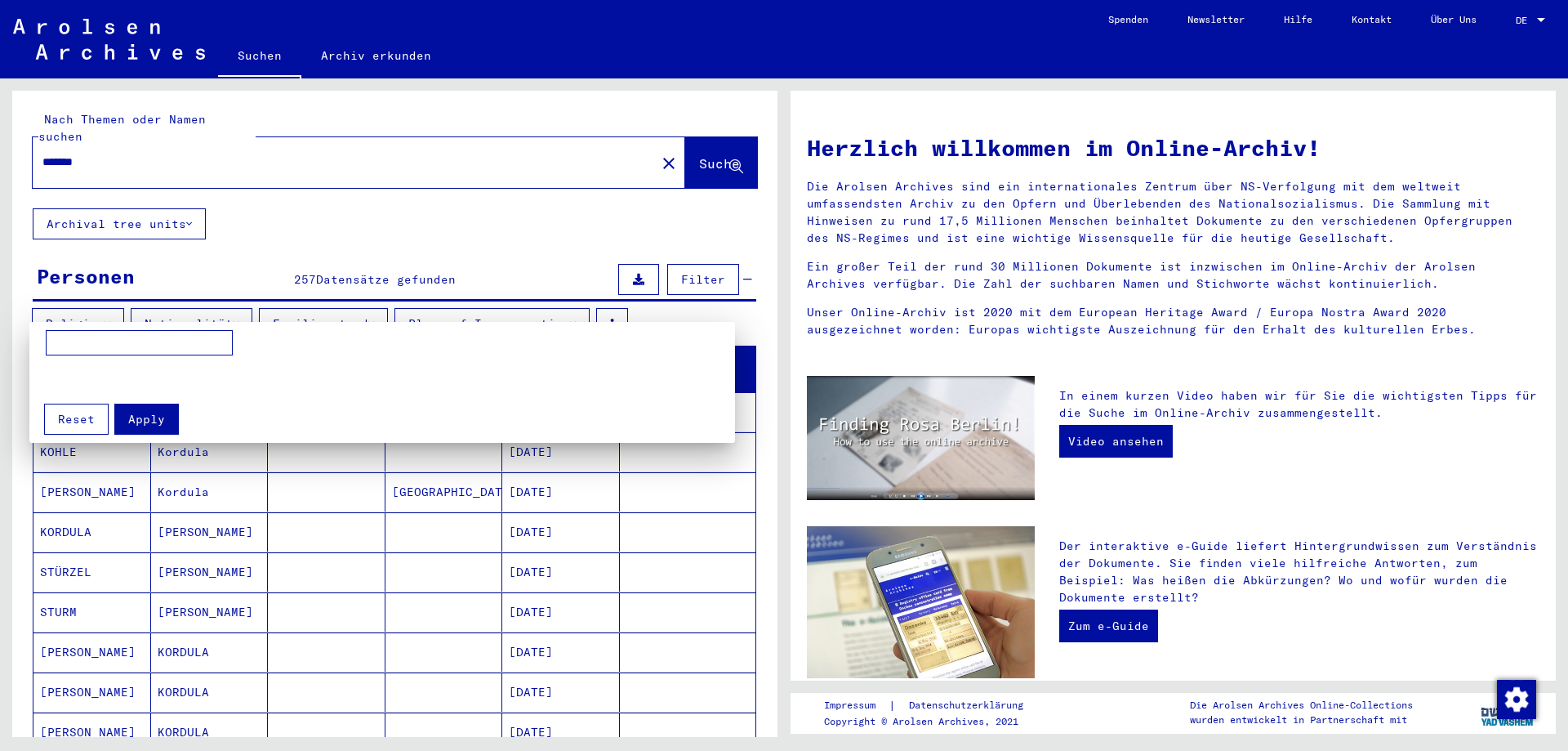
click at [394, 304] on div at bounding box center [784, 375] width 1568 height 751
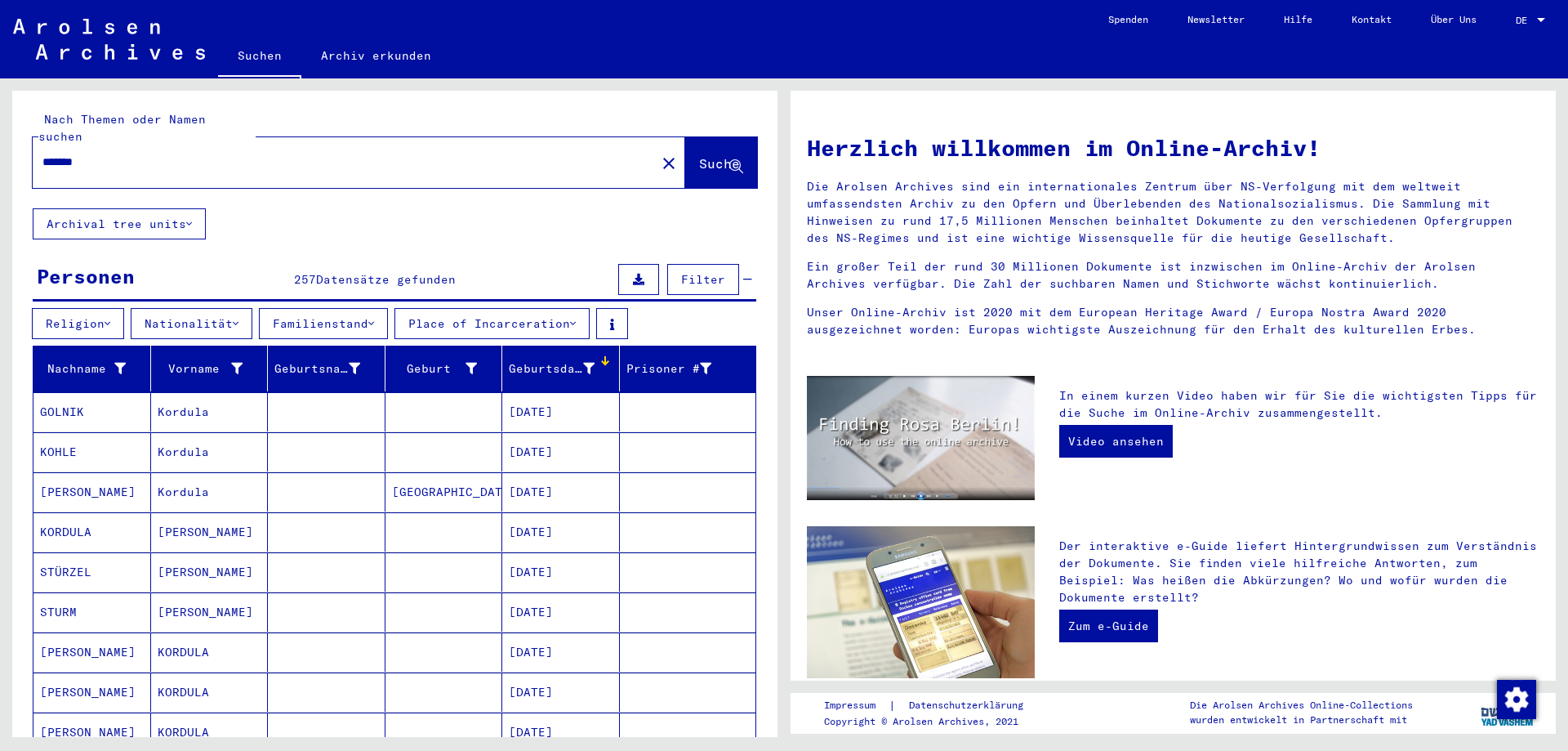
click at [0, 356] on div "Nach Themen oder Namen suchen ******* close Suche Archival tree units Personen …" at bounding box center [391, 407] width 784 height 658
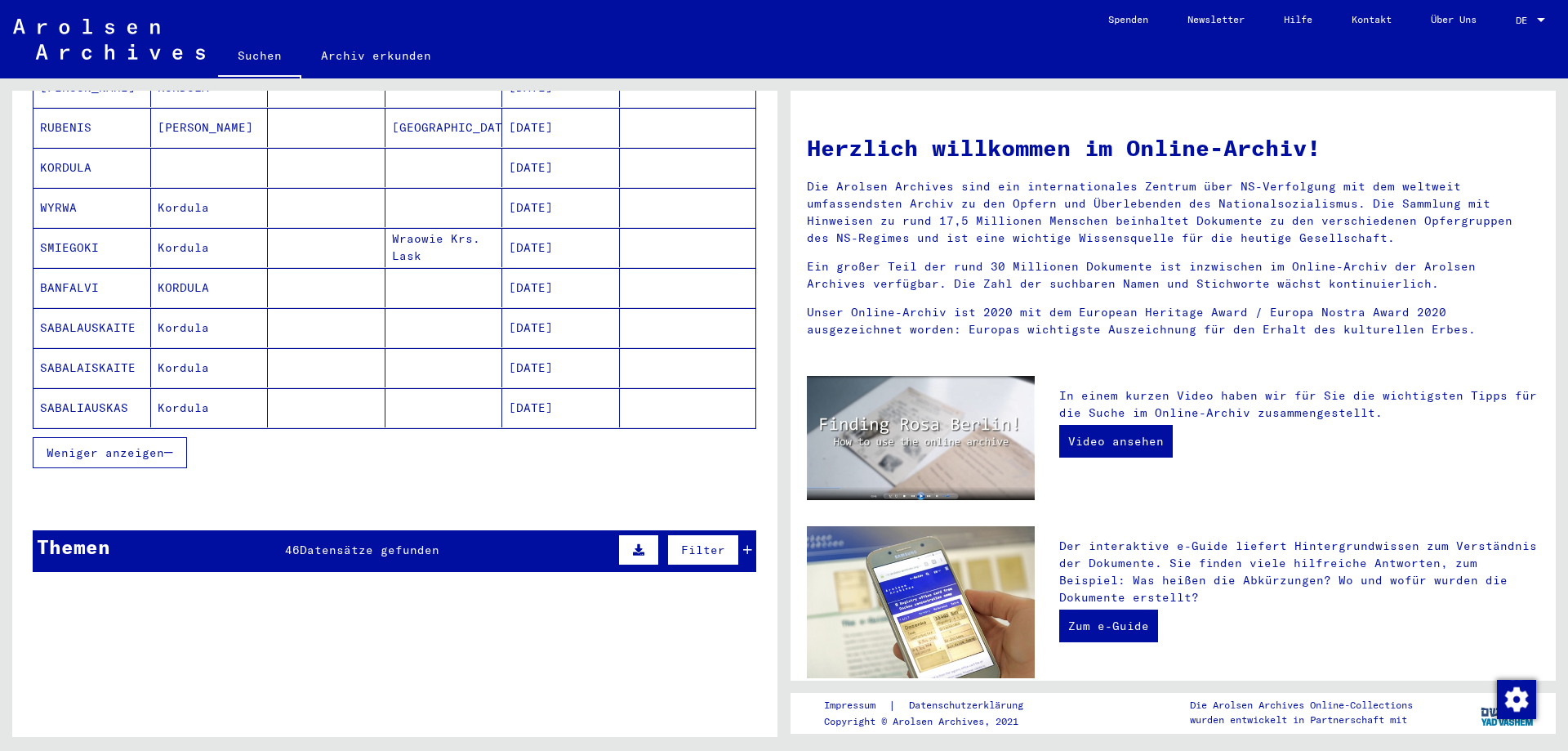
scroll to position [980, 0]
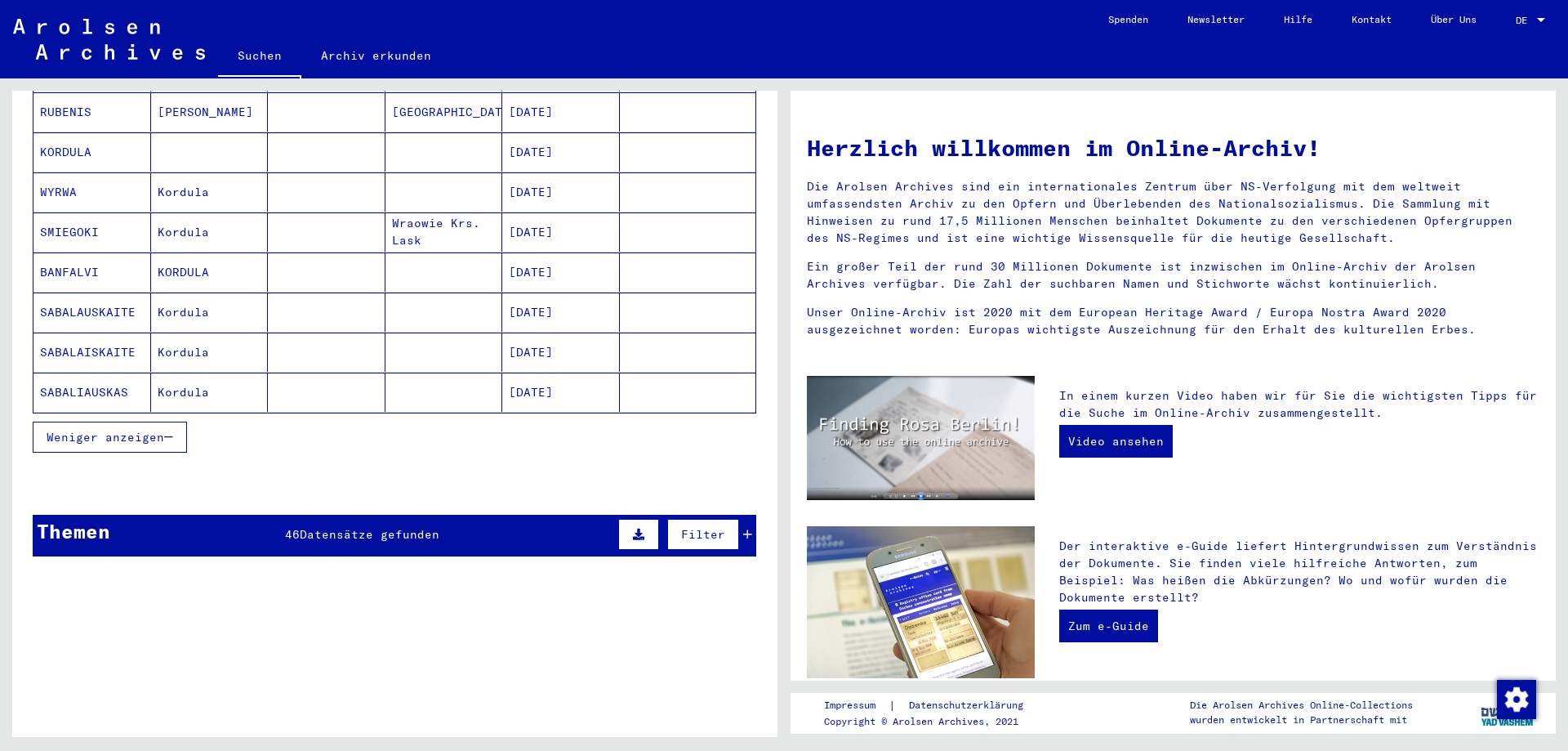
click at [432, 527] on span "Datensätze gefunden" at bounding box center [369, 534] width 140 height 14
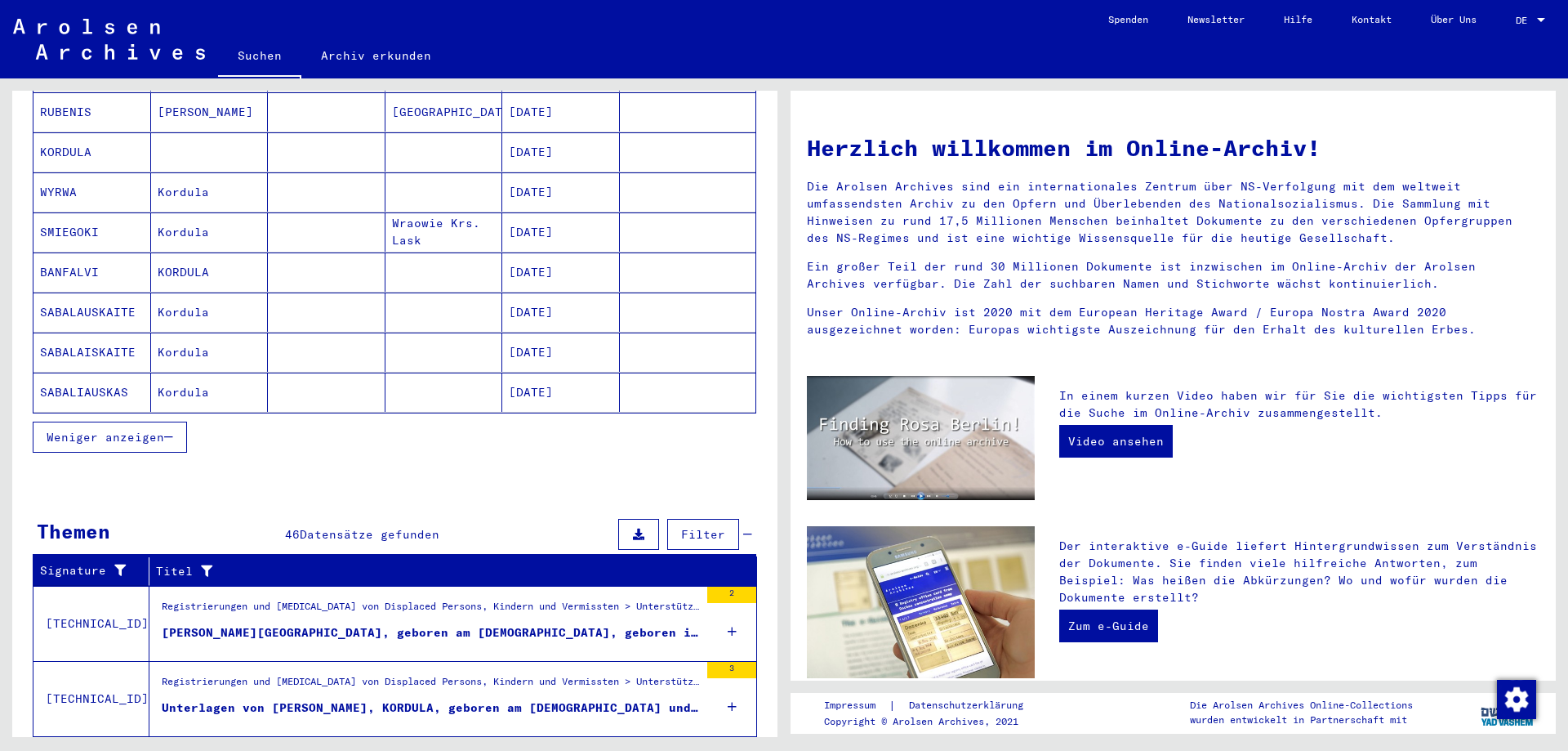
click at [525, 514] on div "Themen 46 Datensätze gefunden Filter" at bounding box center [394, 534] width 724 height 42
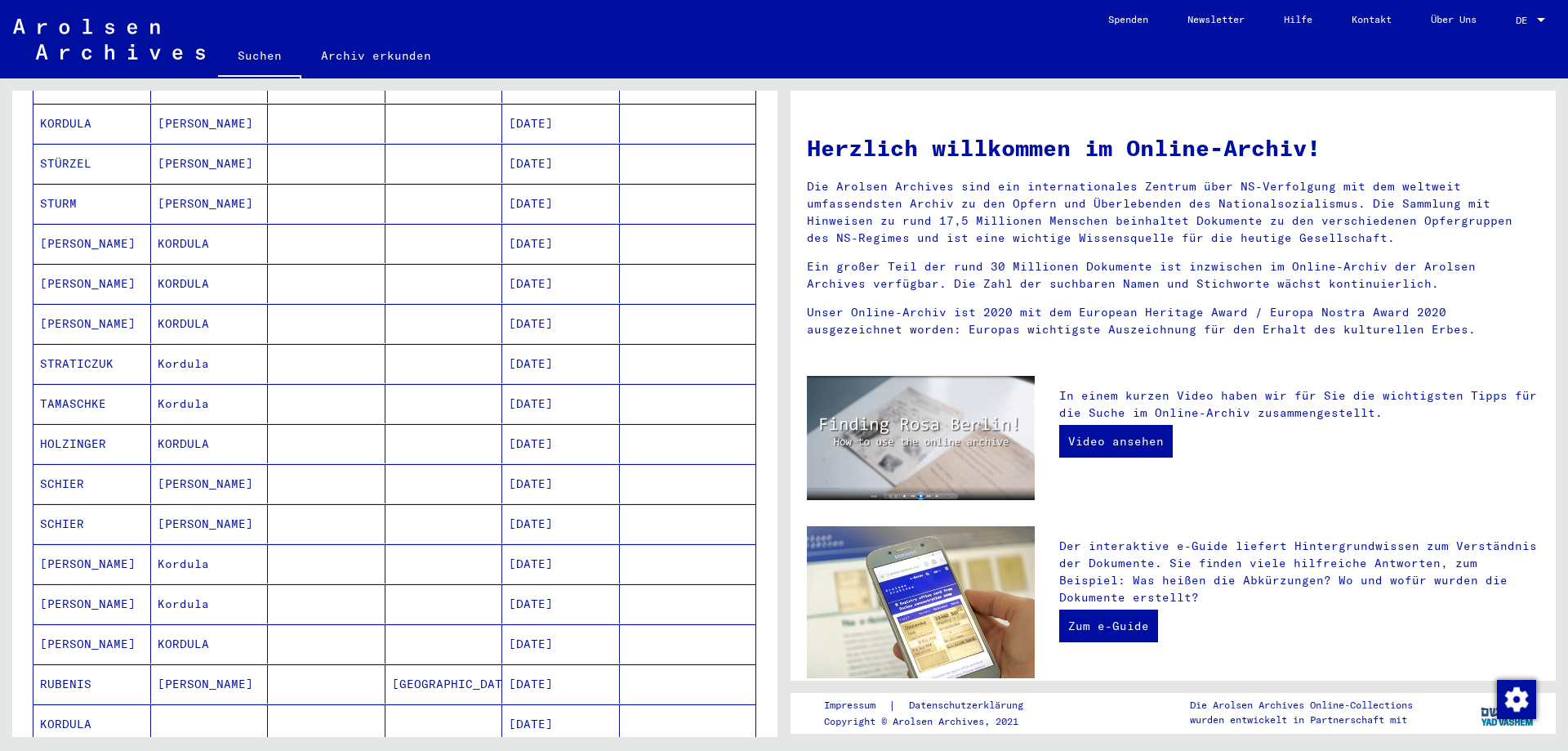
scroll to position [0, 0]
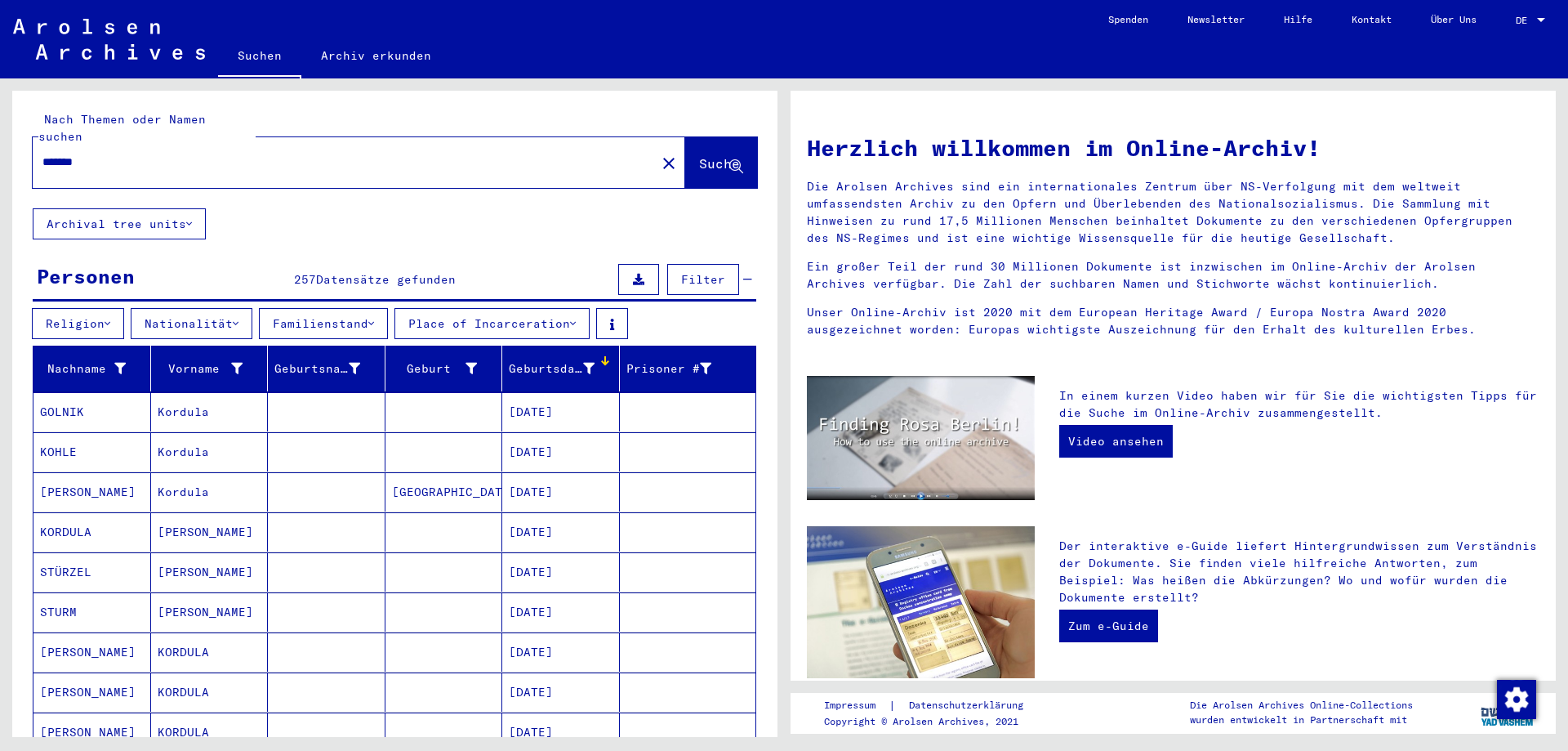
click at [159, 157] on div "*******" at bounding box center [334, 162] width 604 height 37
click at [170, 154] on input "*******" at bounding box center [339, 162] width 593 height 17
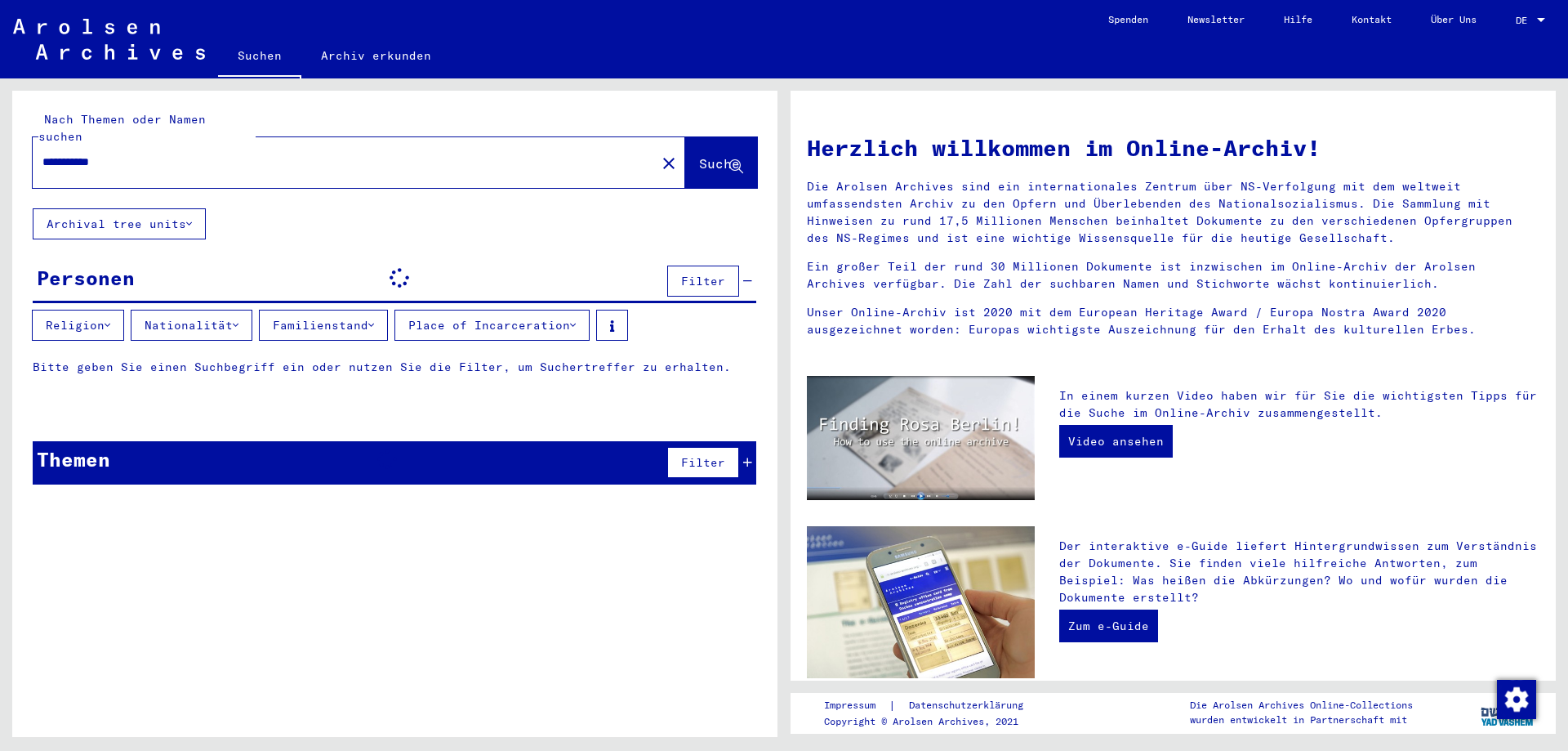
type input "*******"
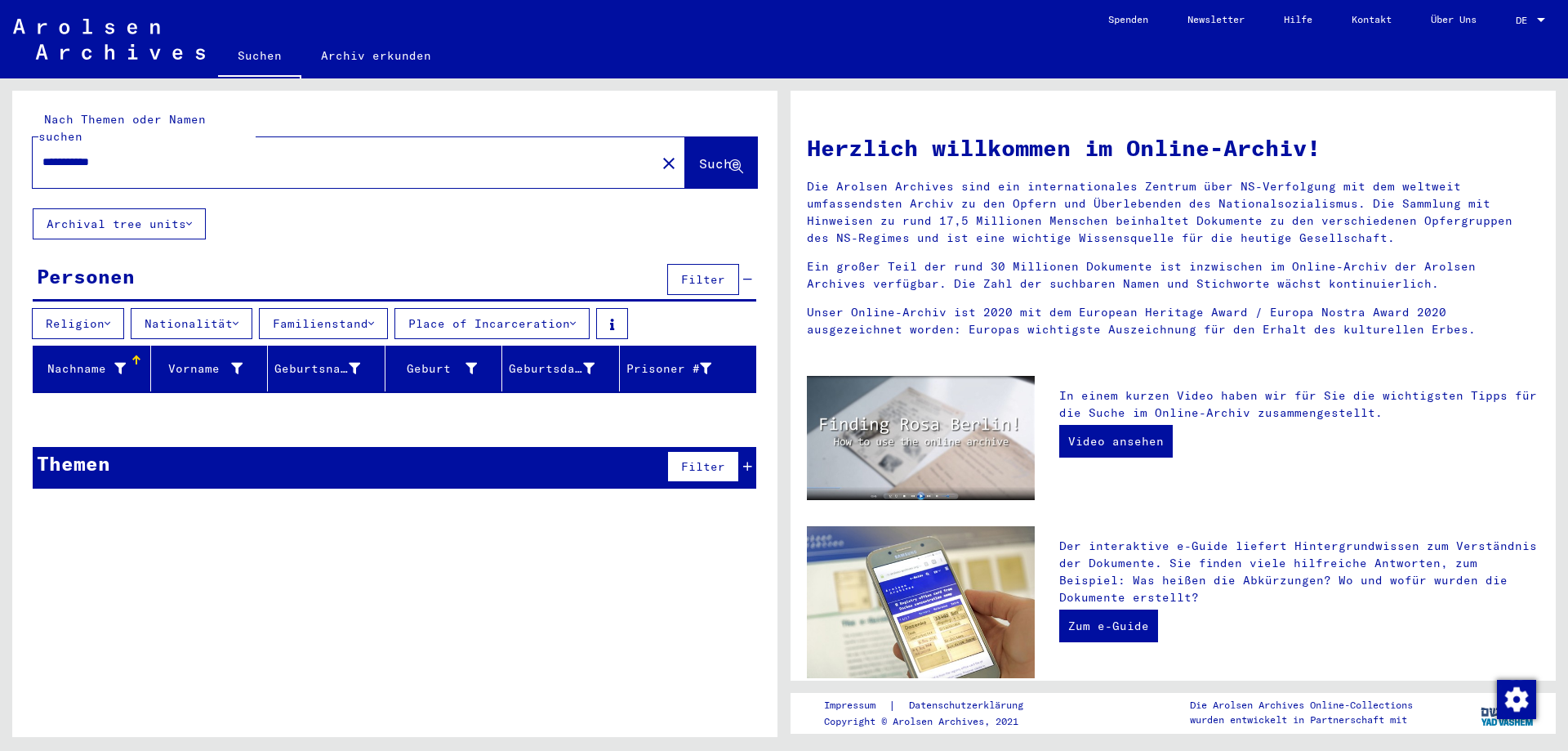
type input "*******"
